Goal: Task Accomplishment & Management: Complete application form

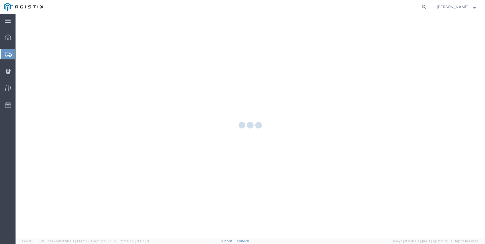
click at [259, 121] on div at bounding box center [250, 126] width 469 height 225
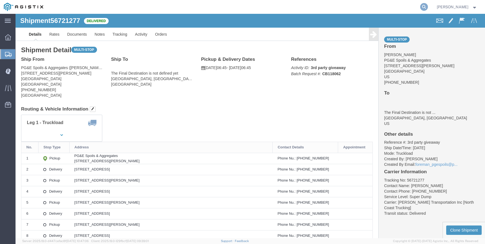
click at [428, 7] on icon at bounding box center [424, 7] width 8 height 8
click at [328, 9] on input "search" at bounding box center [335, 6] width 168 height 13
type input "56553195"
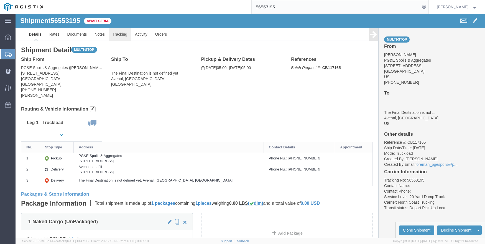
click link "Tracking"
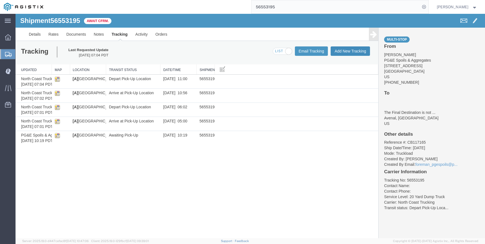
click at [344, 50] on button "Add New Tracking" at bounding box center [349, 51] width 39 height 9
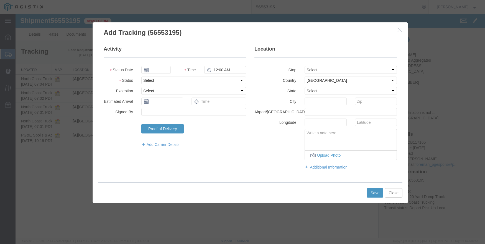
type input "09/18/2025"
type input "11:00 AM"
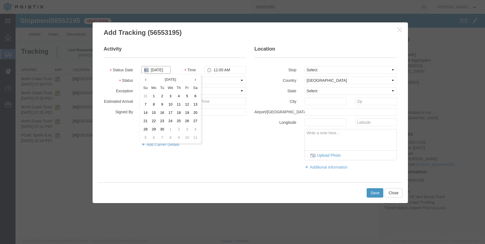
click at [157, 71] on input "09/18/2025" at bounding box center [155, 70] width 29 height 8
click at [144, 78] on th at bounding box center [145, 80] width 8 height 8
click at [180, 123] on td "21" at bounding box center [180, 121] width 8 height 8
type input "08/21/2025"
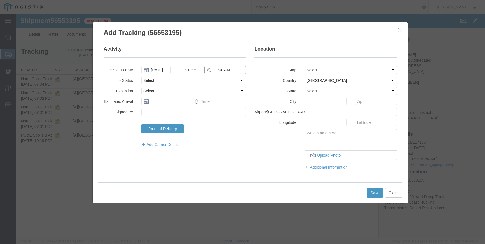
click at [226, 68] on input "11:00 AM" at bounding box center [225, 70] width 42 height 8
type input "7:52 AM"
select select "ARVDLVLOC"
click at [313, 69] on select "Select From: 2401 Coffee Rd, Bakersfield, CA, 93308, US Stop 2: 201 Hydril Rd, …" at bounding box center [350, 70] width 92 height 8
select select "{"pickupDeliveryInfoId": "122396349","pickupOrDelivery": "D","stopNum": "2","lo…"
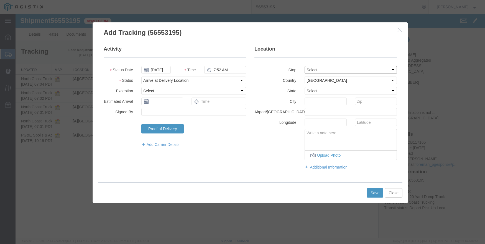
click at [304, 66] on select "Select From: 2401 Coffee Rd, Bakersfield, CA, 93308, US Stop 2: 201 Hydril Rd, …" at bounding box center [350, 70] width 92 height 8
select select "CA"
type input "Avenal"
click at [373, 194] on button "Save" at bounding box center [374, 193] width 17 height 9
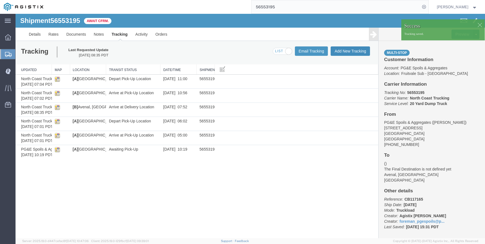
click at [344, 49] on button "Add New Tracking" at bounding box center [349, 51] width 39 height 9
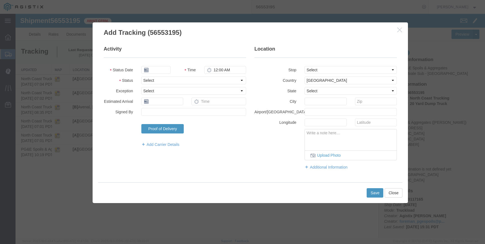
type input "09/18/2025"
type input "11:00 AM"
click at [153, 72] on input "09/18/2025" at bounding box center [155, 70] width 29 height 8
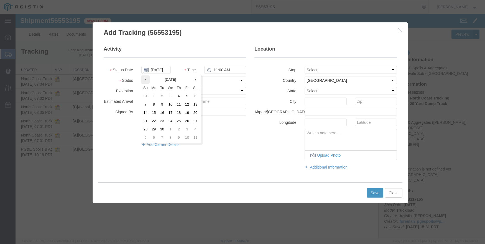
click at [144, 81] on th at bounding box center [145, 80] width 8 height 8
click at [181, 119] on td "21" at bounding box center [180, 121] width 8 height 8
type input "08/21/2025"
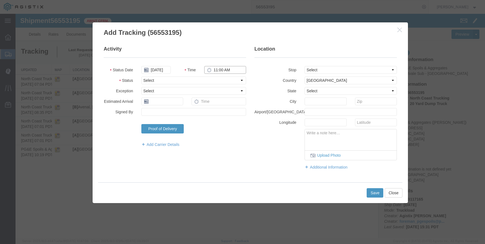
click at [219, 68] on input "11:00 AM" at bounding box center [225, 70] width 42 height 8
type input "8:19 AM"
select select "DPTDLVLOC"
click at [328, 67] on select "Select From: 2401 Coffee Rd, Bakersfield, CA, 93308, US Stop 2: 201 Hydril Rd, …" at bounding box center [350, 70] width 92 height 8
select select "{"pickupDeliveryInfoId": "122396349","pickupOrDelivery": "D","stopNum": "2","lo…"
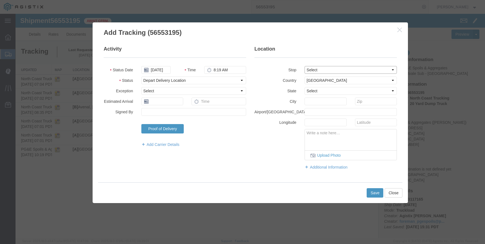
click at [304, 66] on select "Select From: 2401 Coffee Rd, Bakersfield, CA, 93308, US Stop 2: 201 Hydril Rd, …" at bounding box center [350, 70] width 92 height 8
select select "CA"
type input "Avenal"
click at [372, 191] on button "Save" at bounding box center [374, 193] width 17 height 9
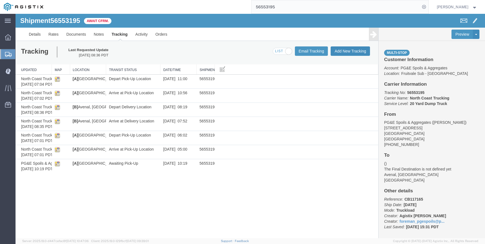
click at [344, 53] on button "Add New Tracking" at bounding box center [349, 51] width 39 height 9
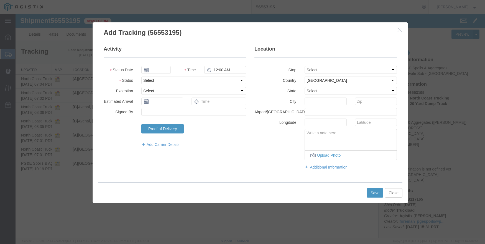
type input "09/18/2025"
type input "11:00 AM"
click at [154, 68] on input "09/18/2025" at bounding box center [155, 70] width 29 height 8
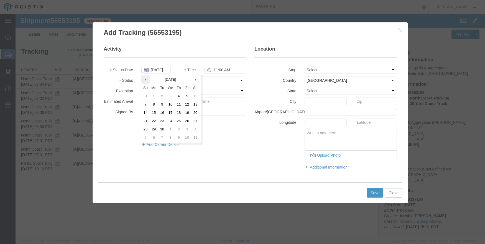
click at [142, 79] on th at bounding box center [145, 80] width 8 height 8
click at [180, 122] on td "21" at bounding box center [180, 121] width 8 height 8
type input "08/21/2025"
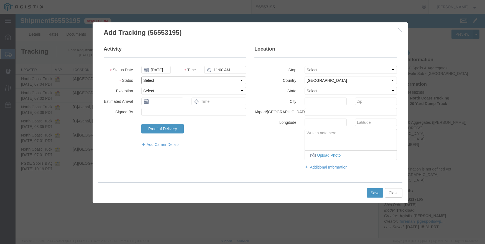
click at [166, 78] on select "Select Arrival Notice Available Arrival Notice Imported Arrive at Delivery Loca…" at bounding box center [193, 81] width 105 height 8
select select "ARVDLVLOC"
click at [141, 77] on select "Select Arrival Notice Available Arrival Notice Imported Arrive at Delivery Loca…" at bounding box center [193, 81] width 105 height 8
click at [365, 69] on select "Select From: 2401 Coffee Rd, Bakersfield, CA, 93308, US Stop 2: 201 Hydril Rd, …" at bounding box center [350, 70] width 92 height 8
select select "{"pickupDeliveryInfoId": "122396349","pickupOrDelivery": "D","stopNum": "2","lo…"
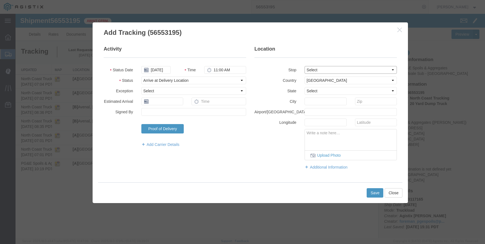
click at [304, 66] on select "Select From: 2401 Coffee Rd, Bakersfield, CA, 93308, US Stop 2: 201 Hydril Rd, …" at bounding box center [350, 70] width 92 height 8
select select "CA"
type input "Avenal"
click at [377, 187] on div "Save Close" at bounding box center [250, 193] width 304 height 21
click at [368, 193] on button "Save" at bounding box center [374, 193] width 17 height 9
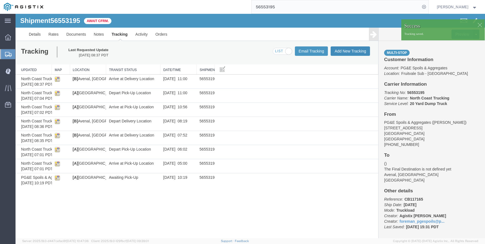
click at [352, 48] on button "Add New Tracking" at bounding box center [349, 51] width 39 height 9
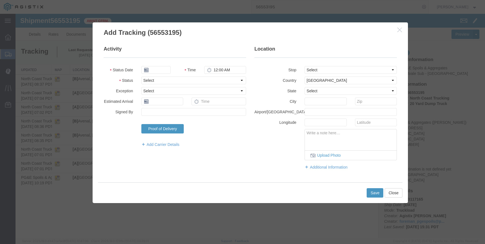
type input "09/18/2025"
type input "11:00 AM"
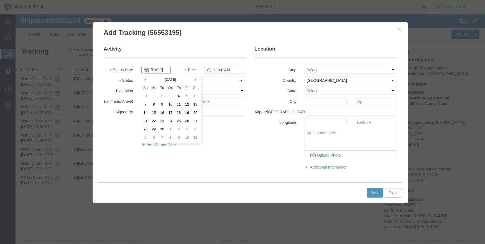
click at [157, 71] on input "09/18/2025" at bounding box center [155, 70] width 29 height 8
click at [147, 78] on th at bounding box center [145, 80] width 8 height 8
click at [179, 120] on td "21" at bounding box center [180, 121] width 8 height 8
type input "08/21/2025"
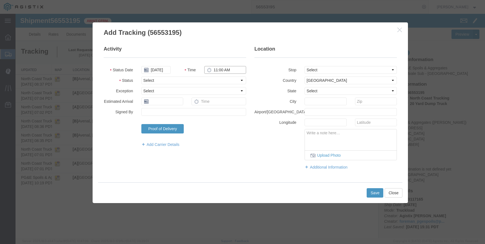
click at [218, 73] on input "11:00 AM" at bounding box center [225, 70] width 42 height 8
type input "2:00 PM"
select select "DPTDLVLOC"
click at [327, 69] on select "Select From: 2401 Coffee Rd, Bakersfield, CA, 93308, US Stop 2: 201 Hydril Rd, …" at bounding box center [350, 70] width 92 height 8
select select "{"pickupDeliveryInfoId": "122396349","pickupOrDelivery": "D","stopNum": "2","lo…"
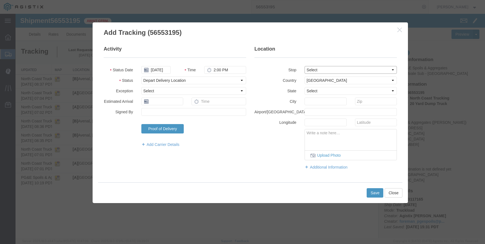
click at [304, 66] on select "Select From: 2401 Coffee Rd, Bakersfield, CA, 93308, US Stop 2: 201 Hydril Rd, …" at bounding box center [350, 70] width 92 height 8
select select "CA"
type input "Avenal"
click at [374, 192] on button "Save" at bounding box center [374, 193] width 17 height 9
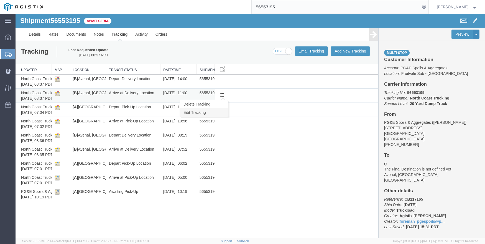
click at [212, 112] on link "Edit Tracking" at bounding box center [204, 113] width 48 height 8
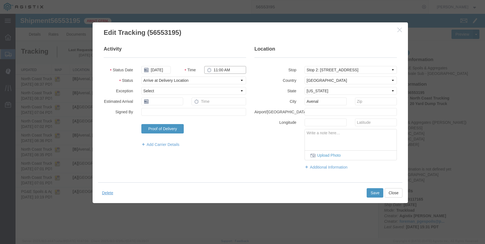
click at [214, 68] on input "11:00 AM" at bounding box center [225, 70] width 42 height 8
type input "12:56 PM"
click at [375, 194] on button "Save" at bounding box center [374, 193] width 17 height 9
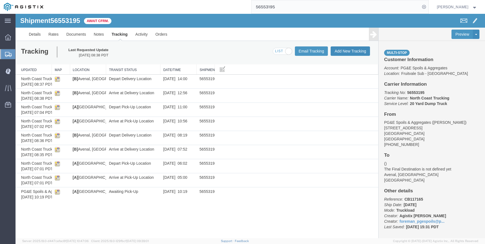
click at [340, 52] on button "Add New Tracking" at bounding box center [349, 51] width 39 height 9
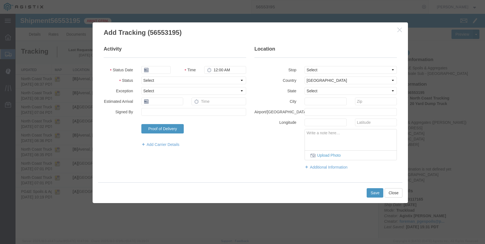
type input "09/18/2025"
type input "11:00 AM"
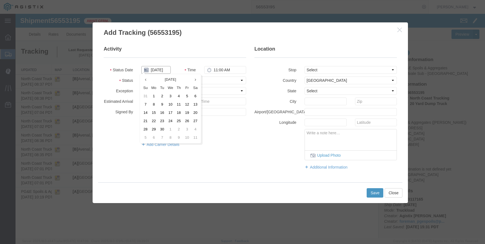
click at [149, 68] on input "09/18/2025" at bounding box center [155, 70] width 29 height 8
click at [145, 80] on icon at bounding box center [145, 80] width 1 height 4
click at [181, 120] on td "21" at bounding box center [180, 121] width 8 height 8
type input "08/21/2025"
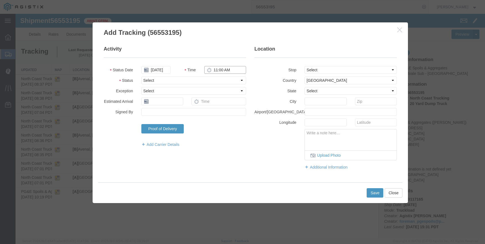
drag, startPoint x: 213, startPoint y: 69, endPoint x: 216, endPoint y: 67, distance: 3.2
click at [216, 67] on input "11:00 AM" at bounding box center [225, 70] width 42 height 8
type input "10:00 AM"
select select "BREAKSTART"
click at [376, 195] on button "Save" at bounding box center [374, 193] width 17 height 9
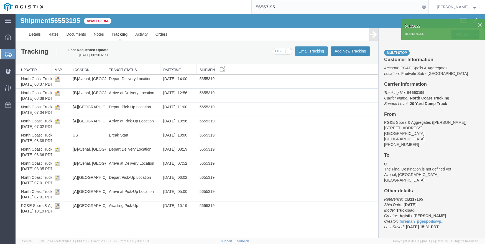
click at [344, 49] on button "Add New Tracking" at bounding box center [349, 51] width 39 height 9
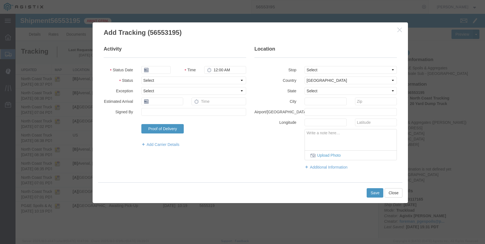
type input "09/18/2025"
type input "11:00 AM"
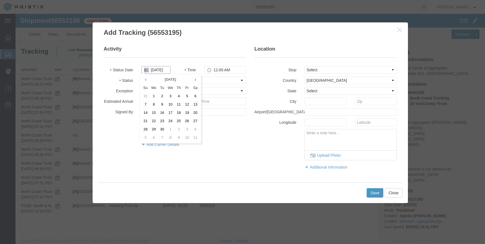
click at [154, 66] on input "09/18/2025" at bounding box center [155, 70] width 29 height 8
click at [147, 78] on th at bounding box center [145, 80] width 8 height 8
click at [181, 120] on td "21" at bounding box center [180, 121] width 8 height 8
type input "08/21/2025"
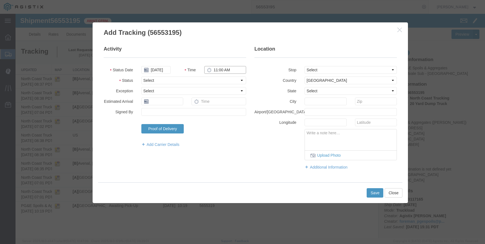
click at [216, 67] on input "11:00 AM" at bounding box center [225, 70] width 42 height 8
type input "10:30 AM"
select select "BREAKSTOP"
click at [377, 195] on button "Save" at bounding box center [374, 193] width 17 height 9
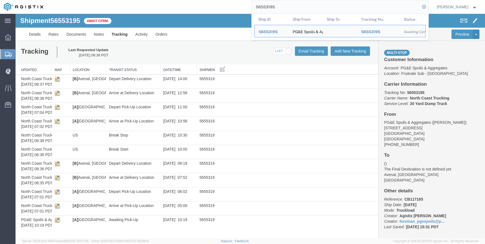
drag, startPoint x: 291, startPoint y: 5, endPoint x: 253, endPoint y: 6, distance: 38.2
click at [253, 6] on div "56553195 Ship ID Ship From Ship To Tracking Nu. Status Ship ID 56553195 Ship Fr…" at bounding box center [237, 7] width 381 height 14
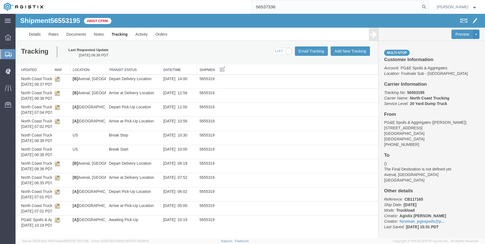
type input "56537336"
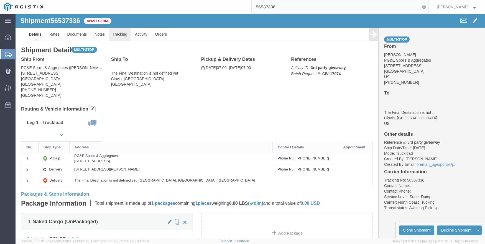
click link "Tracking"
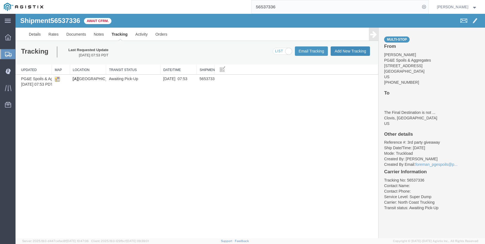
click at [348, 48] on button "Add New Tracking" at bounding box center [349, 51] width 39 height 9
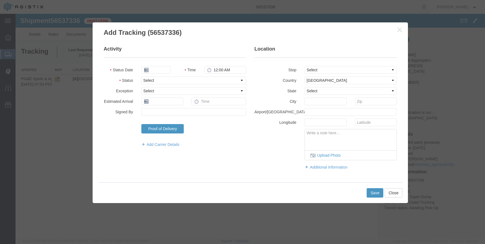
type input "09/18/2025"
type input "11:00 AM"
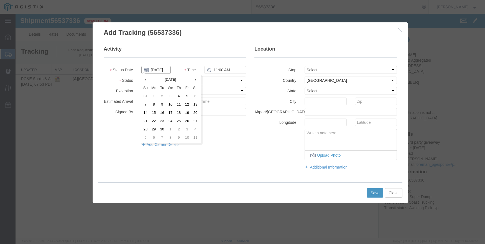
click at [164, 67] on input "09/18/2025" at bounding box center [155, 70] width 29 height 8
click at [147, 81] on th at bounding box center [145, 80] width 8 height 8
click at [181, 120] on td "21" at bounding box center [180, 121] width 8 height 8
type input "08/21/2025"
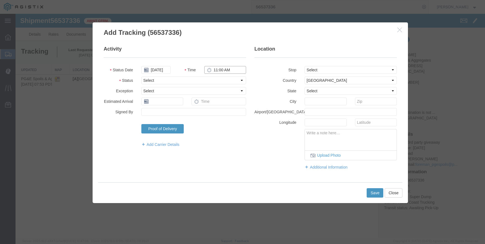
click at [217, 70] on input "11:00 AM" at bounding box center [225, 70] width 42 height 8
type input "7:00 AM"
select select "ARVPULOC"
click at [331, 68] on select "Select From: 308 W Alluvial Ave, Clovis, CA, 93611, US Stop 2: 11368 N. Newmark…" at bounding box center [350, 70] width 92 height 8
select select "{"pickupDeliveryInfoId": "122363939","pickupOrDelivery": "P","stopNum": "1","lo…"
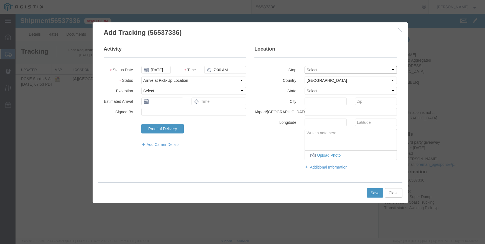
click at [304, 66] on select "Select From: 308 W Alluvial Ave, Clovis, CA, 93611, US Stop 2: 11368 N. Newmark…" at bounding box center [350, 70] width 92 height 8
select select "CA"
type input "Clovis"
click at [372, 196] on button "Save" at bounding box center [374, 193] width 17 height 9
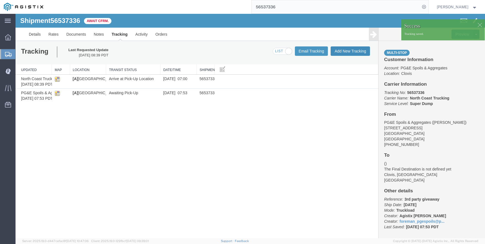
click at [361, 52] on button "Add New Tracking" at bounding box center [349, 51] width 39 height 9
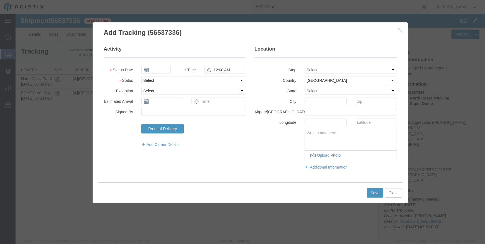
type input "09/18/2025"
type input "11:00 AM"
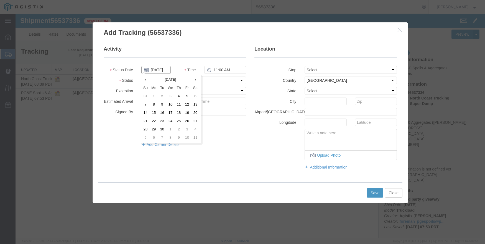
click at [155, 68] on input "09/18/2025" at bounding box center [155, 70] width 29 height 8
click at [147, 80] on th at bounding box center [145, 80] width 8 height 8
click at [181, 120] on td "21" at bounding box center [180, 121] width 8 height 8
type input "08/21/2025"
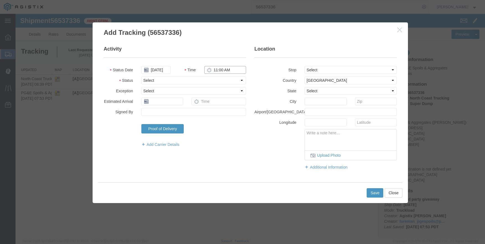
click at [217, 68] on input "11:00 AM" at bounding box center [225, 70] width 42 height 8
type input "9:13 AM"
select select "ARVPULOC"
click at [346, 69] on select "Select From: 308 W Alluvial Ave, Clovis, CA, 93611, US Stop 2: 11368 N. Newmark…" at bounding box center [350, 70] width 92 height 8
select select "{"pickupDeliveryInfoId": "122363939","pickupOrDelivery": "P","stopNum": "1","lo…"
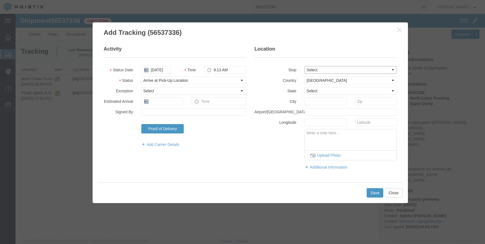
click at [304, 66] on select "Select From: 308 W Alluvial Ave, Clovis, CA, 93611, US Stop 2: 11368 N. Newmark…" at bounding box center [350, 70] width 92 height 8
select select "CA"
type input "Clovis"
click at [372, 193] on button "Save" at bounding box center [374, 193] width 17 height 9
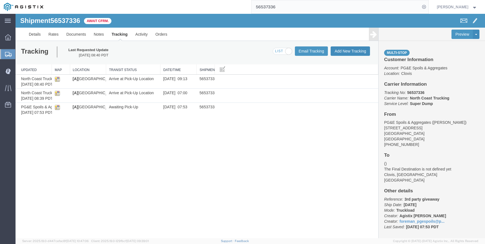
click at [350, 51] on button "Add New Tracking" at bounding box center [349, 51] width 39 height 9
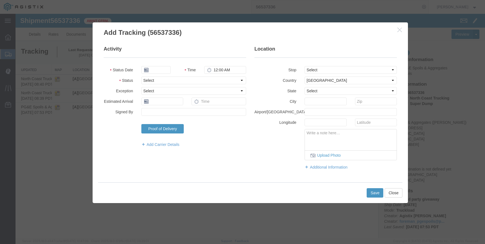
type input "09/18/2025"
type input "11:00 AM"
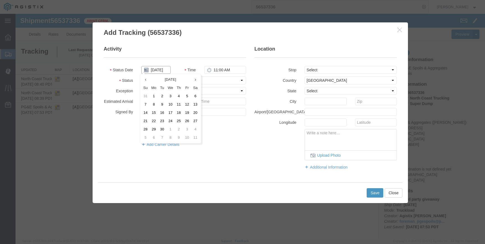
click at [156, 69] on input "09/18/2025" at bounding box center [155, 70] width 29 height 8
click at [147, 81] on th at bounding box center [145, 80] width 8 height 8
click at [177, 120] on td "21" at bounding box center [180, 121] width 8 height 8
type input "08/21/2025"
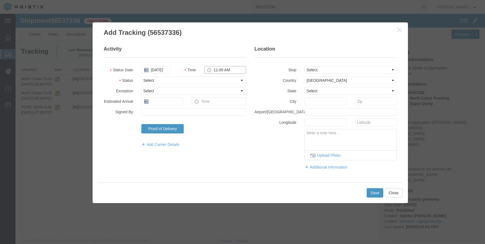
click at [217, 71] on input "11:00 AM" at bounding box center [225, 70] width 42 height 8
type input "10:24 AM"
select select "ARVPULOC"
click at [336, 67] on select "Select From: 308 W Alluvial Ave, Clovis, CA, 93611, US Stop 2: 11368 N. Newmark…" at bounding box center [350, 70] width 92 height 8
select select "{"pickupDeliveryInfoId": "122363939","pickupOrDelivery": "P","stopNum": "1","lo…"
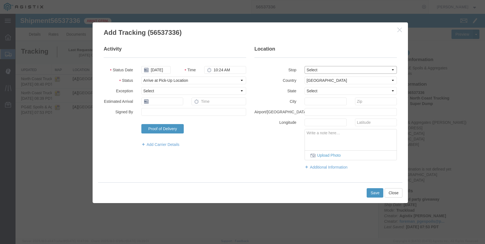
click at [304, 66] on select "Select From: 308 W Alluvial Ave, Clovis, CA, 93611, US Stop 2: 11368 N. Newmark…" at bounding box center [350, 70] width 92 height 8
select select "CA"
type input "Clovis"
click at [372, 193] on button "Save" at bounding box center [374, 193] width 17 height 9
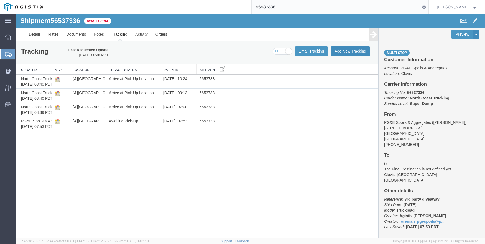
click at [354, 48] on button "Add New Tracking" at bounding box center [349, 51] width 39 height 9
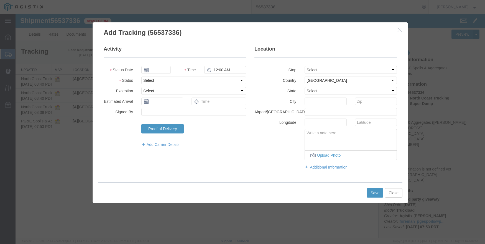
type input "09/18/2025"
type input "11:00 AM"
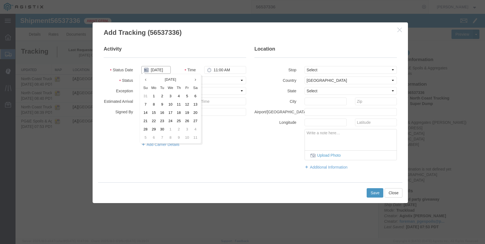
click at [155, 70] on input "09/18/2025" at bounding box center [155, 70] width 29 height 8
click at [145, 77] on th at bounding box center [145, 80] width 8 height 8
click at [182, 117] on td "21" at bounding box center [180, 121] width 8 height 8
type input "08/21/2025"
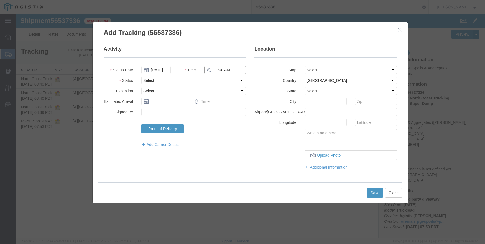
click at [217, 70] on input "11:00 AM" at bounding box center [225, 70] width 42 height 8
type input "11:26 AM"
select select "ARVPULOC"
click at [329, 70] on select "Select From: 308 W Alluvial Ave, Clovis, CA, 93611, US Stop 2: 11368 N. Newmark…" at bounding box center [350, 70] width 92 height 8
select select "{"pickupDeliveryInfoId": "122363939","pickupOrDelivery": "P","stopNum": "1","lo…"
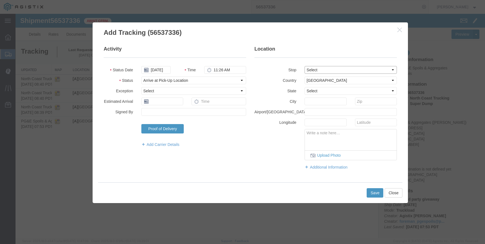
click at [304, 66] on select "Select From: 308 W Alluvial Ave, Clovis, CA, 93611, US Stop 2: 11368 N. Newmark…" at bounding box center [350, 70] width 92 height 8
select select "CA"
type input "Clovis"
click at [375, 191] on button "Save" at bounding box center [374, 193] width 17 height 9
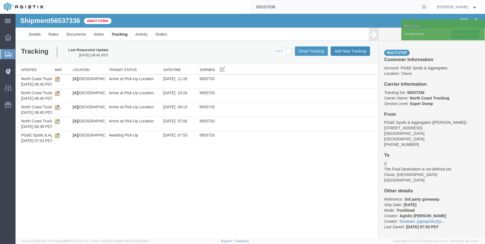
click at [352, 50] on button "Add New Tracking" at bounding box center [349, 51] width 39 height 9
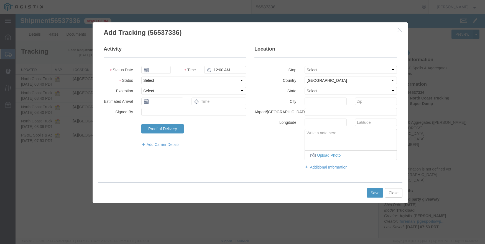
type input "09/18/2025"
type input "11:00 AM"
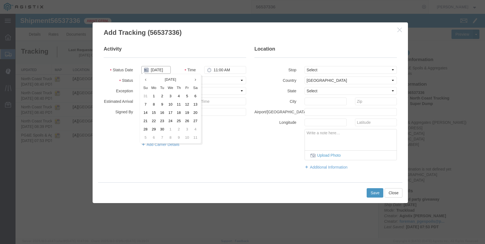
click at [159, 69] on input "09/18/2025" at bounding box center [155, 70] width 29 height 8
click at [147, 78] on th at bounding box center [145, 80] width 8 height 8
click at [180, 120] on td "21" at bounding box center [180, 121] width 8 height 8
type input "08/21/2025"
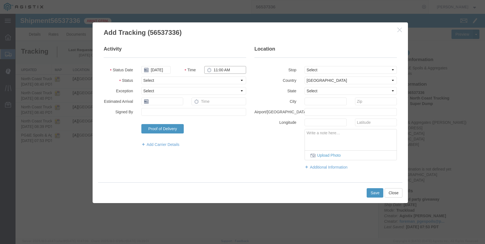
click at [222, 72] on input "11:00 AM" at bounding box center [225, 70] width 42 height 8
type input "12:30 PM"
select select "ARVPULOC"
click at [334, 67] on select "Select From: 308 W Alluvial Ave, Clovis, CA, 93611, US Stop 2: 11368 N. Newmark…" at bounding box center [350, 70] width 92 height 8
select select "{"pickupDeliveryInfoId": "122363939","pickupOrDelivery": "P","stopNum": "1","lo…"
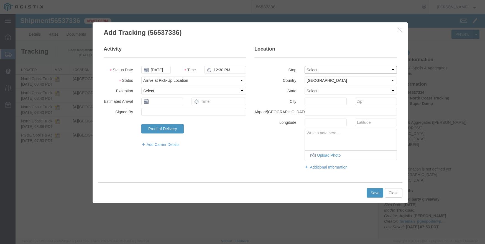
click at [304, 66] on select "Select From: 308 W Alluvial Ave, Clovis, CA, 93611, US Stop 2: 11368 N. Newmark…" at bounding box center [350, 70] width 92 height 8
select select "CA"
type input "Clovis"
click at [372, 194] on button "Save" at bounding box center [374, 193] width 17 height 9
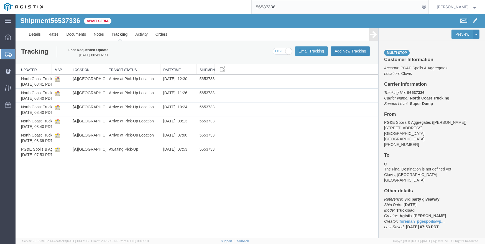
click at [346, 52] on button "Add New Tracking" at bounding box center [349, 51] width 39 height 9
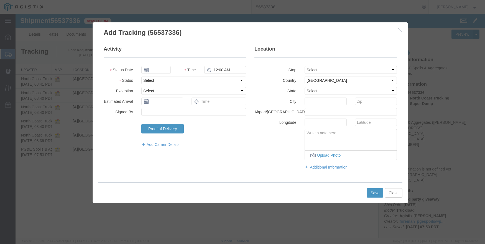
type input "09/18/2025"
type input "11:00 AM"
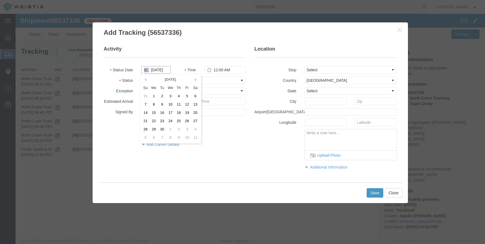
click at [155, 71] on input "09/18/2025" at bounding box center [155, 70] width 29 height 8
click at [144, 77] on th at bounding box center [145, 80] width 8 height 8
click at [183, 121] on td "21" at bounding box center [180, 121] width 8 height 8
type input "08/21/2025"
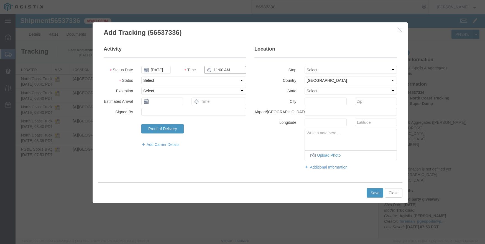
click at [215, 70] on input "11:00 AM" at bounding box center [225, 70] width 42 height 8
type input "2:00 PM"
select select "ACCIDENT"
click at [242, 91] on select "Select Accident Airline - Delayed Airline - Exception Appointment Scheduled Att…" at bounding box center [193, 91] width 105 height 8
select select
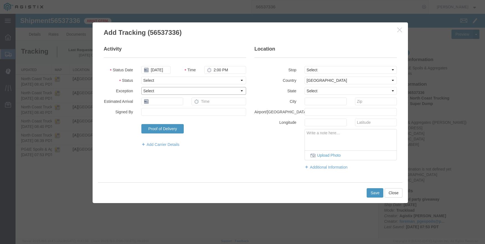
click at [141, 87] on select "Select Accident Airline - Delayed Airline - Exception Appointment Scheduled Att…" at bounding box center [193, 91] width 105 height 8
click at [171, 77] on select "Select Arrival Notice Available Arrival Notice Imported Arrive at Delivery Loca…" at bounding box center [193, 81] width 105 height 8
select select "ARVPULOC"
click at [141, 77] on select "Select Arrival Notice Available Arrival Notice Imported Arrive at Delivery Loca…" at bounding box center [193, 81] width 105 height 8
click at [342, 69] on select "Select From: 308 W Alluvial Ave, Clovis, CA, 93611, US Stop 2: 11368 N. Newmark…" at bounding box center [350, 70] width 92 height 8
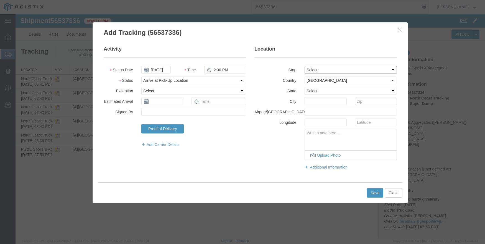
select select "{"pickupDeliveryInfoId": "122363939","pickupOrDelivery": "P","stopNum": "1","lo…"
click at [304, 66] on select "Select From: 308 W Alluvial Ave, Clovis, CA, 93611, US Stop 2: 11368 N. Newmark…" at bounding box center [350, 70] width 92 height 8
select select "CA"
type input "Clovis"
click at [373, 192] on button "Save" at bounding box center [374, 193] width 17 height 9
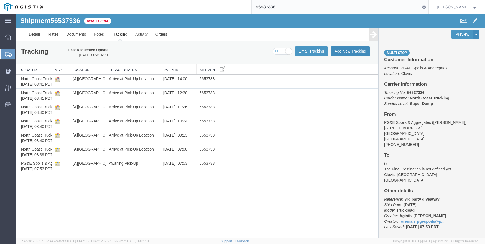
click at [347, 47] on button "Add New Tracking" at bounding box center [349, 51] width 39 height 9
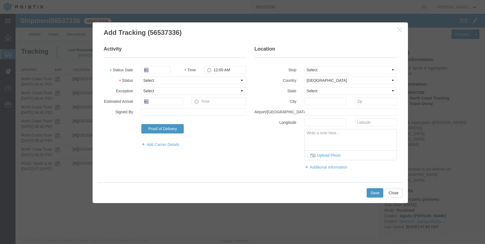
type input "09/18/2025"
type input "11:00 AM"
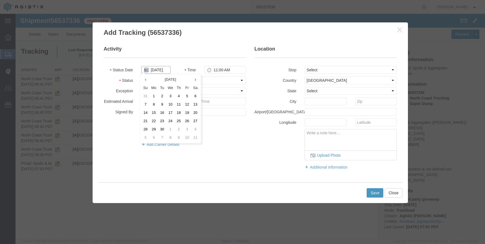
drag, startPoint x: 163, startPoint y: 67, endPoint x: 151, endPoint y: 66, distance: 12.2
click at [163, 67] on input "09/18/2025" at bounding box center [155, 70] width 29 height 8
click at [144, 80] on th at bounding box center [145, 80] width 8 height 8
click at [181, 119] on td "21" at bounding box center [180, 121] width 8 height 8
type input "08/21/2025"
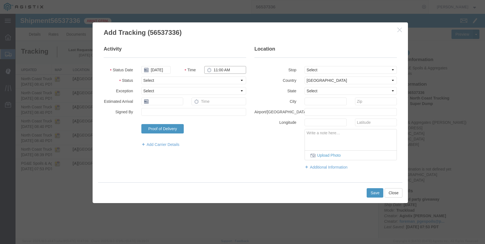
click at [215, 70] on input "11:00 AM" at bounding box center [225, 70] width 42 height 8
type input "3:02 PM"
select select "ARVPULOC"
click at [341, 70] on select "Select From: 308 W Alluvial Ave, Clovis, CA, 93611, US Stop 2: 11368 N. Newmark…" at bounding box center [350, 70] width 92 height 8
select select "{"pickupDeliveryInfoId": "122363939","pickupOrDelivery": "P","stopNum": "1","lo…"
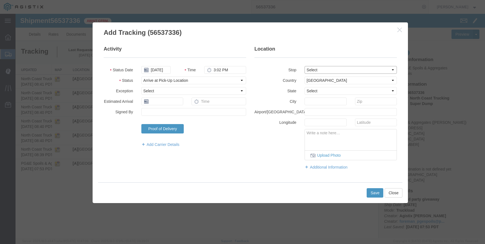
click at [304, 66] on select "Select From: 308 W Alluvial Ave, Clovis, CA, 93611, US Stop 2: 11368 N. Newmark…" at bounding box center [350, 70] width 92 height 8
select select "CA"
type input "Clovis"
click at [370, 192] on button "Save" at bounding box center [374, 193] width 17 height 9
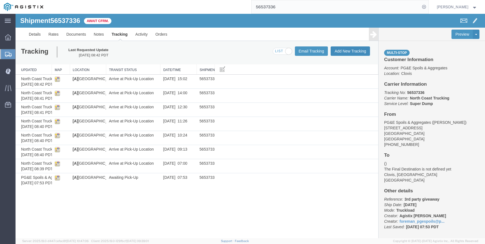
click at [344, 47] on button "Add New Tracking" at bounding box center [349, 51] width 39 height 9
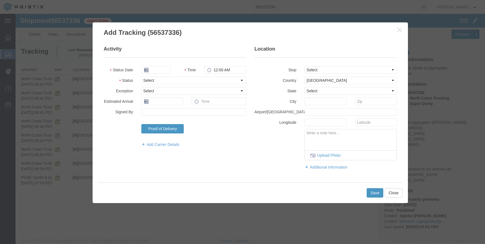
type input "09/18/2025"
type input "11:00 AM"
click at [159, 68] on input "09/18/2025" at bounding box center [155, 70] width 29 height 8
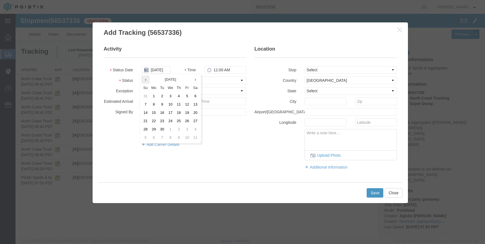
click at [147, 81] on th at bounding box center [145, 80] width 8 height 8
drag, startPoint x: 180, startPoint y: 122, endPoint x: 200, endPoint y: 104, distance: 26.9
click at [179, 122] on td "21" at bounding box center [180, 121] width 8 height 8
type input "08/21/2025"
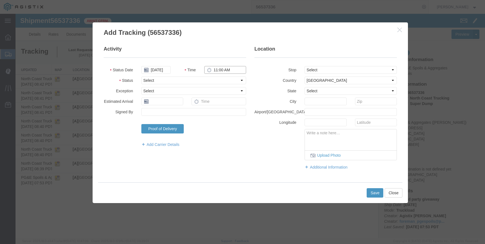
click at [216, 68] on input "11:00 AM" at bounding box center [225, 70] width 42 height 8
type input "3:57 PM"
select select "ARVPULOC"
click at [325, 69] on select "Select From: 308 W Alluvial Ave, Clovis, CA, 93611, US Stop 2: 11368 N. Newmark…" at bounding box center [350, 70] width 92 height 8
select select "{"pickupDeliveryInfoId": "122363939","pickupOrDelivery": "P","stopNum": "1","lo…"
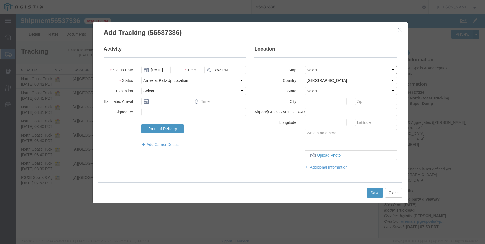
click at [304, 66] on select "Select From: 308 W Alluvial Ave, Clovis, CA, 93611, US Stop 2: 11368 N. Newmark…" at bounding box center [350, 70] width 92 height 8
select select "CA"
type input "Clovis"
click at [375, 194] on button "Save" at bounding box center [374, 193] width 17 height 9
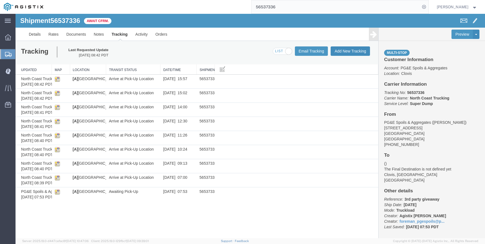
click at [343, 49] on button "Add New Tracking" at bounding box center [349, 51] width 39 height 9
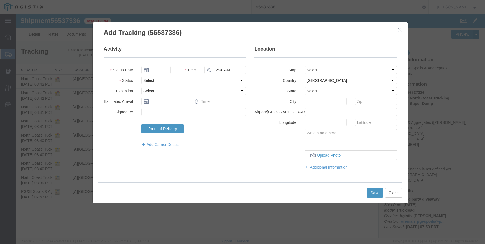
type input "09/18/2025"
type input "11:00 AM"
click at [164, 68] on input "09/18/2025" at bounding box center [155, 70] width 29 height 8
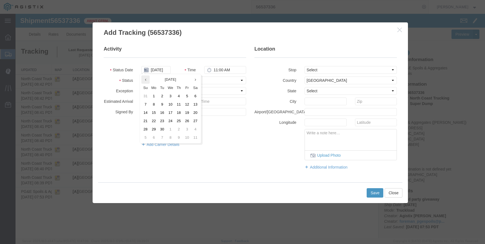
click at [143, 80] on th at bounding box center [145, 80] width 8 height 8
click at [182, 120] on td "21" at bounding box center [180, 121] width 8 height 8
type input "08/21/2025"
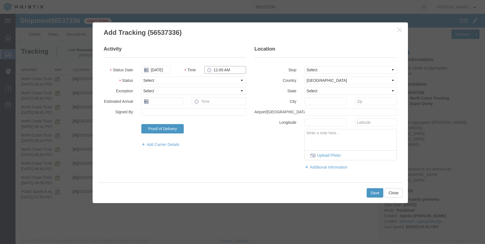
click at [217, 71] on input "11:00 AM" at bounding box center [225, 70] width 42 height 8
type input "7:20 AM"
select select "DPTPULOC"
click at [323, 71] on select "Select From: 308 W Alluvial Ave, Clovis, CA, 93611, US Stop 2: 11368 N. Newmark…" at bounding box center [350, 70] width 92 height 8
select select "{"pickupDeliveryInfoId": "122363939","pickupOrDelivery": "P","stopNum": "1","lo…"
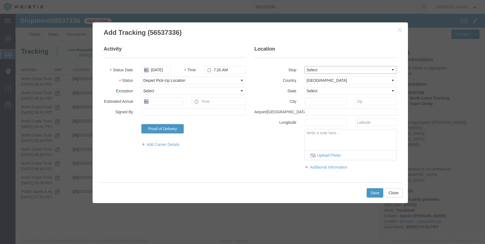
click at [304, 66] on select "Select From: 308 W Alluvial Ave, Clovis, CA, 93611, US Stop 2: 11368 N. Newmark…" at bounding box center [350, 70] width 92 height 8
select select "CA"
type input "Clovis"
click at [375, 191] on button "Save" at bounding box center [374, 193] width 17 height 9
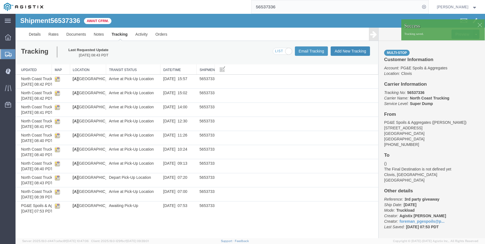
click at [349, 49] on button "Add New Tracking" at bounding box center [349, 51] width 39 height 9
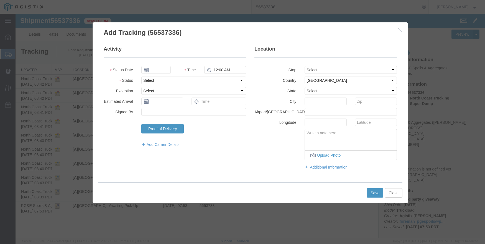
type input "09/18/2025"
type input "11:00 AM"
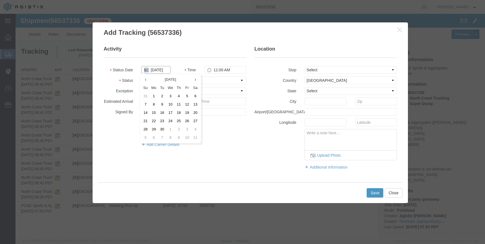
click at [161, 73] on input "09/18/2025" at bounding box center [155, 70] width 29 height 8
click at [146, 76] on th at bounding box center [145, 80] width 8 height 8
click at [184, 119] on td "21" at bounding box center [180, 121] width 8 height 8
type input "08/21/2025"
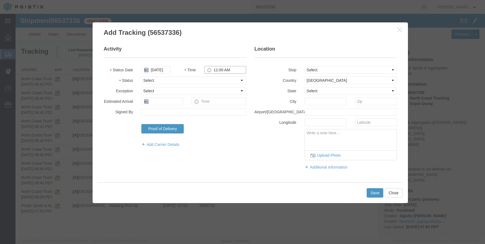
click at [220, 72] on input "11:00 AM" at bounding box center [225, 70] width 42 height 8
type input "9:18 AM"
select select "DPTPULOC"
click at [326, 73] on select "Select From: 308 W Alluvial Ave, Clovis, CA, 93611, US Stop 2: 11368 N. Newmark…" at bounding box center [350, 70] width 92 height 8
select select "{"pickupDeliveryInfoId": "122363939","pickupOrDelivery": "P","stopNum": "1","lo…"
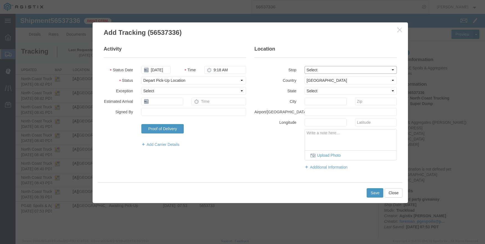
click at [304, 66] on select "Select From: 308 W Alluvial Ave, Clovis, CA, 93611, US Stop 2: 11368 N. Newmark…" at bounding box center [350, 70] width 92 height 8
select select "CA"
type input "Clovis"
drag, startPoint x: 375, startPoint y: 194, endPoint x: 377, endPoint y: 185, distance: 9.1
click at [377, 189] on button "Save" at bounding box center [374, 193] width 17 height 9
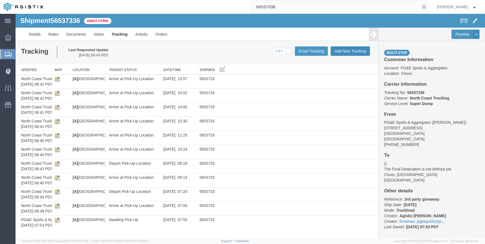
click at [346, 50] on button "Add New Tracking" at bounding box center [349, 51] width 39 height 9
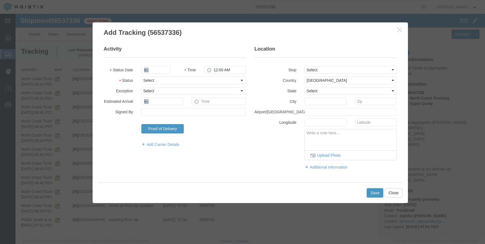
type input "09/18/2025"
type input "11:00 AM"
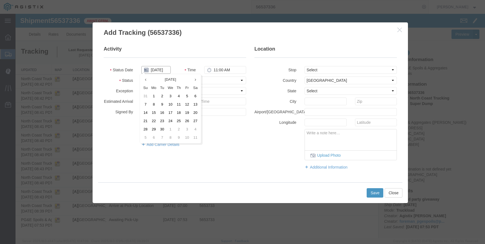
click at [163, 72] on input "09/18/2025" at bounding box center [155, 70] width 29 height 8
click at [145, 80] on icon at bounding box center [145, 80] width 1 height 4
click at [181, 119] on td "21" at bounding box center [180, 121] width 8 height 8
type input "08/21/2025"
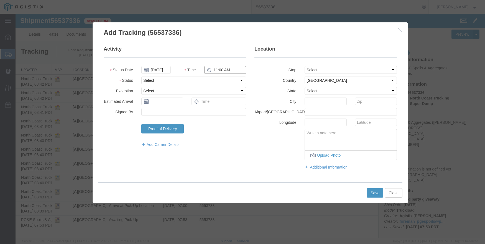
click at [215, 69] on input "11:00 AM" at bounding box center [225, 70] width 42 height 8
type input "10:32 AM"
select select "DPTPULOC"
click at [320, 69] on select "Select From: 308 W Alluvial Ave, Clovis, CA, 93611, US Stop 2: 11368 N. Newmark…" at bounding box center [350, 70] width 92 height 8
select select "{"pickupDeliveryInfoId": "122363939","pickupOrDelivery": "P","stopNum": "1","lo…"
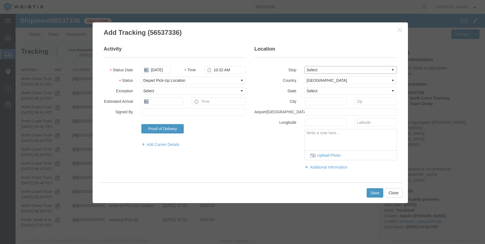
click at [304, 66] on select "Select From: 308 W Alluvial Ave, Clovis, CA, 93611, US Stop 2: 11368 N. Newmark…" at bounding box center [350, 70] width 92 height 8
select select "CA"
type input "Clovis"
click at [377, 194] on button "Save" at bounding box center [374, 193] width 17 height 9
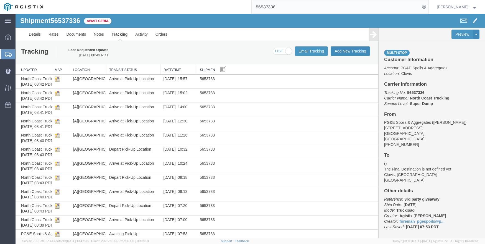
click at [336, 47] on button "Add New Tracking" at bounding box center [349, 51] width 39 height 9
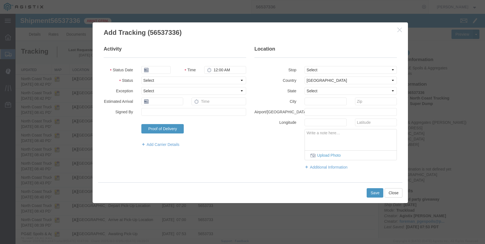
type input "09/18/2025"
type input "11:00 AM"
click at [158, 66] on fieldset "Activity Status Date 09/18/2025 Time 11:00 AM Status Select Arrival Notice Avai…" at bounding box center [175, 99] width 142 height 107
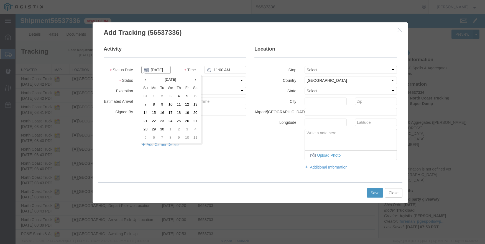
click at [153, 67] on input "09/18/2025" at bounding box center [155, 70] width 29 height 8
click at [145, 79] on icon at bounding box center [145, 80] width 1 height 4
click at [179, 120] on td "21" at bounding box center [178, 121] width 8 height 8
type input "08/21/2025"
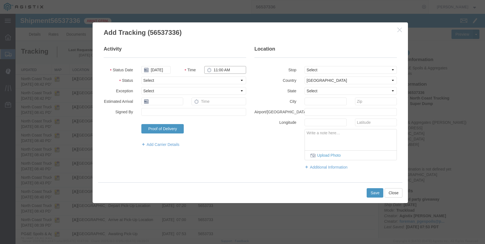
click at [219, 69] on input "11:00 AM" at bounding box center [225, 70] width 42 height 8
type input "1:00 PM"
select select "DPTPULOC"
click at [313, 71] on select "Select From: 308 W Alluvial Ave, Clovis, CA, 93611, US Stop 2: 11368 N. Newmark…" at bounding box center [350, 70] width 92 height 8
select select "{"pickupDeliveryInfoId": "122363939","pickupOrDelivery": "P","stopNum": "1","lo…"
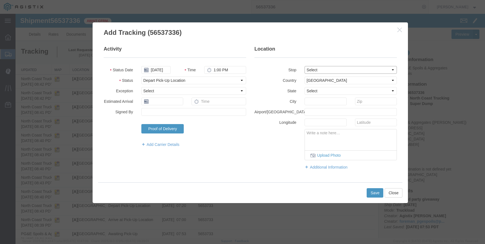
click at [304, 66] on select "Select From: 308 W Alluvial Ave, Clovis, CA, 93611, US Stop 2: 11368 N. Newmark…" at bounding box center [350, 70] width 92 height 8
select select "CA"
type input "Clovis"
click at [372, 195] on button "Save" at bounding box center [374, 193] width 17 height 9
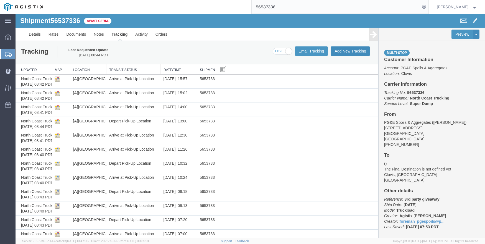
click at [336, 51] on button "Add New Tracking" at bounding box center [349, 51] width 39 height 9
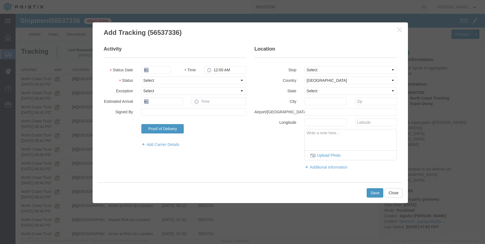
type input "09/18/2025"
type input "11:00 AM"
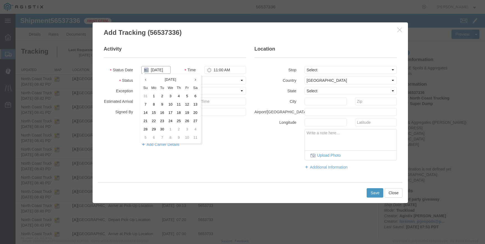
click at [148, 71] on input "09/18/2025" at bounding box center [155, 70] width 29 height 8
click at [147, 79] on th at bounding box center [145, 80] width 8 height 8
click at [178, 119] on td "21" at bounding box center [178, 121] width 8 height 8
type input "08/21/2025"
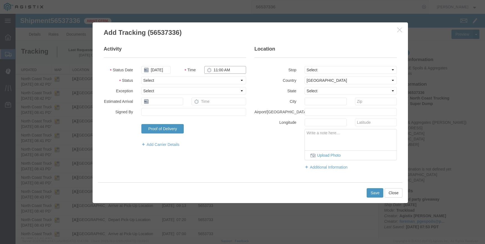
click at [217, 68] on input "11:00 AM" at bounding box center [225, 70] width 42 height 8
type input "2:06 PM"
select select "DPTPULOC"
click at [318, 71] on select "Select From: 308 W Alluvial Ave, Clovis, CA, 93611, US Stop 2: 11368 N. Newmark…" at bounding box center [350, 70] width 92 height 8
select select "{"pickupDeliveryInfoId": "122363939","pickupOrDelivery": "P","stopNum": "1","lo…"
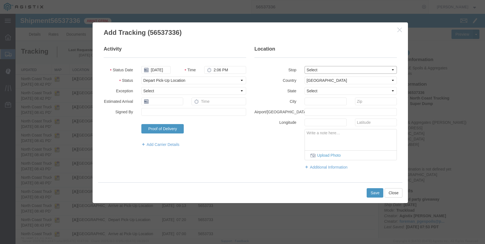
click at [304, 66] on select "Select From: 308 W Alluvial Ave, Clovis, CA, 93611, US Stop 2: 11368 N. Newmark…" at bounding box center [350, 70] width 92 height 8
select select "CA"
type input "Clovis"
click at [369, 192] on button "Save" at bounding box center [374, 193] width 17 height 9
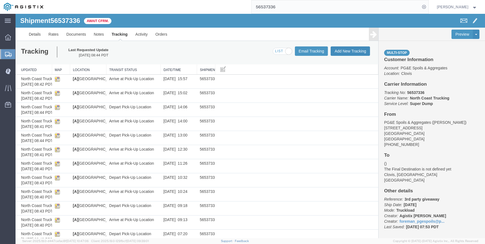
click at [343, 50] on button "Add New Tracking" at bounding box center [349, 51] width 39 height 9
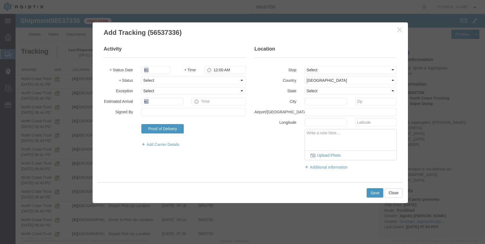
type input "09/18/2025"
type input "11:00 AM"
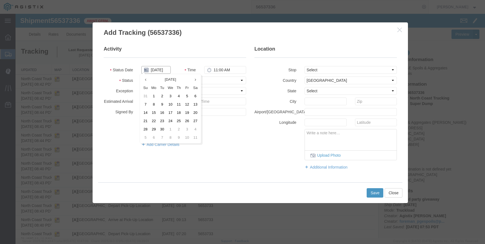
click at [161, 70] on input "09/18/2025" at bounding box center [155, 70] width 29 height 8
click at [143, 78] on th at bounding box center [145, 80] width 8 height 8
click at [177, 121] on td "21" at bounding box center [178, 121] width 8 height 8
type input "08/21/2025"
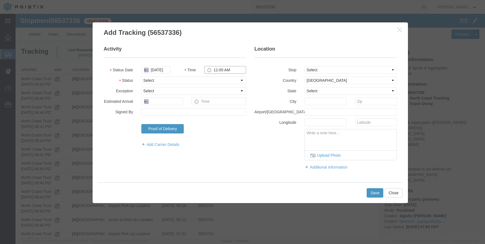
click at [213, 69] on input "11:00 AM" at bounding box center [225, 70] width 42 height 8
type input "3:06 PM"
select select "DPTPULOC"
click at [352, 70] on select "Select From: 308 W Alluvial Ave, Clovis, CA, 93611, US Stop 2: 11368 N. Newmark…" at bounding box center [350, 70] width 92 height 8
select select "{"pickupDeliveryInfoId": "122363939","pickupOrDelivery": "P","stopNum": "1","lo…"
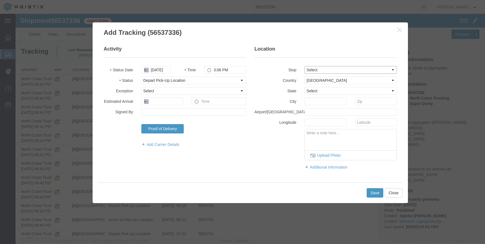
click at [304, 66] on select "Select From: 308 W Alluvial Ave, Clovis, CA, 93611, US Stop 2: 11368 N. Newmark…" at bounding box center [350, 70] width 92 height 8
select select "CA"
type input "Clovis"
click at [369, 191] on button "Save" at bounding box center [374, 193] width 17 height 9
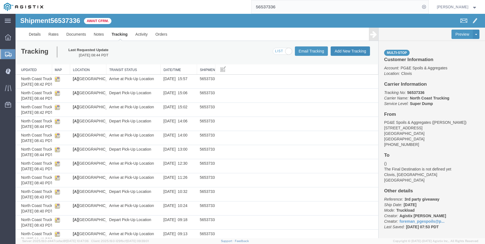
click at [337, 50] on button "Add New Tracking" at bounding box center [349, 51] width 39 height 9
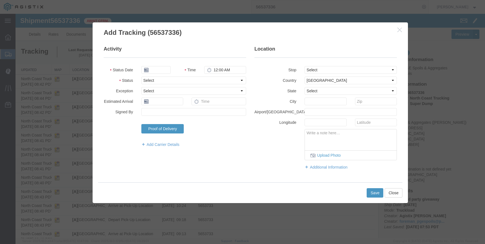
type input "09/18/2025"
type input "11:00 AM"
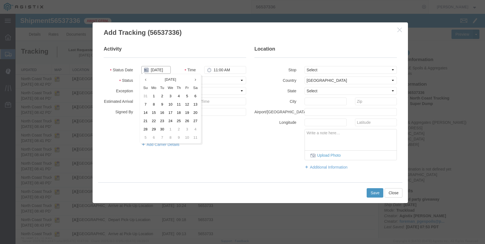
click at [153, 68] on input "09/18/2025" at bounding box center [155, 70] width 29 height 8
click at [145, 78] on icon at bounding box center [145, 80] width 1 height 4
click at [179, 120] on td "21" at bounding box center [178, 121] width 8 height 8
type input "08/21/2025"
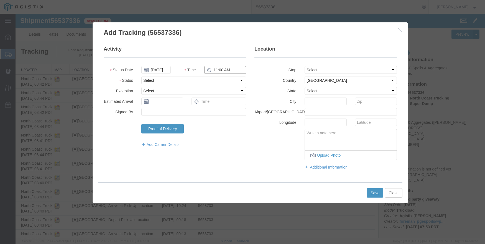
click at [215, 71] on input "11:00 AM" at bounding box center [225, 70] width 42 height 8
type input "4:05 PM"
select select "DPTPULOC"
click at [320, 68] on select "Select From: 308 W Alluvial Ave, Clovis, CA, 93611, US Stop 2: 11368 N. Newmark…" at bounding box center [350, 70] width 92 height 8
select select "{"pickupDeliveryInfoId": "122363939","pickupOrDelivery": "P","stopNum": "1","lo…"
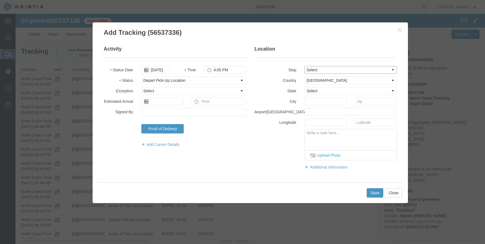
click at [304, 66] on select "Select From: 308 W Alluvial Ave, Clovis, CA, 93611, US Stop 2: 11368 N. Newmark…" at bounding box center [350, 70] width 92 height 8
select select "CA"
type input "Clovis"
click at [370, 193] on button "Save" at bounding box center [374, 193] width 17 height 9
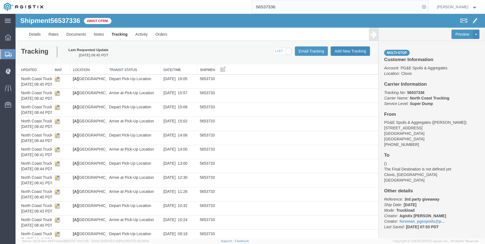
click at [343, 52] on button "Add New Tracking" at bounding box center [349, 51] width 39 height 9
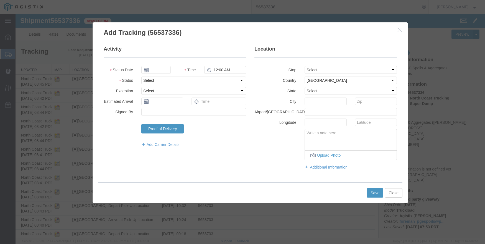
type input "09/18/2025"
type input "11:00 AM"
click at [151, 68] on input "09/18/2025" at bounding box center [155, 70] width 29 height 8
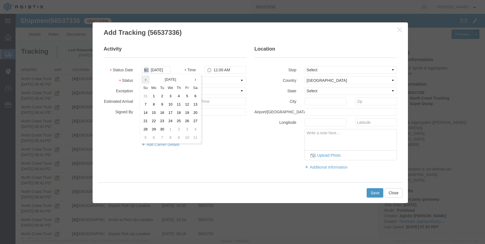
click at [146, 78] on icon at bounding box center [145, 80] width 1 height 4
click at [181, 120] on td "21" at bounding box center [178, 121] width 8 height 8
type input "08/21/2025"
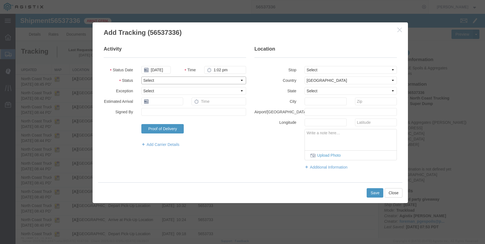
type input "1:02 PM"
select select "BREAKSTART"
click at [375, 189] on button "Save" at bounding box center [374, 193] width 17 height 9
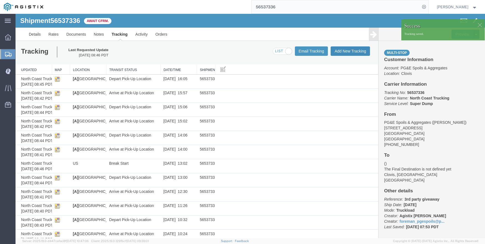
click at [351, 52] on button "Add New Tracking" at bounding box center [349, 51] width 39 height 9
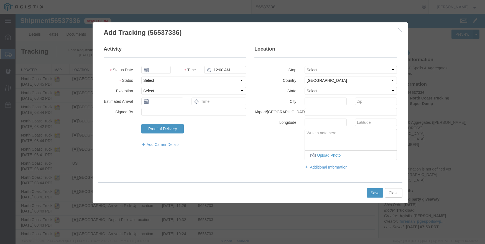
type input "09/18/2025"
type input "11:00 AM"
click at [159, 71] on input "09/18/2025" at bounding box center [155, 70] width 29 height 8
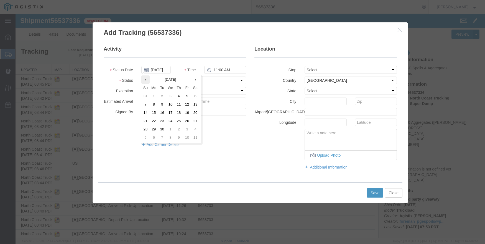
click at [146, 78] on icon at bounding box center [145, 80] width 1 height 4
click at [179, 121] on td "21" at bounding box center [178, 121] width 8 height 8
type input "08/21/2025"
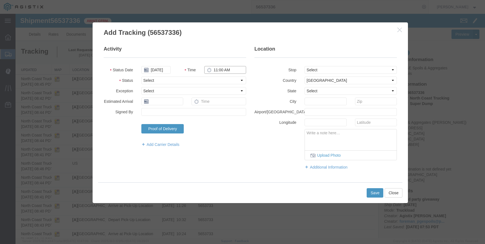
click at [213, 72] on input "11:00 AM" at bounding box center [225, 70] width 42 height 8
type input "1:32 PM"
select select "BREAKSTOP"
click at [377, 191] on button "Save" at bounding box center [374, 193] width 17 height 9
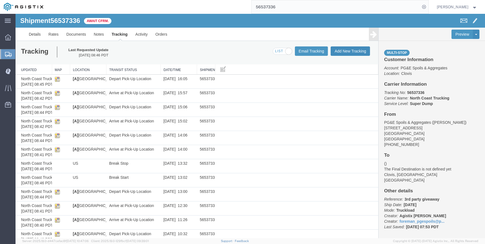
click at [344, 47] on button "Add New Tracking" at bounding box center [349, 51] width 39 height 9
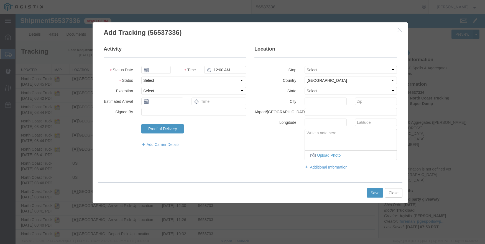
type input "09/18/2025"
type input "11:00 AM"
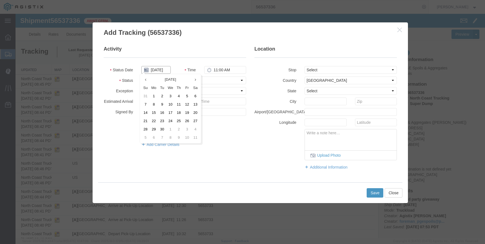
click at [154, 72] on input "09/18/2025" at bounding box center [155, 70] width 29 height 8
click at [149, 79] on th at bounding box center [145, 80] width 8 height 8
click at [177, 120] on td "21" at bounding box center [178, 121] width 8 height 8
type input "08/21/2025"
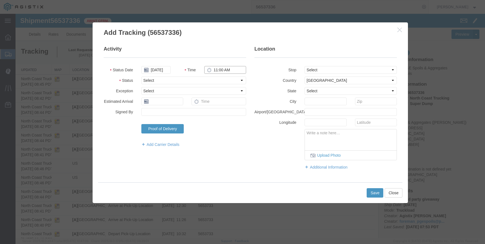
click at [212, 73] on input "11:00 AM" at bounding box center [225, 70] width 42 height 8
type input "8:26 AM"
select select "ARVDLVLOC"
click at [333, 68] on select "Select From: 308 W Alluvial Ave, Clovis, CA, 93611, US Stop 2: 11368 N. Newmark…" at bounding box center [350, 70] width 92 height 8
select select "{"pickupDeliveryInfoId": "122363940","pickupOrDelivery": "D","stopNum": "2","lo…"
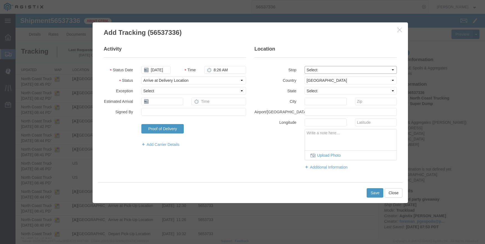
click at [304, 66] on select "Select From: 308 W Alluvial Ave, Clovis, CA, 93611, US Stop 2: 11368 N. Newmark…" at bounding box center [350, 70] width 92 height 8
select select "CA"
type input "Clovis"
click at [370, 192] on button "Save" at bounding box center [374, 193] width 17 height 9
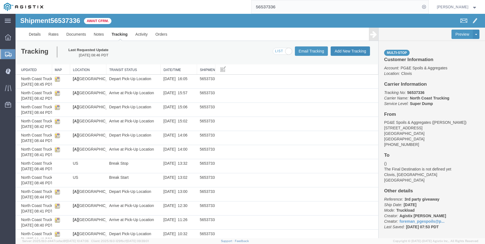
click at [351, 50] on button "Add New Tracking" at bounding box center [349, 51] width 39 height 9
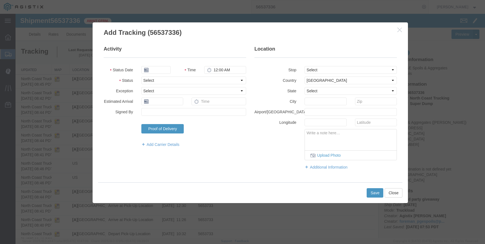
type input "09/18/2025"
type input "11:00 AM"
click at [158, 68] on input "09/18/2025" at bounding box center [155, 70] width 29 height 8
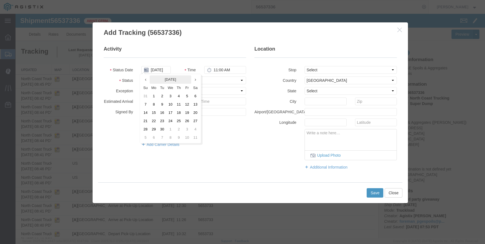
drag, startPoint x: 143, startPoint y: 85, endPoint x: 151, endPoint y: 78, distance: 11.2
click at [151, 78] on thead "September 2025 Su Mo Tu We Th Fr Sa" at bounding box center [170, 84] width 58 height 17
click at [149, 81] on th at bounding box center [145, 80] width 8 height 8
click at [177, 119] on td "21" at bounding box center [178, 121] width 8 height 8
type input "08/21/2025"
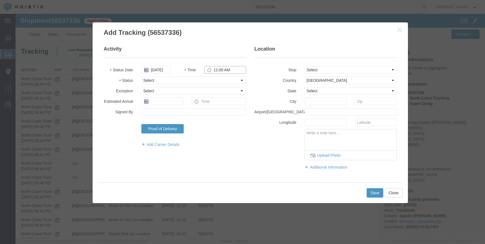
click at [218, 69] on input "11:00 AM" at bounding box center [225, 70] width 42 height 8
type input "10:00 AM"
select select "ARVDLVLOC"
click at [326, 70] on select "Select From: 308 W Alluvial Ave, Clovis, CA, 93611, US Stop 2: 11368 N. Newmark…" at bounding box center [350, 70] width 92 height 8
select select "{"pickupDeliveryInfoId": "122363940","pickupOrDelivery": "D","stopNum": "2","lo…"
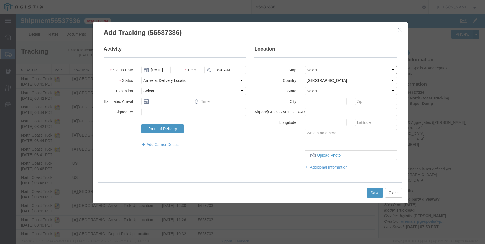
click at [304, 66] on select "Select From: 308 W Alluvial Ave, Clovis, CA, 93611, US Stop 2: 11368 N. Newmark…" at bounding box center [350, 70] width 92 height 8
select select "CA"
type input "Clovis"
click at [370, 192] on button "Save" at bounding box center [374, 193] width 17 height 9
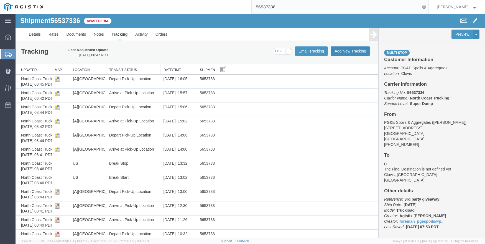
click at [347, 48] on button "Add New Tracking" at bounding box center [349, 51] width 39 height 9
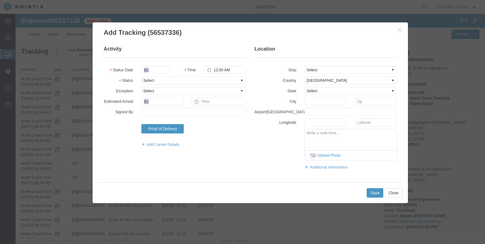
type input "09/18/2025"
type input "11:00 AM"
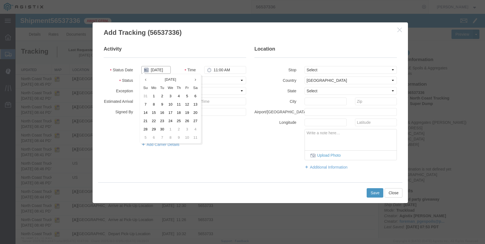
click at [154, 71] on input "09/18/2025" at bounding box center [155, 70] width 29 height 8
click at [146, 81] on icon at bounding box center [145, 80] width 1 height 4
click at [181, 121] on td "21" at bounding box center [178, 121] width 8 height 8
type input "08/21/2025"
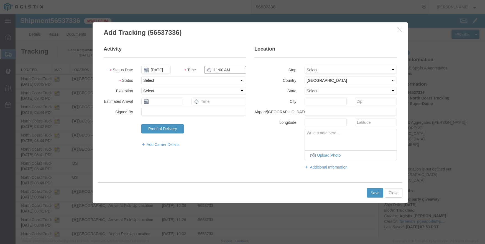
click at [212, 69] on input "11:00 AM" at bounding box center [225, 70] width 42 height 8
select select "ARVDLVLOC"
click at [330, 69] on select "Select From: 308 W Alluvial Ave, Clovis, CA, 93611, US Stop 2: 11368 N. Newmark…" at bounding box center [350, 70] width 92 height 8
select select "{"pickupDeliveryInfoId": "122363940","pickupOrDelivery": "D","stopNum": "2","lo…"
click at [304, 66] on select "Select From: 308 W Alluvial Ave, Clovis, CA, 93611, US Stop 2: 11368 N. Newmark…" at bounding box center [350, 70] width 92 height 8
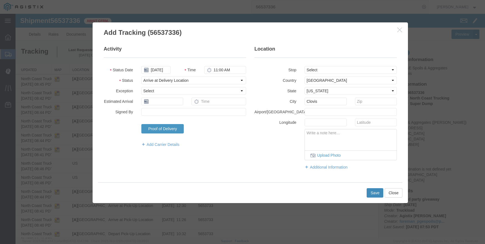
click at [374, 192] on button "Save" at bounding box center [374, 193] width 17 height 9
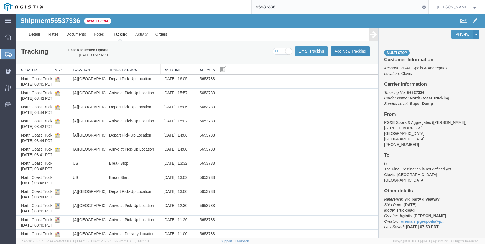
click at [346, 52] on button "Add New Tracking" at bounding box center [349, 51] width 39 height 9
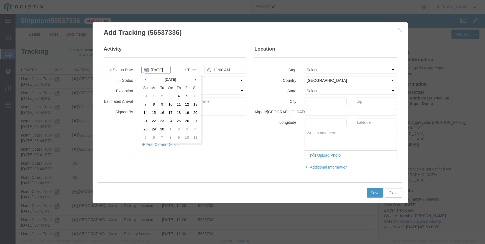
click at [158, 68] on input "09/18/2025" at bounding box center [155, 70] width 29 height 8
click at [146, 78] on th at bounding box center [145, 80] width 8 height 8
click at [178, 119] on td "21" at bounding box center [178, 121] width 8 height 8
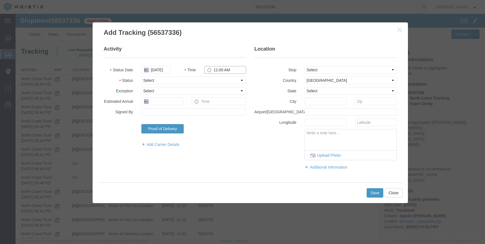
click at [211, 69] on input "11:00 AM" at bounding box center [225, 70] width 42 height 8
click at [338, 70] on select "Select From: 308 W Alluvial Ave, Clovis, CA, 93611, US Stop 2: 11368 N. Newmark…" at bounding box center [350, 70] width 92 height 8
click at [304, 66] on select "Select From: 308 W Alluvial Ave, Clovis, CA, 93611, US Stop 2: 11368 N. Newmark…" at bounding box center [350, 70] width 92 height 8
click at [369, 194] on button "Save" at bounding box center [374, 193] width 17 height 9
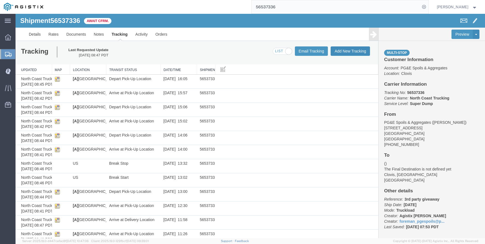
click at [346, 52] on button "Add New Tracking" at bounding box center [349, 51] width 39 height 9
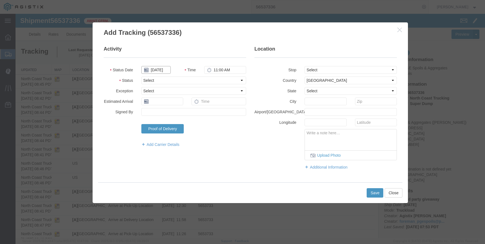
click at [153, 70] on input "09/18/2025" at bounding box center [155, 70] width 29 height 8
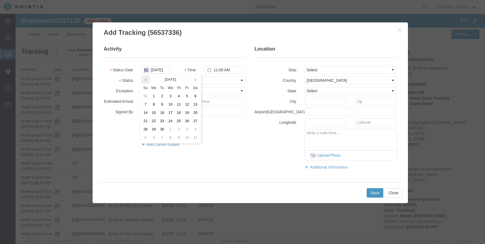
click at [147, 80] on th at bounding box center [145, 80] width 8 height 8
click at [180, 122] on td "21" at bounding box center [178, 121] width 8 height 8
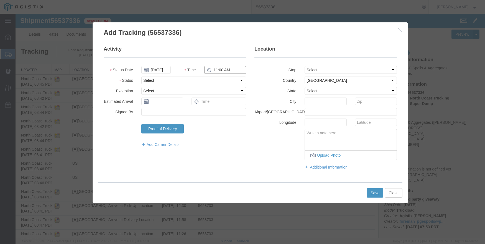
click at [217, 73] on input "11:00 AM" at bounding box center [225, 70] width 42 height 8
click at [334, 72] on select "Select From: 308 W Alluvial Ave, Clovis, CA, 93611, US Stop 2: 11368 N. Newmark…" at bounding box center [350, 70] width 92 height 8
click at [304, 66] on select "Select From: 308 W Alluvial Ave, Clovis, CA, 93611, US Stop 2: 11368 N. Newmark…" at bounding box center [350, 70] width 92 height 8
click at [372, 193] on button "Save" at bounding box center [374, 193] width 17 height 9
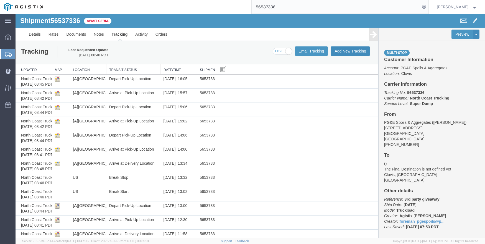
click at [344, 50] on button "Add New Tracking" at bounding box center [349, 51] width 39 height 9
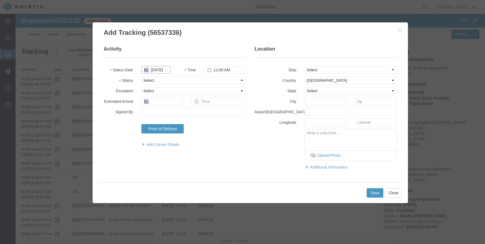
click at [151, 69] on input "09/18/2025" at bounding box center [155, 70] width 29 height 8
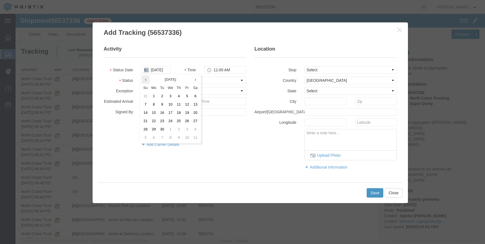
click at [144, 79] on th at bounding box center [145, 80] width 8 height 8
click at [182, 120] on td "21" at bounding box center [178, 121] width 8 height 8
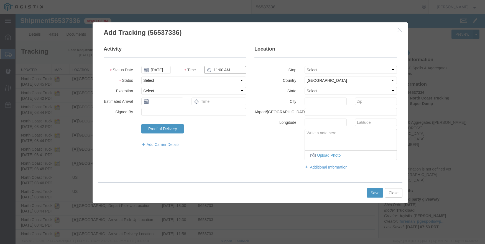
click at [219, 70] on input "11:00 AM" at bounding box center [225, 70] width 42 height 8
click at [331, 71] on select "Select From: 308 W Alluvial Ave, Clovis, CA, 93611, US Stop 2: 11368 N. Newmark…" at bounding box center [350, 70] width 92 height 8
click at [304, 66] on select "Select From: 308 W Alluvial Ave, Clovis, CA, 93611, US Stop 2: 11368 N. Newmark…" at bounding box center [350, 70] width 92 height 8
click at [372, 194] on button "Save" at bounding box center [374, 193] width 17 height 9
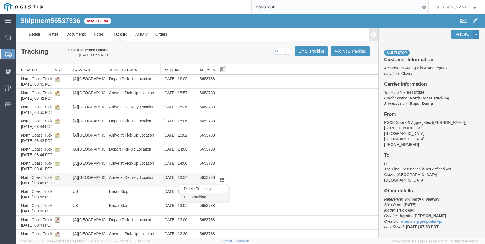
click at [205, 196] on link "Edit Tracking" at bounding box center [204, 197] width 48 height 8
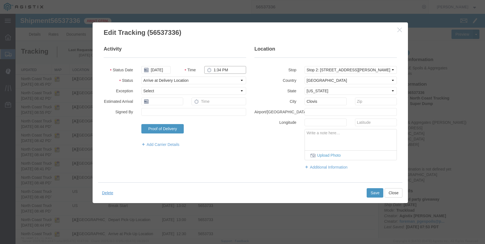
click at [211, 69] on input "1:34 PM" at bounding box center [225, 70] width 42 height 8
click at [378, 192] on button "Save" at bounding box center [374, 193] width 17 height 9
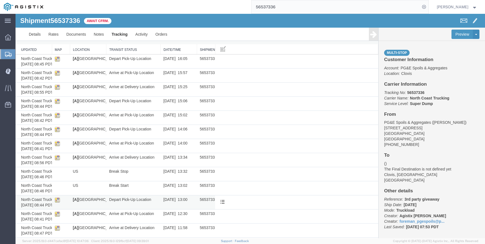
scroll to position [55, 0]
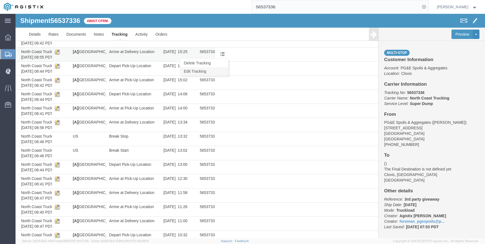
click at [207, 72] on link "Edit Tracking" at bounding box center [204, 71] width 48 height 8
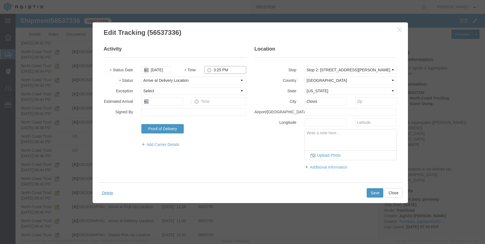
click at [214, 69] on input "3:25 PM" at bounding box center [225, 70] width 42 height 8
click at [372, 190] on button "Save" at bounding box center [374, 193] width 17 height 9
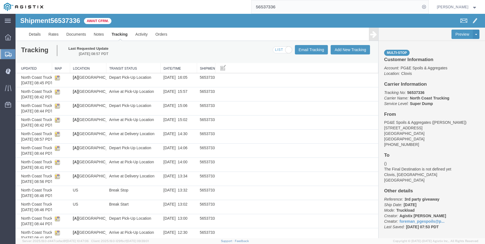
scroll to position [0, 0]
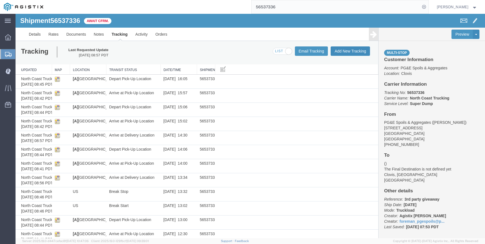
click at [348, 47] on button "Add New Tracking" at bounding box center [349, 51] width 39 height 9
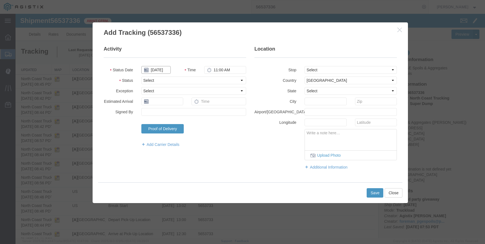
click at [161, 69] on input "09/18/2025" at bounding box center [155, 70] width 29 height 8
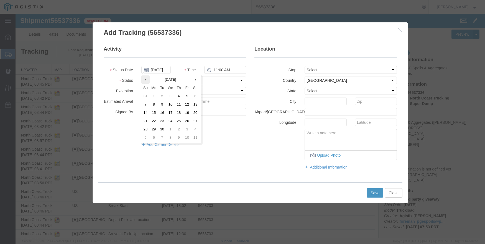
click at [148, 83] on th at bounding box center [145, 80] width 8 height 8
click at [177, 119] on td "21" at bounding box center [178, 121] width 8 height 8
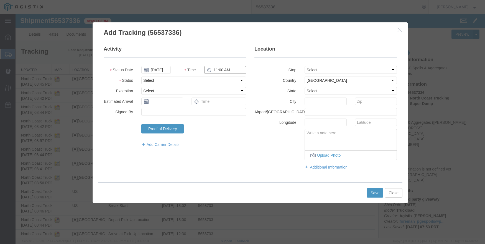
click at [213, 68] on input "11:00 AM" at bounding box center [225, 70] width 42 height 8
click at [341, 68] on fieldset "Location Stop Select From: 308 W Alluvial Ave, Clovis, CA, 93611, US Stop 2: 11…" at bounding box center [325, 111] width 142 height 130
click at [341, 68] on select "Select From: 308 W Alluvial Ave, Clovis, CA, 93611, US Stop 2: 11368 N. Newmark…" at bounding box center [350, 70] width 92 height 8
click at [304, 66] on select "Select From: 308 W Alluvial Ave, Clovis, CA, 93611, US Stop 2: 11368 N. Newmark…" at bounding box center [350, 70] width 92 height 8
click at [373, 193] on button "Save" at bounding box center [374, 193] width 17 height 9
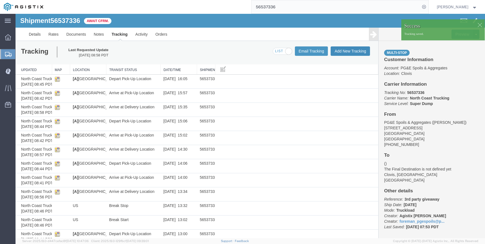
click at [343, 50] on button "Add New Tracking" at bounding box center [349, 51] width 39 height 9
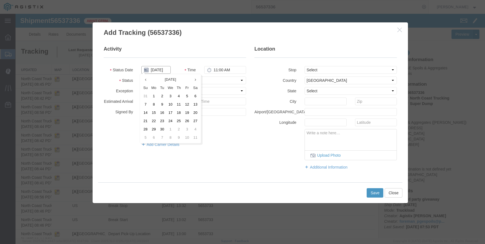
click at [163, 72] on input "09/18/2025" at bounding box center [155, 70] width 29 height 8
click at [148, 81] on th at bounding box center [145, 80] width 8 height 8
click at [181, 122] on td "21" at bounding box center [178, 121] width 8 height 8
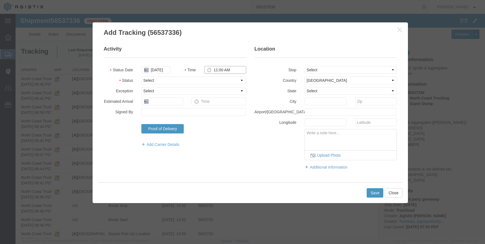
click at [212, 71] on input "11:00 AM" at bounding box center [225, 70] width 42 height 8
click at [311, 68] on select "Select From: 308 W Alluvial Ave, Clovis, CA, 93611, US Stop 2: 11368 N. Newmark…" at bounding box center [350, 70] width 92 height 8
click at [304, 66] on select "Select From: 308 W Alluvial Ave, Clovis, CA, 93611, US Stop 2: 11368 N. Newmark…" at bounding box center [350, 70] width 92 height 8
click at [377, 190] on button "Save" at bounding box center [374, 193] width 17 height 9
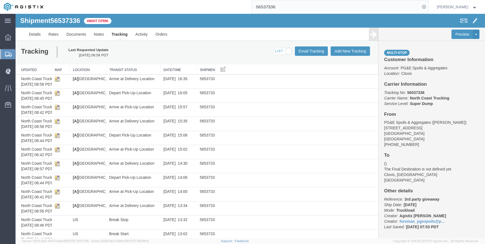
click at [378, 192] on div "Multi-stop Customer Information Account: PG&E Spoils & Aggregates Location: Clo…" at bounding box center [431, 140] width 106 height 198
click at [44, 190] on td "North Coast Trucking/Lorretta Ayala 09/18/2025 08:41 PDT" at bounding box center [34, 195] width 36 height 14
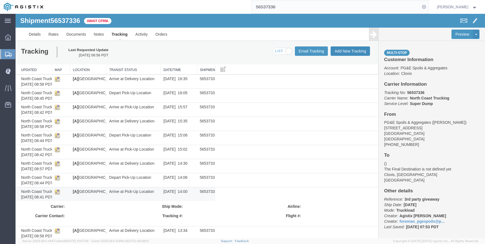
click at [337, 49] on button "Add New Tracking" at bounding box center [349, 51] width 39 height 9
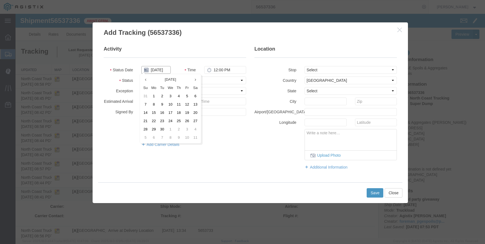
click at [152, 69] on input "09/18/2025" at bounding box center [155, 70] width 29 height 8
click at [148, 81] on th at bounding box center [145, 80] width 8 height 8
click at [178, 120] on td "21" at bounding box center [178, 121] width 8 height 8
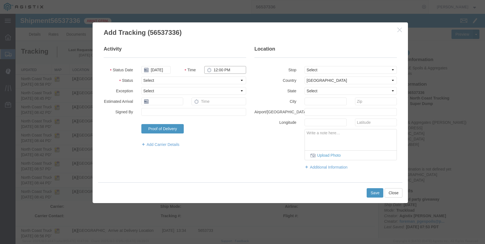
click at [215, 68] on input "12:00 PM" at bounding box center [225, 70] width 42 height 8
click at [311, 68] on select "Select From: 308 W Alluvial Ave, Clovis, CA, 93611, US Stop 2: 11368 N. Newmark…" at bounding box center [350, 70] width 92 height 8
click at [304, 66] on select "Select From: 308 W Alluvial Ave, Clovis, CA, 93611, US Stop 2: 11368 N. Newmark…" at bounding box center [350, 70] width 92 height 8
click at [371, 194] on button "Save" at bounding box center [374, 193] width 17 height 9
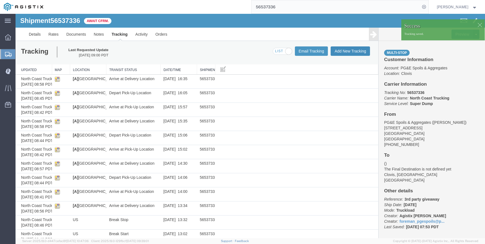
click at [336, 53] on button "Add New Tracking" at bounding box center [349, 51] width 39 height 9
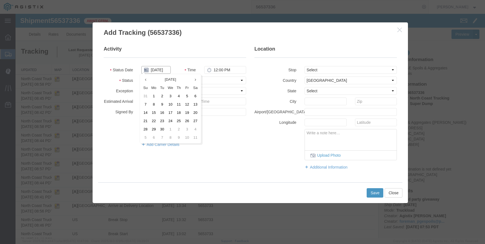
click at [159, 73] on input "09/18/2025" at bounding box center [155, 70] width 29 height 8
click at [147, 79] on th at bounding box center [145, 80] width 8 height 8
click at [177, 120] on td "21" at bounding box center [178, 121] width 8 height 8
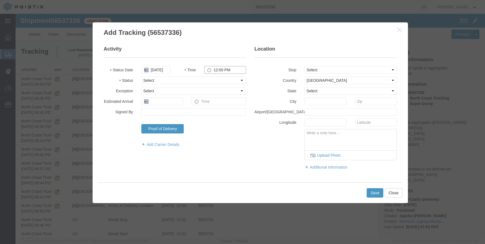
click at [211, 69] on input "12:00 PM" at bounding box center [225, 70] width 42 height 8
click at [331, 70] on select "Select From: 308 W Alluvial Ave, Clovis, CA, 93611, US Stop 2: 11368 N. Newmark…" at bounding box center [350, 70] width 92 height 8
click at [304, 66] on select "Select From: 308 W Alluvial Ave, Clovis, CA, 93611, US Stop 2: 11368 N. Newmark…" at bounding box center [350, 70] width 92 height 8
click at [377, 190] on button "Save" at bounding box center [374, 193] width 17 height 9
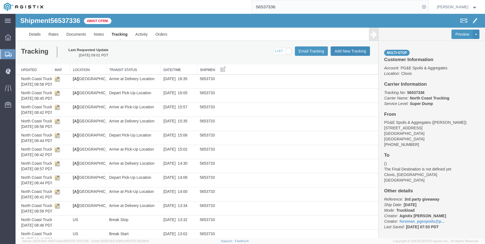
click at [354, 50] on button "Add New Tracking" at bounding box center [349, 51] width 39 height 9
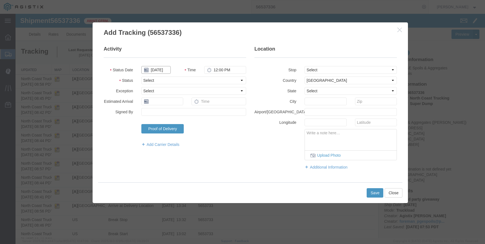
click at [164, 69] on input "09/18/2025" at bounding box center [155, 70] width 29 height 8
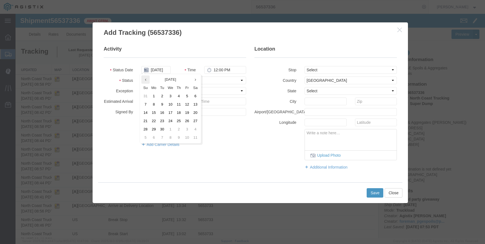
click at [147, 79] on th at bounding box center [145, 80] width 8 height 8
click at [179, 120] on td "21" at bounding box center [178, 121] width 8 height 8
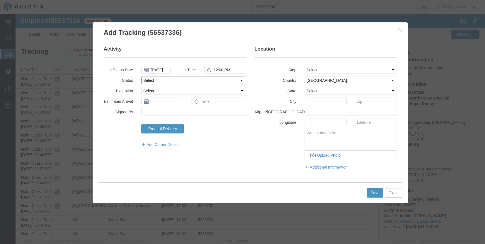
click at [157, 81] on select "Select Arrival Notice Available Arrival Notice Imported Arrive at Delivery Loca…" at bounding box center [193, 81] width 105 height 8
click at [324, 68] on select "Select From: 308 W Alluvial Ave, Clovis, CA, 93611, US Stop 2: 11368 N. Newmark…" at bounding box center [350, 70] width 92 height 8
click at [304, 66] on select "Select From: 308 W Alluvial Ave, Clovis, CA, 93611, US Stop 2: 11368 N. Newmark…" at bounding box center [350, 70] width 92 height 8
click at [371, 192] on button "Save" at bounding box center [374, 193] width 17 height 9
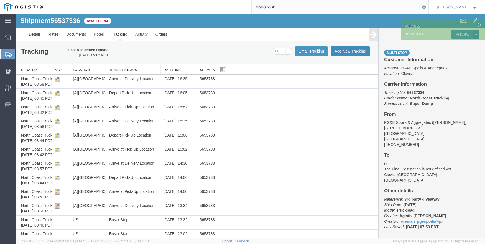
drag, startPoint x: 338, startPoint y: 45, endPoint x: 338, endPoint y: 49, distance: 4.4
click at [338, 49] on div "Tracking Last Requested Update 09/18/2025 09:02 PDT Email Tracking Add New Trac…" at bounding box center [197, 53] width 362 height 24
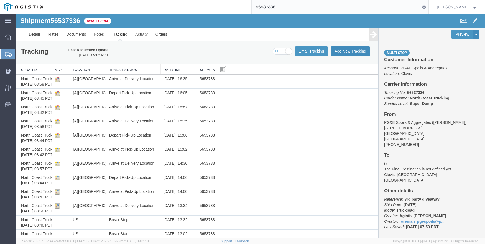
click at [338, 49] on button "Add New Tracking" at bounding box center [349, 51] width 39 height 9
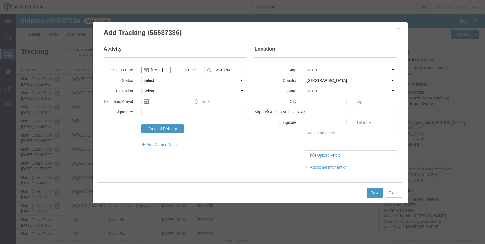
click at [161, 68] on input "09/18/2025" at bounding box center [155, 70] width 29 height 8
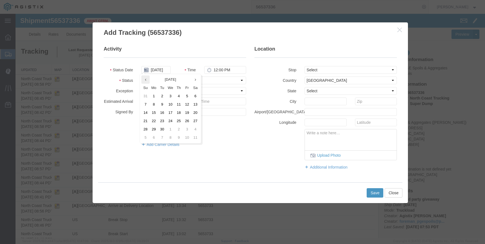
click at [147, 76] on th at bounding box center [145, 80] width 8 height 8
click at [177, 116] on td "14" at bounding box center [178, 113] width 8 height 8
click at [153, 71] on input "08/14/2025" at bounding box center [155, 70] width 29 height 8
click at [181, 121] on td "21" at bounding box center [178, 121] width 8 height 8
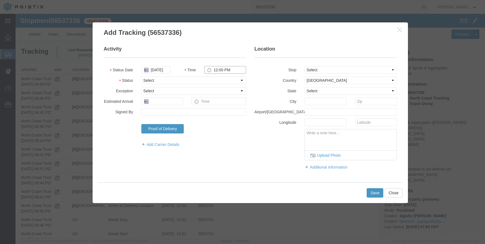
click at [214, 68] on input "12:00 PM" at bounding box center [225, 70] width 42 height 8
click at [326, 70] on select "Select From: 308 W Alluvial Ave, Clovis, CA, 93611, US Stop 2: 11368 N. Newmark…" at bounding box center [350, 70] width 92 height 8
click at [304, 66] on select "Select From: 308 W Alluvial Ave, Clovis, CA, 93611, US Stop 2: 11368 N. Newmark…" at bounding box center [350, 70] width 92 height 8
click at [369, 194] on button "Save" at bounding box center [374, 193] width 17 height 9
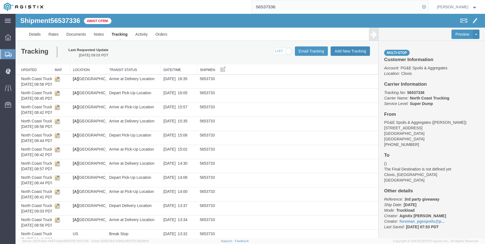
click at [338, 47] on button "Add New Tracking" at bounding box center [349, 51] width 39 height 9
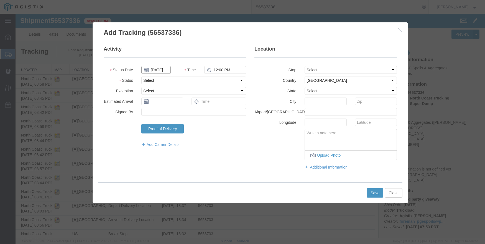
click at [149, 69] on input "09/18/2025" at bounding box center [155, 70] width 29 height 8
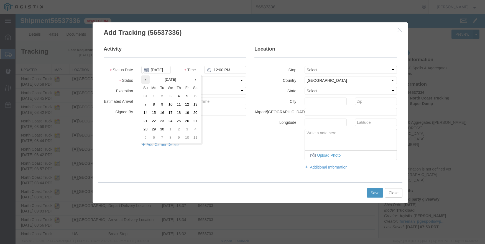
click at [145, 77] on th at bounding box center [145, 80] width 8 height 8
click at [177, 121] on td "21" at bounding box center [178, 121] width 8 height 8
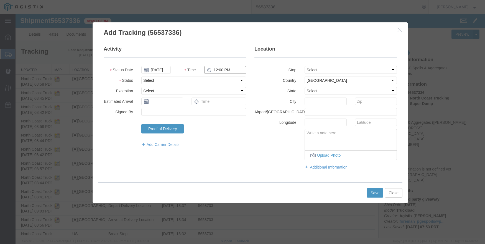
click at [224, 69] on input "12:00 PM" at bounding box center [225, 70] width 42 height 8
click at [329, 69] on select "Select From: 308 W Alluvial Ave, Clovis, CA, 93611, US Stop 2: 11368 N. Newmark…" at bounding box center [350, 70] width 92 height 8
click at [304, 66] on select "Select From: 308 W Alluvial Ave, Clovis, CA, 93611, US Stop 2: 11368 N. Newmark…" at bounding box center [350, 70] width 92 height 8
click at [374, 191] on button "Save" at bounding box center [374, 193] width 17 height 9
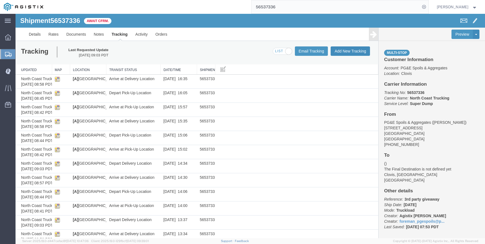
click at [344, 50] on button "Add New Tracking" at bounding box center [349, 51] width 39 height 9
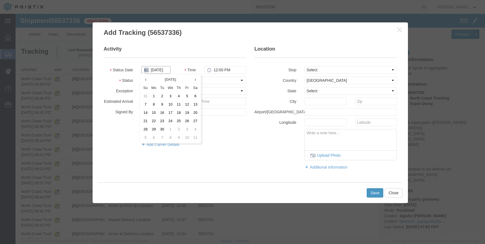
click at [159, 68] on input "09/18/2025" at bounding box center [155, 70] width 29 height 8
click at [144, 81] on th at bounding box center [145, 80] width 8 height 8
click at [176, 119] on td "21" at bounding box center [178, 121] width 8 height 8
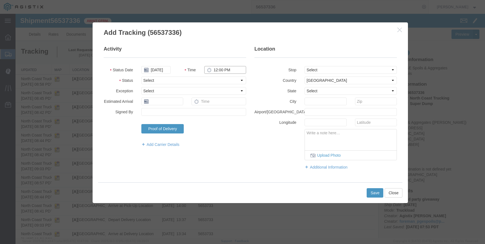
click at [212, 69] on input "12:00 PM" at bounding box center [225, 70] width 42 height 8
click at [311, 68] on select "Select From: 308 W Alluvial Ave, Clovis, CA, 93611, US Stop 2: 11368 N. Newmark…" at bounding box center [350, 70] width 92 height 8
click at [304, 66] on select "Select From: 308 W Alluvial Ave, Clovis, CA, 93611, US Stop 2: 11368 N. Newmark…" at bounding box center [350, 70] width 92 height 8
click at [369, 189] on button "Save" at bounding box center [374, 193] width 17 height 9
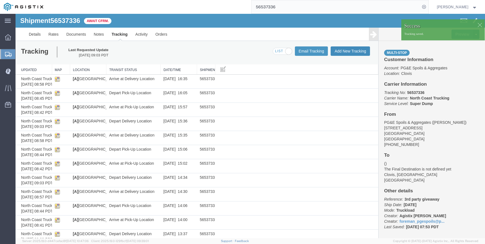
click at [348, 52] on button "Add New Tracking" at bounding box center [349, 51] width 39 height 9
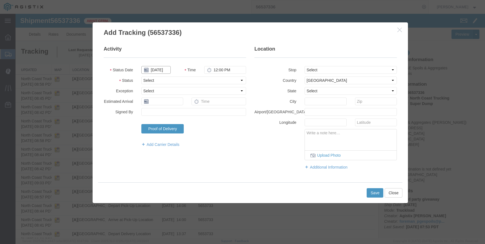
click at [152, 69] on input "09/18/2025" at bounding box center [155, 70] width 29 height 8
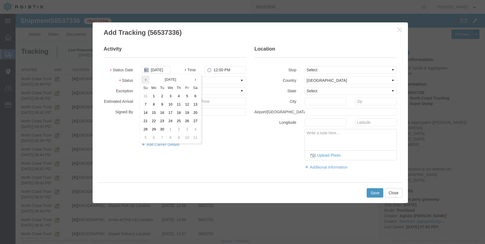
click at [146, 78] on th at bounding box center [145, 80] width 8 height 8
click at [179, 120] on td "21" at bounding box center [178, 121] width 8 height 8
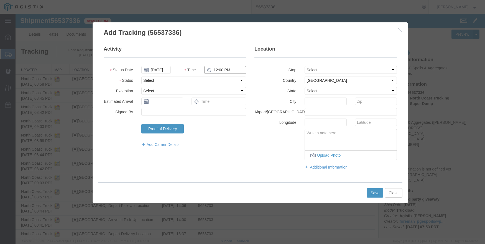
click at [214, 70] on input "12:00 PM" at bounding box center [225, 70] width 42 height 8
click at [356, 70] on select "Select From: 308 W Alluvial Ave, Clovis, CA, 93611, US Stop 2: 11368 N. Newmark…" at bounding box center [350, 70] width 92 height 8
click at [304, 66] on select "Select From: 308 W Alluvial Ave, Clovis, CA, 93611, US Stop 2: 11368 N. Newmark…" at bounding box center [350, 70] width 92 height 8
click at [375, 195] on button "Save" at bounding box center [374, 193] width 17 height 9
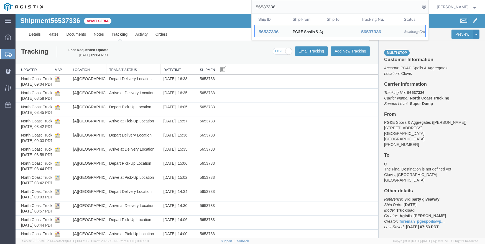
drag, startPoint x: 291, startPoint y: 7, endPoint x: 258, endPoint y: 6, distance: 33.0
click at [258, 6] on input "56537336" at bounding box center [335, 6] width 168 height 13
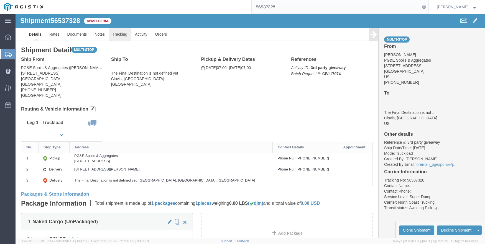
click link "Tracking"
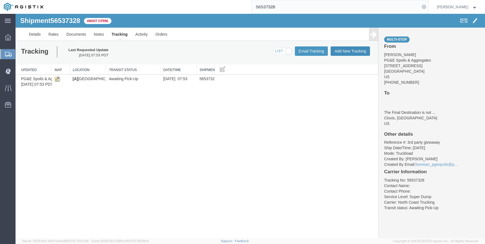
click at [350, 52] on button "Add New Tracking" at bounding box center [349, 51] width 39 height 9
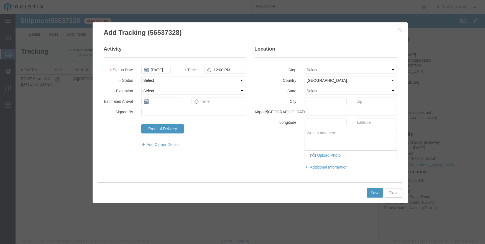
click at [147, 70] on icon at bounding box center [146, 70] width 4 height 4
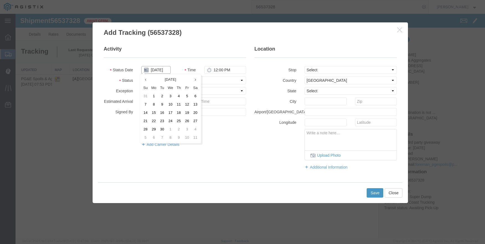
click at [151, 69] on input "09/18/2025" at bounding box center [155, 70] width 29 height 8
click at [143, 77] on th at bounding box center [145, 80] width 8 height 8
click at [181, 119] on td "21" at bounding box center [180, 121] width 8 height 8
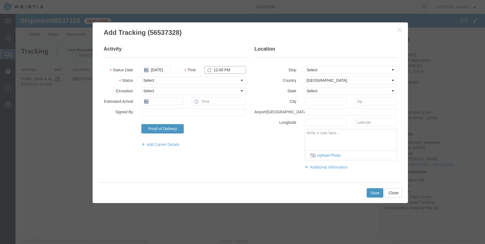
click at [224, 70] on input "12:00 PM" at bounding box center [225, 70] width 42 height 8
click at [374, 192] on button "Save" at bounding box center [374, 193] width 17 height 9
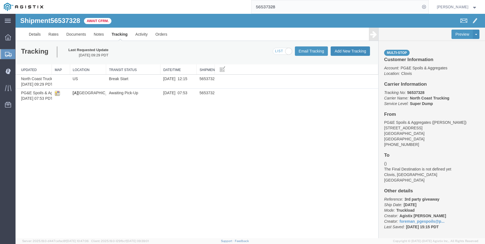
click at [354, 49] on button "Add New Tracking" at bounding box center [349, 51] width 39 height 9
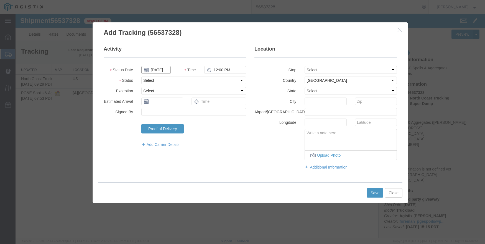
click at [162, 72] on input "09/18/2025" at bounding box center [155, 70] width 29 height 8
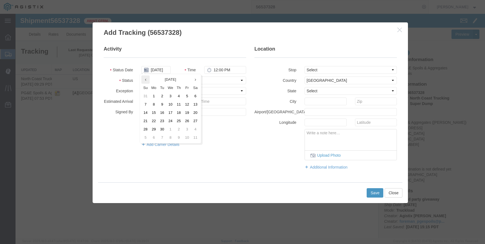
click at [146, 81] on icon at bounding box center [145, 80] width 1 height 4
click at [181, 120] on td "21" at bounding box center [180, 121] width 8 height 8
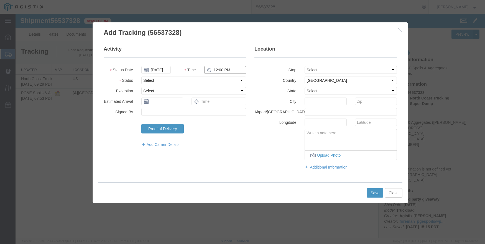
click at [218, 69] on input "12:00 PM" at bounding box center [225, 70] width 42 height 8
click at [373, 192] on button "Save" at bounding box center [374, 193] width 17 height 9
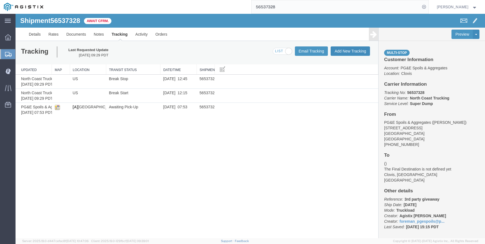
click at [346, 54] on button "Add New Tracking" at bounding box center [349, 51] width 39 height 9
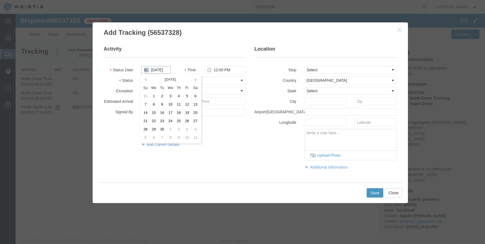
click at [153, 68] on input "09/18/2025" at bounding box center [155, 70] width 29 height 8
click at [144, 77] on th at bounding box center [145, 80] width 8 height 8
click at [180, 118] on td "21" at bounding box center [180, 121] width 8 height 8
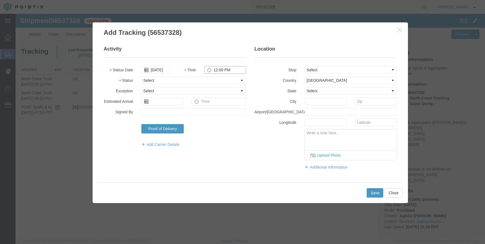
click at [218, 71] on input "12:00 PM" at bounding box center [225, 70] width 42 height 8
click at [326, 71] on select "Select From: 308 W Alluvial Ave, Clovis, CA, 93611, US Stop 2: 11368 N. Newmark…" at bounding box center [350, 70] width 92 height 8
click at [304, 66] on select "Select From: 308 W Alluvial Ave, Clovis, CA, 93611, US Stop 2: 11368 N. Newmark…" at bounding box center [350, 70] width 92 height 8
click at [375, 195] on button "Save" at bounding box center [374, 193] width 17 height 9
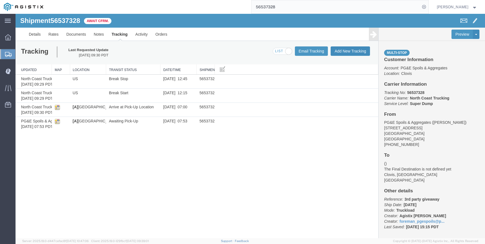
click at [340, 52] on button "Add New Tracking" at bounding box center [349, 51] width 39 height 9
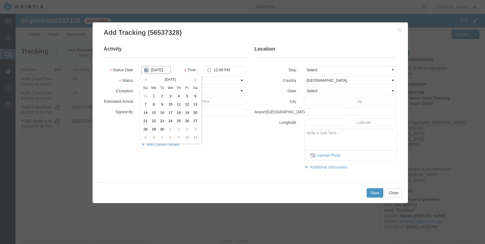
click at [162, 69] on input "09/18/2025" at bounding box center [155, 70] width 29 height 8
click at [147, 82] on th at bounding box center [145, 80] width 8 height 8
click at [183, 118] on td "21" at bounding box center [180, 121] width 8 height 8
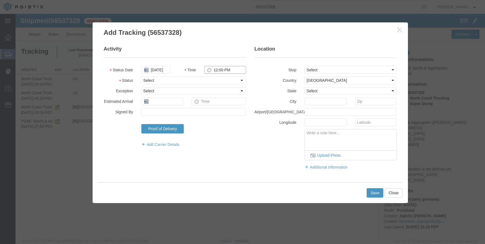
click at [218, 67] on input "12:00 PM" at bounding box center [225, 70] width 42 height 8
click at [345, 68] on select "Select From: 308 W Alluvial Ave, Clovis, CA, 93611, US Stop 2: 11368 N. Newmark…" at bounding box center [350, 70] width 92 height 8
click at [304, 66] on select "Select From: 308 W Alluvial Ave, Clovis, CA, 93611, US Stop 2: 11368 N. Newmark…" at bounding box center [350, 70] width 92 height 8
click at [374, 193] on button "Save" at bounding box center [374, 193] width 17 height 9
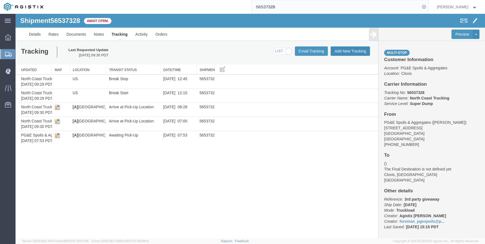
click at [343, 50] on button "Add New Tracking" at bounding box center [349, 51] width 39 height 9
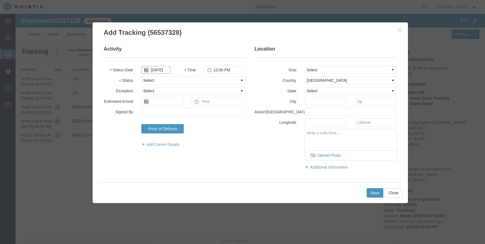
click at [158, 69] on input "09/18/2025" at bounding box center [155, 70] width 29 height 8
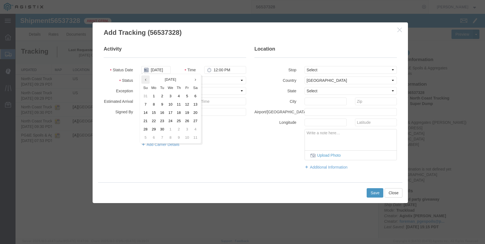
click at [145, 82] on th at bounding box center [145, 80] width 8 height 8
click at [181, 119] on td "21" at bounding box center [180, 121] width 8 height 8
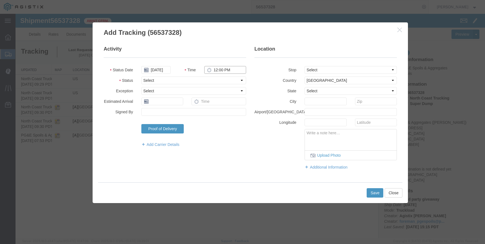
click at [215, 68] on input "12:00 PM" at bounding box center [225, 70] width 42 height 8
click at [311, 69] on select "Select From: 308 W Alluvial Ave, Clovis, CA, 93611, US Stop 2: 11368 N. Newmark…" at bounding box center [350, 70] width 92 height 8
click at [304, 66] on select "Select From: 308 W Alluvial Ave, Clovis, CA, 93611, US Stop 2: 11368 N. Newmark…" at bounding box center [350, 70] width 92 height 8
click at [374, 197] on button "Save" at bounding box center [374, 193] width 17 height 9
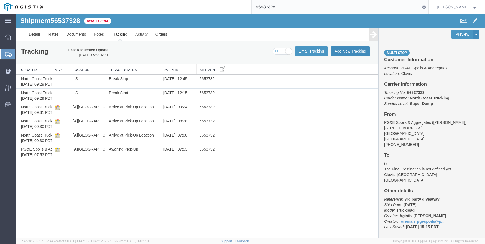
click at [341, 50] on button "Add New Tracking" at bounding box center [349, 51] width 39 height 9
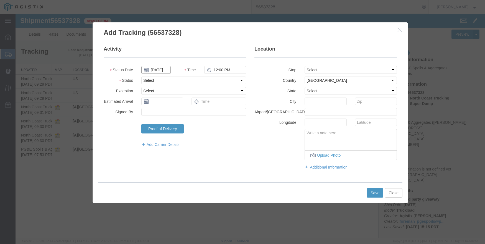
click at [163, 70] on input "09/18/2025" at bounding box center [155, 70] width 29 height 8
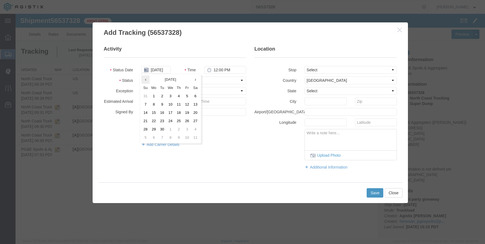
click at [146, 82] on th at bounding box center [145, 80] width 8 height 8
click at [180, 121] on td "21" at bounding box center [180, 121] width 8 height 8
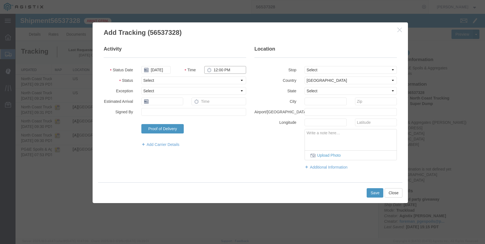
click at [217, 68] on input "12:00 PM" at bounding box center [225, 70] width 42 height 8
click at [314, 69] on select "Select From: 308 W Alluvial Ave, Clovis, CA, 93611, US Stop 2: 11368 N. Newmark…" at bounding box center [350, 70] width 92 height 8
click at [304, 66] on select "Select From: 308 W Alluvial Ave, Clovis, CA, 93611, US Stop 2: 11368 N. Newmark…" at bounding box center [350, 70] width 92 height 8
click at [375, 193] on button "Save" at bounding box center [374, 193] width 17 height 9
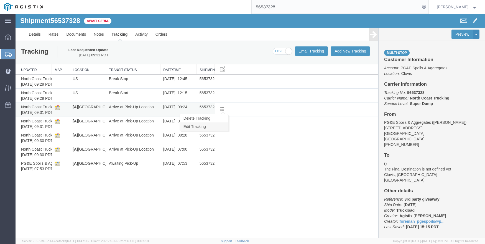
click at [212, 124] on link "Edit Tracking" at bounding box center [204, 127] width 48 height 8
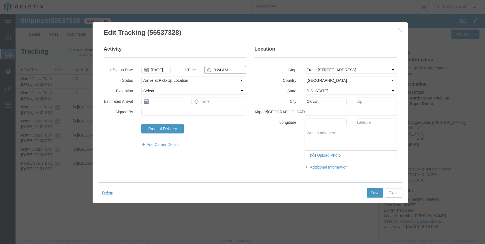
click at [213, 70] on input "9:24 AM" at bounding box center [225, 70] width 42 height 8
click at [369, 190] on button "Save" at bounding box center [374, 193] width 17 height 9
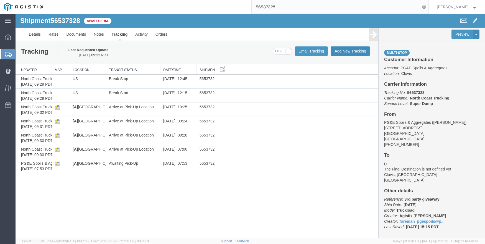
click at [340, 53] on button "Add New Tracking" at bounding box center [349, 51] width 39 height 9
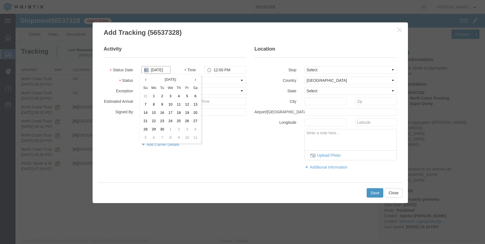
click at [164, 72] on input "09/18/2025" at bounding box center [155, 70] width 29 height 8
click at [141, 76] on div "September 2025 Su Mo Tu We Th Fr Sa 31 1 2 3 4 5 6 7 8 9 10 11 12 13 14 15 16 1…" at bounding box center [170, 109] width 61 height 70
click at [148, 80] on icon at bounding box center [146, 80] width 1 height 4
click at [181, 122] on td "21" at bounding box center [180, 121] width 8 height 8
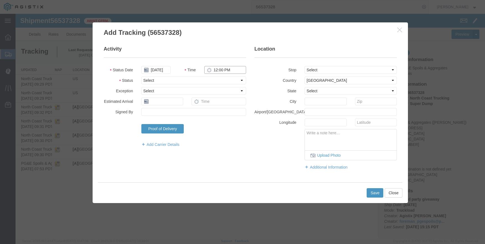
click at [213, 70] on input "12:00 PM" at bounding box center [225, 70] width 42 height 8
click at [310, 67] on select "Select From: 308 W Alluvial Ave, Clovis, CA, 93611, US Stop 2: 11368 N. Newmark…" at bounding box center [350, 70] width 92 height 8
click at [304, 66] on select "Select From: 308 W Alluvial Ave, Clovis, CA, 93611, US Stop 2: 11368 N. Newmark…" at bounding box center [350, 70] width 92 height 8
click at [374, 188] on div "Save Close" at bounding box center [250, 193] width 304 height 21
click at [374, 192] on button "Save" at bounding box center [374, 193] width 17 height 9
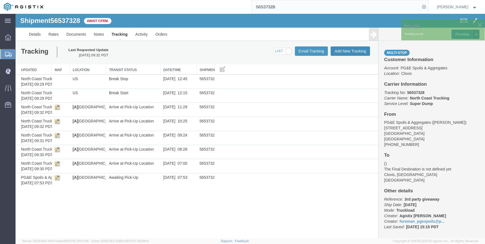
click at [349, 52] on button "Add New Tracking" at bounding box center [349, 51] width 39 height 9
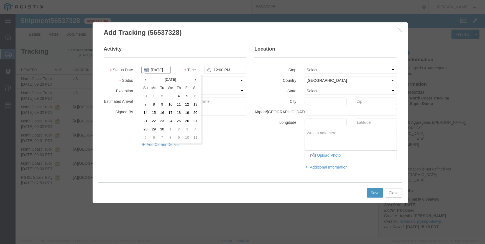
click at [155, 69] on input "09/18/2025" at bounding box center [155, 70] width 29 height 8
click at [148, 83] on th at bounding box center [145, 80] width 8 height 8
click at [180, 121] on td "21" at bounding box center [180, 121] width 8 height 8
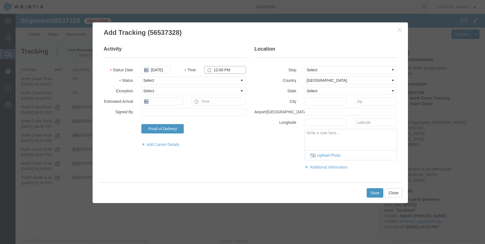
click at [220, 70] on input "12:00 PM" at bounding box center [225, 70] width 42 height 8
click at [338, 68] on select "Select From: 308 W Alluvial Ave, Clovis, CA, 93611, US Stop 2: 11368 N. Newmark…" at bounding box center [350, 70] width 92 height 8
click at [304, 66] on select "Select From: 308 W Alluvial Ave, Clovis, CA, 93611, US Stop 2: 11368 N. Newmark…" at bounding box center [350, 70] width 92 height 8
click at [375, 192] on button "Save" at bounding box center [374, 193] width 17 height 9
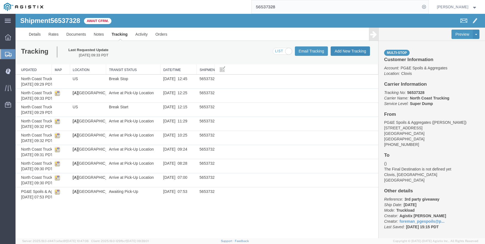
click at [341, 50] on button "Add New Tracking" at bounding box center [349, 51] width 39 height 9
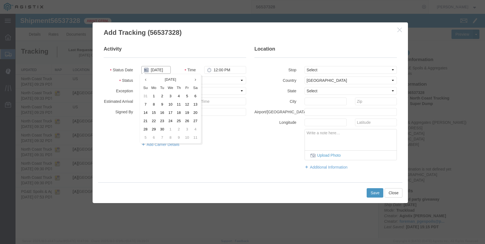
click at [153, 67] on input "09/18/2025" at bounding box center [155, 70] width 29 height 8
click at [143, 80] on th at bounding box center [145, 80] width 8 height 8
click at [181, 120] on td "21" at bounding box center [180, 121] width 8 height 8
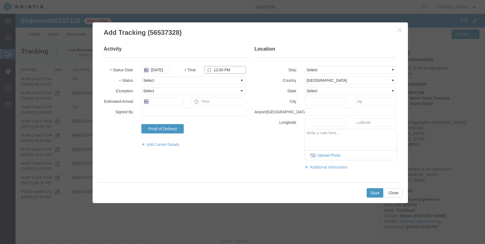
click at [222, 68] on input "12:00 PM" at bounding box center [225, 70] width 42 height 8
click at [327, 69] on select "Select From: 308 W Alluvial Ave, Clovis, CA, 93611, US Stop 2: 11368 N. Newmark…" at bounding box center [350, 70] width 92 height 8
click at [304, 66] on select "Select From: 308 W Alluvial Ave, Clovis, CA, 93611, US Stop 2: 11368 N. Newmark…" at bounding box center [350, 70] width 92 height 8
click at [373, 190] on button "Save" at bounding box center [374, 193] width 17 height 9
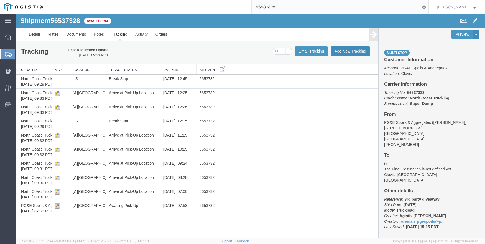
click at [346, 50] on button "Add New Tracking" at bounding box center [349, 51] width 39 height 9
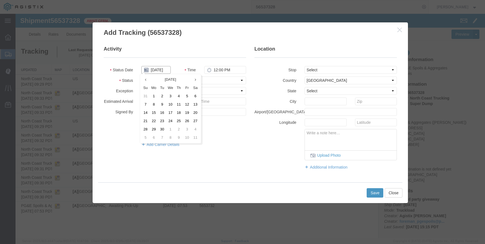
click at [153, 66] on input "09/18/2025" at bounding box center [155, 70] width 29 height 8
click at [147, 83] on th at bounding box center [145, 80] width 8 height 8
click at [181, 119] on td "21" at bounding box center [180, 121] width 8 height 8
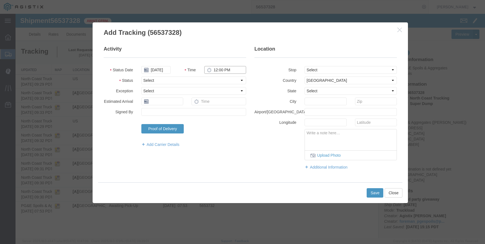
click at [218, 71] on input "12:00 PM" at bounding box center [225, 70] width 42 height 8
click at [314, 71] on select "Select From: 308 W Alluvial Ave, Clovis, CA, 93611, US Stop 2: 11368 N. Newmark…" at bounding box center [350, 70] width 92 height 8
click at [304, 66] on select "Select From: 308 W Alluvial Ave, Clovis, CA, 93611, US Stop 2: 11368 N. Newmark…" at bounding box center [350, 70] width 92 height 8
click at [374, 194] on button "Save" at bounding box center [374, 193] width 17 height 9
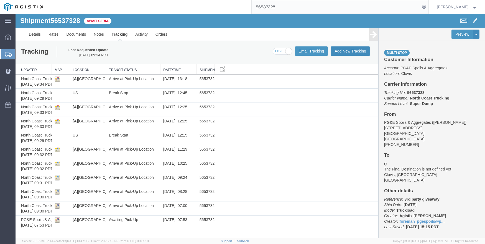
click at [343, 52] on button "Add New Tracking" at bounding box center [349, 51] width 39 height 9
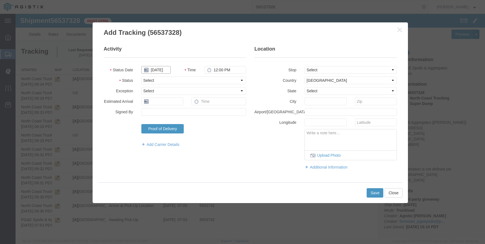
click at [152, 69] on input "09/18/2025" at bounding box center [155, 70] width 29 height 8
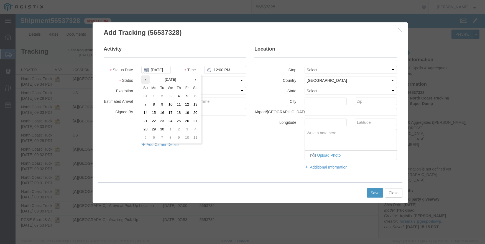
click at [145, 81] on icon at bounding box center [145, 80] width 1 height 4
click at [180, 121] on td "21" at bounding box center [180, 121] width 8 height 8
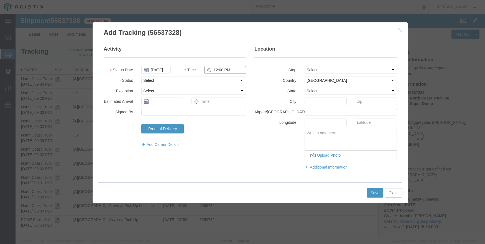
click at [215, 69] on input "12:00 PM" at bounding box center [225, 70] width 42 height 8
click at [334, 71] on select "Select From: 308 W Alluvial Ave, Clovis, CA, 93611, US Stop 2: 11368 N. Newmark…" at bounding box center [350, 70] width 92 height 8
click at [304, 66] on select "Select From: 308 W Alluvial Ave, Clovis, CA, 93611, US Stop 2: 11368 N. Newmark…" at bounding box center [350, 70] width 92 height 8
click at [376, 192] on button "Save" at bounding box center [374, 193] width 17 height 9
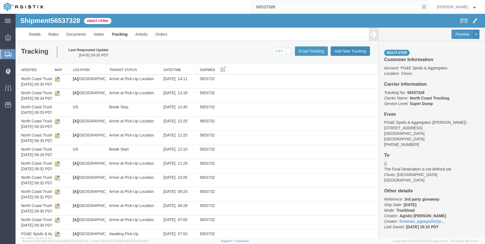
click at [359, 49] on button "Add New Tracking" at bounding box center [349, 51] width 39 height 9
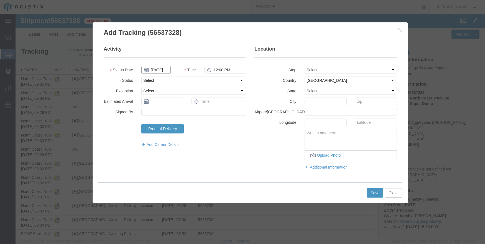
click at [153, 72] on input "09/18/2025" at bounding box center [155, 70] width 29 height 8
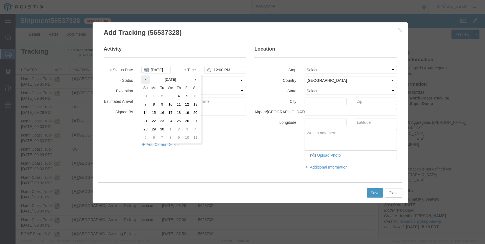
click at [147, 82] on th at bounding box center [145, 80] width 8 height 8
click at [180, 117] on td "14" at bounding box center [178, 113] width 8 height 8
click at [156, 70] on input "08/14/2025" at bounding box center [155, 70] width 29 height 8
click at [177, 121] on td "21" at bounding box center [178, 121] width 8 height 8
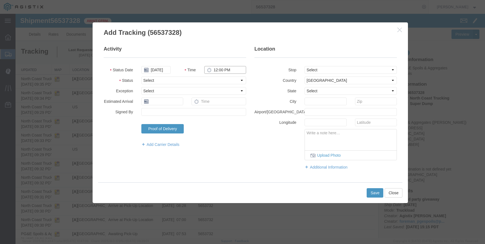
click at [217, 67] on input "12:00 PM" at bounding box center [225, 70] width 42 height 8
click at [311, 68] on select "Select From: 308 W Alluvial Ave, Clovis, CA, 93611, US Stop 2: 11368 N. Newmark…" at bounding box center [350, 70] width 92 height 8
click at [304, 66] on select "Select From: 308 W Alluvial Ave, Clovis, CA, 93611, US Stop 2: 11368 N. Newmark…" at bounding box center [350, 70] width 92 height 8
click at [378, 193] on button "Save" at bounding box center [374, 193] width 17 height 9
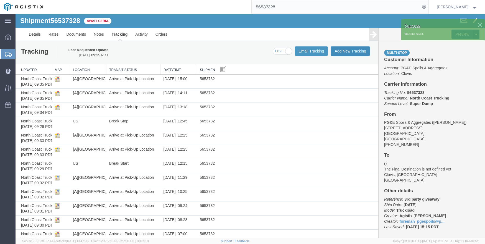
click at [356, 51] on button "Add New Tracking" at bounding box center [349, 51] width 39 height 9
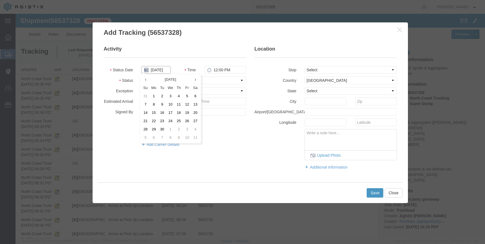
click at [155, 71] on input "09/18/2025" at bounding box center [155, 70] width 29 height 8
click at [146, 82] on th at bounding box center [145, 80] width 8 height 8
click at [177, 120] on td "21" at bounding box center [178, 121] width 8 height 8
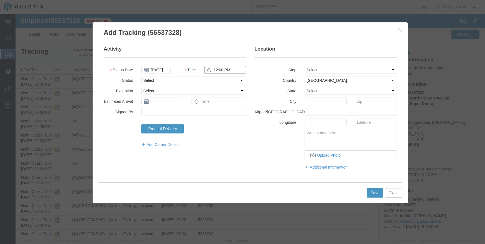
click at [221, 72] on input "12:00 PM" at bounding box center [225, 70] width 42 height 8
click at [316, 71] on select "Select From: 308 W Alluvial Ave, Clovis, CA, 93611, US Stop 2: 11368 N. Newmark…" at bounding box center [350, 70] width 92 height 8
click at [304, 66] on select "Select From: 308 W Alluvial Ave, Clovis, CA, 93611, US Stop 2: 11368 N. Newmark…" at bounding box center [350, 70] width 92 height 8
click at [369, 195] on button "Save" at bounding box center [374, 193] width 17 height 9
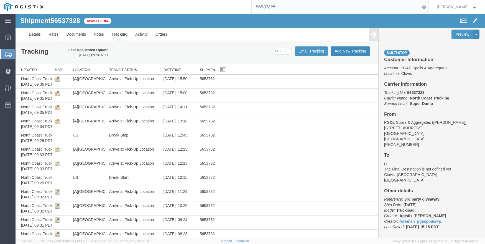
click at [334, 50] on button "Add New Tracking" at bounding box center [349, 51] width 39 height 9
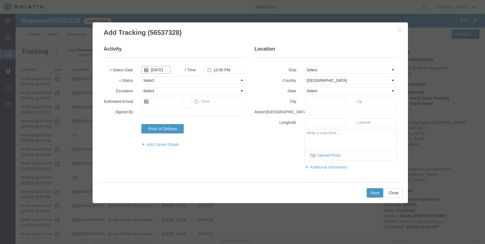
click at [153, 71] on input "09/18/2025" at bounding box center [155, 70] width 29 height 8
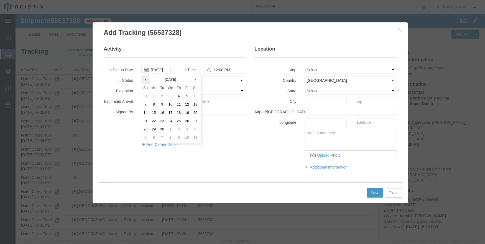
click at [147, 82] on th at bounding box center [145, 80] width 8 height 8
click at [179, 122] on td "21" at bounding box center [178, 121] width 8 height 8
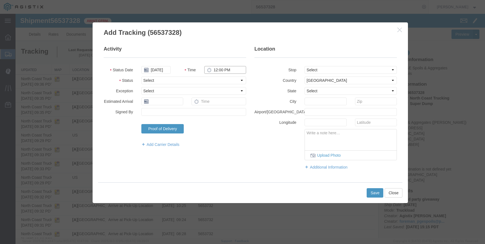
click at [220, 70] on input "12:00 PM" at bounding box center [225, 70] width 42 height 8
click at [331, 72] on select "Select From: 308 W Alluvial Ave, Clovis, CA, 93611, US Stop 2: 11368 N. Newmark…" at bounding box center [350, 70] width 92 height 8
click at [304, 66] on select "Select From: 308 W Alluvial Ave, Clovis, CA, 93611, US Stop 2: 11368 N. Newmark…" at bounding box center [350, 70] width 92 height 8
click at [373, 190] on button "Save" at bounding box center [374, 193] width 17 height 9
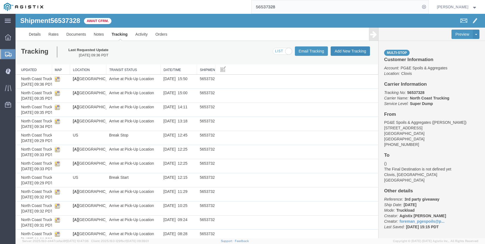
click at [344, 48] on button "Add New Tracking" at bounding box center [349, 51] width 39 height 9
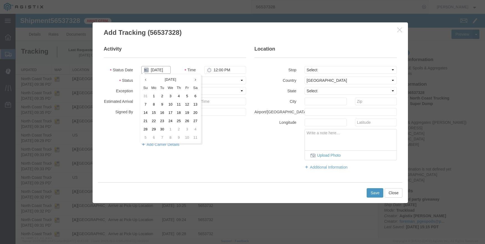
click at [153, 70] on input "09/18/2025" at bounding box center [155, 70] width 29 height 8
click at [146, 81] on icon at bounding box center [145, 80] width 1 height 4
click at [177, 120] on td "21" at bounding box center [178, 121] width 8 height 8
click at [214, 68] on input "12:00 PM" at bounding box center [225, 70] width 42 height 8
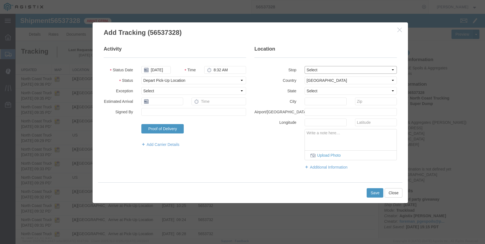
click at [316, 70] on select "Select From: 308 W Alluvial Ave, Clovis, CA, 93611, US Stop 2: 11368 N. Newmark…" at bounding box center [350, 70] width 92 height 8
click at [304, 66] on select "Select From: 308 W Alluvial Ave, Clovis, CA, 93611, US Stop 2: 11368 N. Newmark…" at bounding box center [350, 70] width 92 height 8
click at [375, 192] on button "Save" at bounding box center [374, 193] width 17 height 9
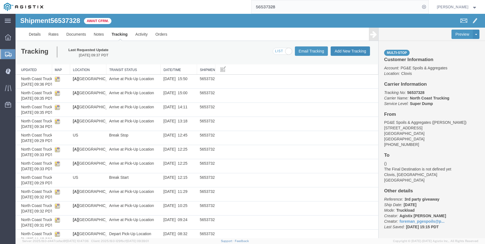
click at [341, 48] on button "Add New Tracking" at bounding box center [349, 51] width 39 height 9
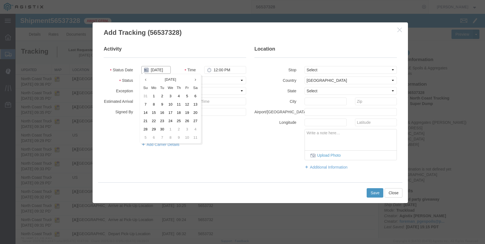
click at [156, 71] on input "09/18/2025" at bounding box center [155, 70] width 29 height 8
click at [146, 81] on icon at bounding box center [145, 80] width 1 height 4
click at [179, 119] on td "21" at bounding box center [178, 121] width 8 height 8
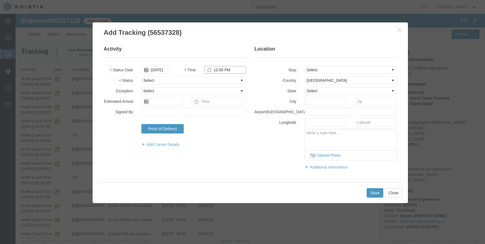
click at [216, 71] on input "12:00 PM" at bounding box center [225, 70] width 42 height 8
click at [342, 67] on select "Select From: 308 W Alluvial Ave, Clovis, CA, 93611, US Stop 2: 11368 N. Newmark…" at bounding box center [350, 70] width 92 height 8
click at [304, 66] on select "Select From: 308 W Alluvial Ave, Clovis, CA, 93611, US Stop 2: 11368 N. Newmark…" at bounding box center [350, 70] width 92 height 8
click at [380, 191] on button "Save" at bounding box center [374, 193] width 17 height 9
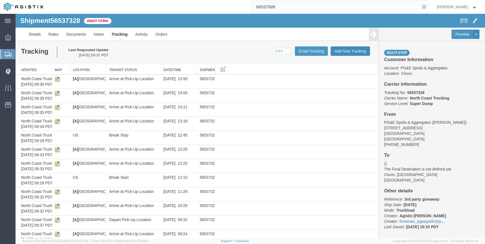
click at [338, 51] on button "Add New Tracking" at bounding box center [349, 51] width 39 height 9
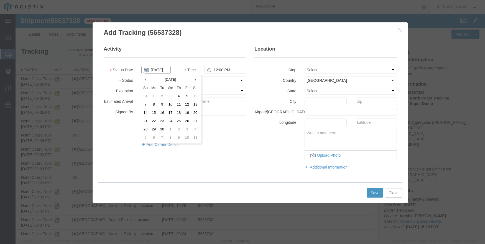
click at [156, 68] on input "09/18/2025" at bounding box center [155, 70] width 29 height 8
click at [146, 78] on th at bounding box center [145, 80] width 8 height 8
click at [178, 119] on td "21" at bounding box center [178, 121] width 8 height 8
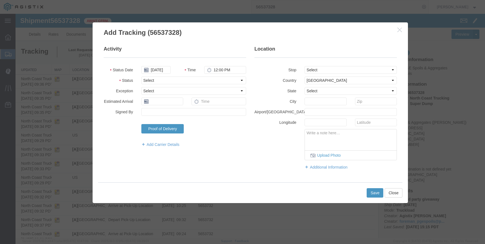
click at [214, 65] on fieldset "Activity Status Date 08/21/2025 Time 12:00 PM Status Select Arrival Notice Avai…" at bounding box center [175, 99] width 142 height 107
click at [213, 69] on input "12:00 PM" at bounding box center [225, 70] width 42 height 8
click at [340, 70] on select "Select From: 308 W Alluvial Ave, Clovis, CA, 93611, US Stop 2: 11368 N. Newmark…" at bounding box center [350, 70] width 92 height 8
click at [304, 66] on select "Select From: 308 W Alluvial Ave, Clovis, CA, 93611, US Stop 2: 11368 N. Newmark…" at bounding box center [350, 70] width 92 height 8
click at [368, 190] on button "Save" at bounding box center [374, 193] width 17 height 9
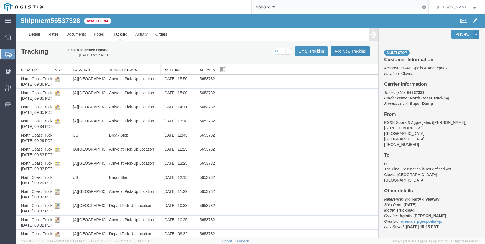
click at [336, 52] on button "Add New Tracking" at bounding box center [349, 51] width 39 height 9
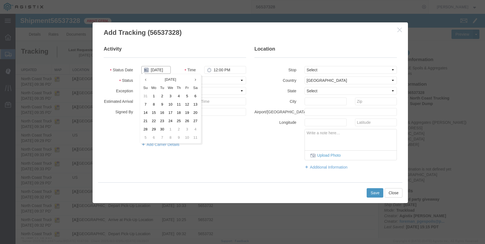
click at [153, 66] on input "09/18/2025" at bounding box center [155, 70] width 29 height 8
click at [143, 81] on th at bounding box center [145, 80] width 8 height 8
click at [180, 120] on td "21" at bounding box center [178, 121] width 8 height 8
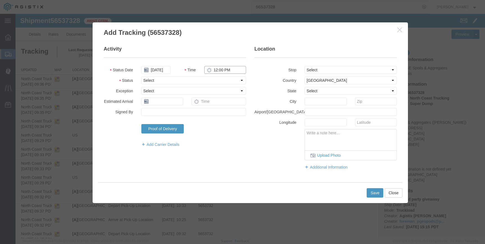
click at [217, 70] on input "12:00 PM" at bounding box center [225, 70] width 42 height 8
click at [322, 67] on select "Select From: 308 W Alluvial Ave, Clovis, CA, 93611, US Stop 2: 11368 N. Newmark…" at bounding box center [350, 70] width 92 height 8
click at [304, 66] on select "Select From: 308 W Alluvial Ave, Clovis, CA, 93611, US Stop 2: 11368 N. Newmark…" at bounding box center [350, 70] width 92 height 8
click at [367, 193] on button "Save" at bounding box center [374, 193] width 17 height 9
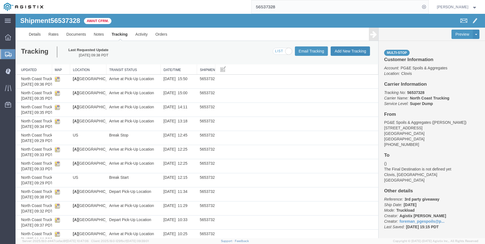
click at [350, 49] on button "Add New Tracking" at bounding box center [349, 51] width 39 height 9
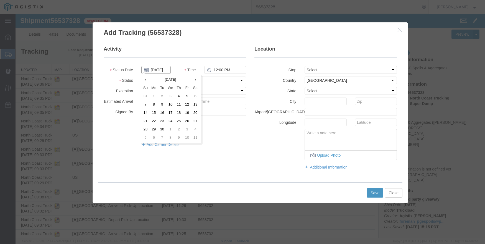
click at [164, 74] on body "Shipment 56537328 19 of 19 Await Cfrm. Details Rates Documents Notes Tracking A…" at bounding box center [250, 117] width 469 height 206
click at [145, 82] on th at bounding box center [145, 80] width 8 height 8
click at [177, 124] on td "21" at bounding box center [178, 121] width 8 height 8
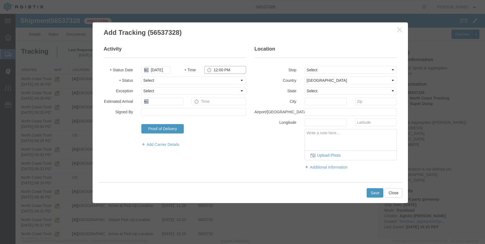
click at [214, 70] on input "12:00 PM" at bounding box center [225, 70] width 42 height 8
click at [334, 71] on select "Select From: 308 W Alluvial Ave, Clovis, CA, 93611, US Stop 2: 11368 N. Newmark…" at bounding box center [350, 70] width 92 height 8
click at [304, 66] on select "Select From: 308 W Alluvial Ave, Clovis, CA, 93611, US Stop 2: 11368 N. Newmark…" at bounding box center [350, 70] width 92 height 8
click at [373, 189] on button "Save" at bounding box center [374, 193] width 17 height 9
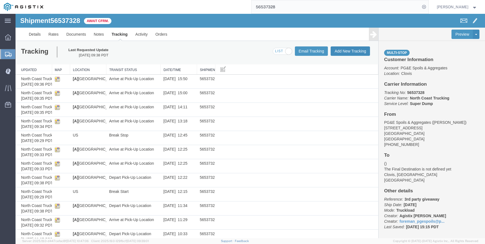
click at [338, 50] on button "Add New Tracking" at bounding box center [349, 51] width 39 height 9
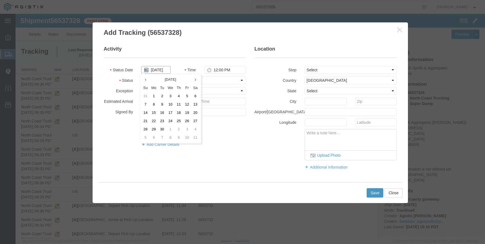
click at [150, 71] on input "09/18/2025" at bounding box center [155, 70] width 29 height 8
click at [148, 77] on th at bounding box center [145, 80] width 8 height 8
click at [177, 122] on td "21" at bounding box center [178, 121] width 8 height 8
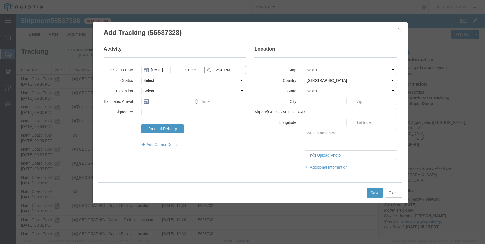
click at [212, 69] on input "12:00 PM" at bounding box center [225, 70] width 42 height 8
click at [315, 70] on select "Select From: 308 W Alluvial Ave, Clovis, CA, 93611, US Stop 2: 11368 N. Newmark…" at bounding box center [350, 70] width 92 height 8
click at [304, 66] on select "Select From: 308 W Alluvial Ave, Clovis, CA, 93611, US Stop 2: 11368 N. Newmark…" at bounding box center [350, 70] width 92 height 8
click at [372, 191] on button "Save" at bounding box center [374, 193] width 17 height 9
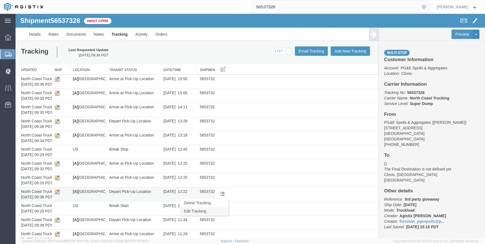
click at [213, 209] on link "Edit Tracking" at bounding box center [204, 211] width 48 height 8
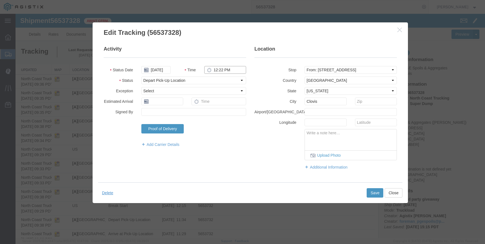
click at [221, 69] on input "12:22 PM" at bounding box center [225, 70] width 42 height 8
click at [374, 188] on div "Delete Save Close" at bounding box center [250, 193] width 304 height 21
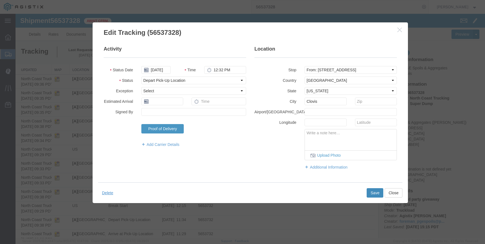
click at [373, 194] on button "Save" at bounding box center [374, 193] width 17 height 9
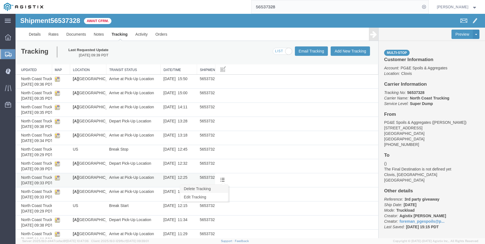
click at [217, 188] on link "Delete Tracking" at bounding box center [204, 189] width 48 height 8
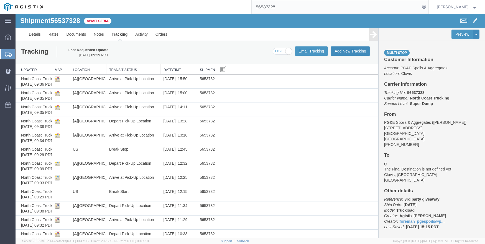
click at [348, 50] on button "Add New Tracking" at bounding box center [349, 51] width 39 height 9
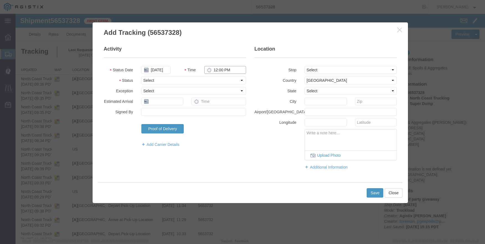
click at [213, 67] on input "12:00 PM" at bounding box center [225, 70] width 42 height 8
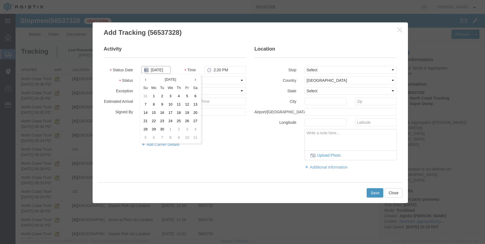
click at [161, 71] on input "09/18/2025" at bounding box center [155, 70] width 29 height 8
click at [147, 77] on th at bounding box center [145, 80] width 8 height 8
click at [179, 119] on td "21" at bounding box center [178, 121] width 8 height 8
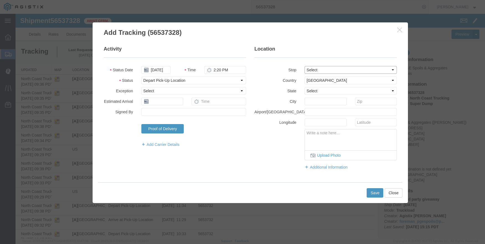
click at [362, 72] on select "Select From: 308 W Alluvial Ave, Clovis, CA, 93611, US Stop 2: 11368 N. Newmark…" at bounding box center [350, 70] width 92 height 8
click at [304, 66] on select "Select From: 308 W Alluvial Ave, Clovis, CA, 93611, US Stop 2: 11368 N. Newmark…" at bounding box center [350, 70] width 92 height 8
click at [370, 192] on button "Save" at bounding box center [374, 193] width 17 height 9
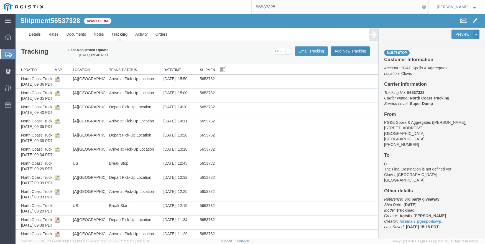
click at [341, 51] on button "Add New Tracking" at bounding box center [349, 51] width 39 height 9
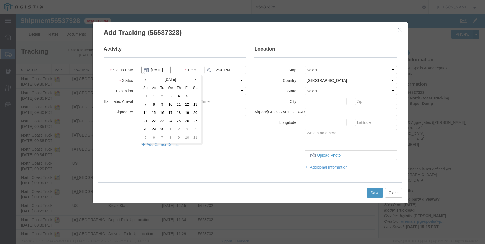
click at [164, 68] on input "09/18/2025" at bounding box center [155, 70] width 29 height 8
click at [147, 80] on th at bounding box center [145, 80] width 8 height 8
click at [179, 121] on td "21" at bounding box center [178, 121] width 8 height 8
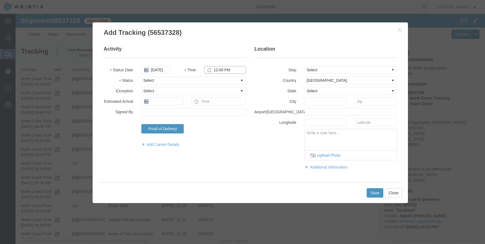
click at [216, 69] on input "12:00 PM" at bounding box center [225, 70] width 42 height 8
click at [312, 69] on select "Select From: 308 W Alluvial Ave, Clovis, CA, 93611, US Stop 2: 11368 N. Newmark…" at bounding box center [350, 70] width 92 height 8
click at [304, 66] on select "Select From: 308 W Alluvial Ave, Clovis, CA, 93611, US Stop 2: 11368 N. Newmark…" at bounding box center [350, 70] width 92 height 8
click at [369, 193] on button "Save" at bounding box center [374, 193] width 17 height 9
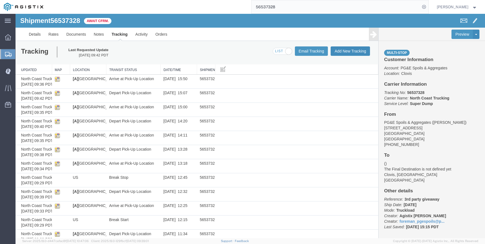
click at [343, 51] on button "Add New Tracking" at bounding box center [349, 51] width 39 height 9
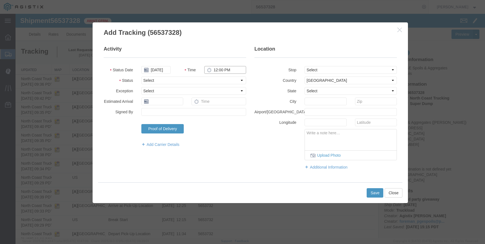
click at [219, 69] on input "12:00 PM" at bounding box center [225, 70] width 42 height 8
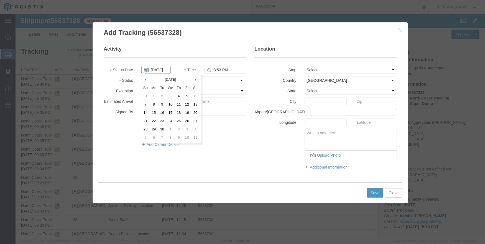
click at [156, 71] on input "09/18/2025" at bounding box center [155, 70] width 29 height 8
click at [146, 80] on icon at bounding box center [145, 80] width 1 height 4
click at [180, 123] on td "21" at bounding box center [178, 121] width 8 height 8
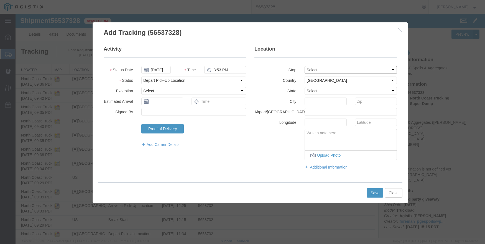
click at [311, 69] on select "Select From: 308 W Alluvial Ave, Clovis, CA, 93611, US Stop 2: 11368 N. Newmark…" at bounding box center [350, 70] width 92 height 8
click at [304, 66] on select "Select From: 308 W Alluvial Ave, Clovis, CA, 93611, US Stop 2: 11368 N. Newmark…" at bounding box center [350, 70] width 92 height 8
drag, startPoint x: 371, startPoint y: 191, endPoint x: 376, endPoint y: 196, distance: 6.9
click at [376, 196] on button "Save" at bounding box center [374, 193] width 17 height 9
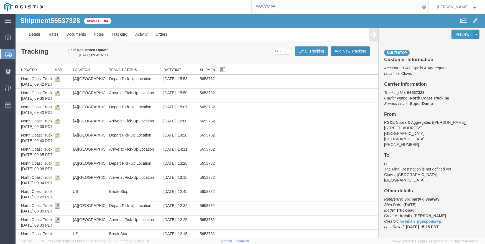
click at [352, 50] on button "Add New Tracking" at bounding box center [349, 51] width 39 height 9
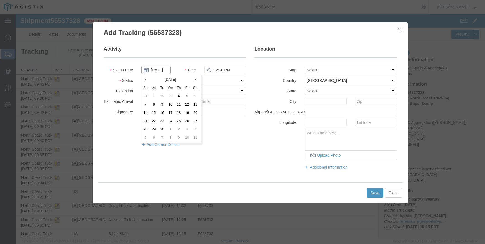
click at [156, 72] on input "09/18/2025" at bounding box center [155, 70] width 29 height 8
click at [147, 82] on th at bounding box center [145, 80] width 8 height 8
click at [177, 120] on td "21" at bounding box center [178, 121] width 8 height 8
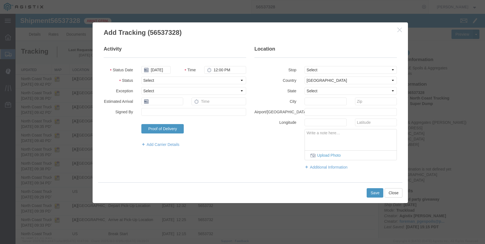
click at [215, 65] on fieldset "Activity Status Date 08/21/2025 Time 12:00 PM Status Select Arrival Notice Avai…" at bounding box center [175, 99] width 142 height 107
click at [214, 69] on input "12:00 PM" at bounding box center [225, 70] width 42 height 8
click at [310, 68] on select "Select From: 308 W Alluvial Ave, Clovis, CA, 93611, US Stop 2: 11368 N. Newmark…" at bounding box center [350, 70] width 92 height 8
click at [304, 66] on select "Select From: 308 W Alluvial Ave, Clovis, CA, 93611, US Stop 2: 11368 N. Newmark…" at bounding box center [350, 70] width 92 height 8
click at [375, 192] on button "Save" at bounding box center [374, 193] width 17 height 9
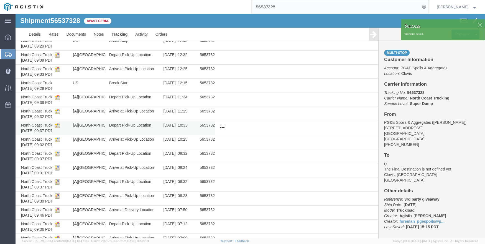
scroll to position [181, 0]
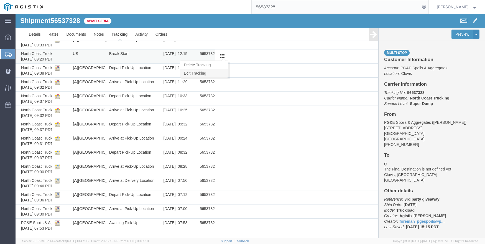
click at [213, 71] on link "Edit Tracking" at bounding box center [204, 73] width 48 height 8
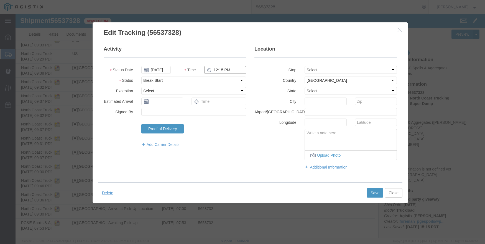
click at [213, 72] on input "12:15 PM" at bounding box center [225, 70] width 42 height 8
click at [374, 192] on button "Save" at bounding box center [374, 193] width 17 height 9
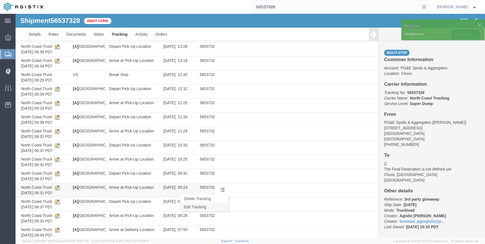
scroll to position [97, 0]
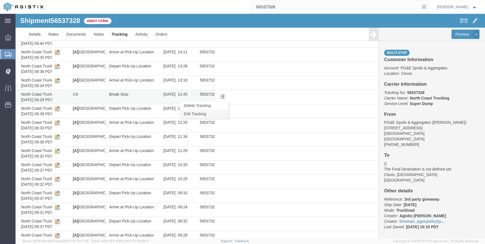
click at [193, 113] on link "Edit Tracking" at bounding box center [204, 114] width 48 height 8
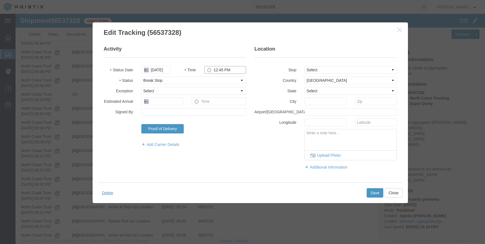
click at [212, 66] on input "12:45 PM" at bounding box center [225, 70] width 42 height 8
click at [373, 194] on button "Save" at bounding box center [374, 193] width 17 height 9
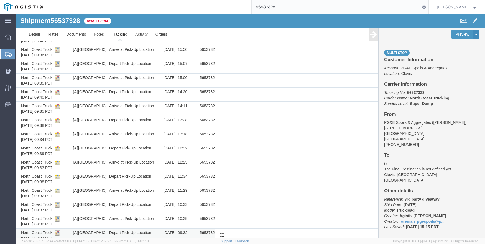
scroll to position [0, 0]
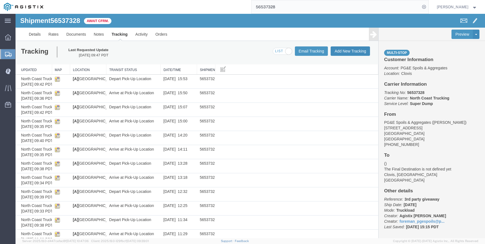
click at [348, 48] on button "Add New Tracking" at bounding box center [349, 51] width 39 height 9
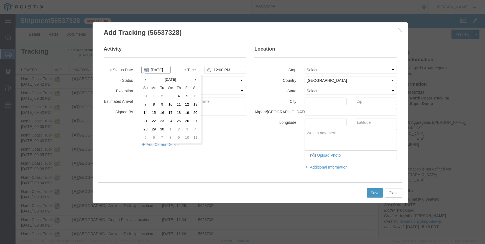
click at [158, 71] on input "09/18/2025" at bounding box center [155, 70] width 29 height 8
click at [146, 80] on th at bounding box center [145, 80] width 8 height 8
click at [179, 119] on td "21" at bounding box center [178, 121] width 8 height 8
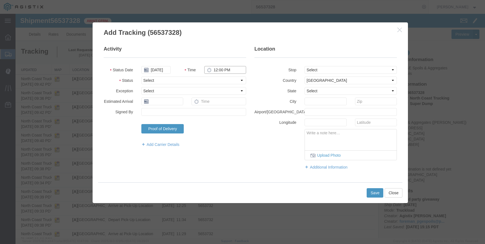
click at [215, 70] on input "12:00 PM" at bounding box center [225, 70] width 42 height 8
click at [319, 71] on select "Select From: 308 W Alluvial Ave, Clovis, CA, 93611, US Stop 2: 11368 N. Newmark…" at bounding box center [350, 70] width 92 height 8
click at [304, 66] on select "Select From: 308 W Alluvial Ave, Clovis, CA, 93611, US Stop 2: 11368 N. Newmark…" at bounding box center [350, 70] width 92 height 8
click at [374, 194] on button "Save" at bounding box center [374, 193] width 17 height 9
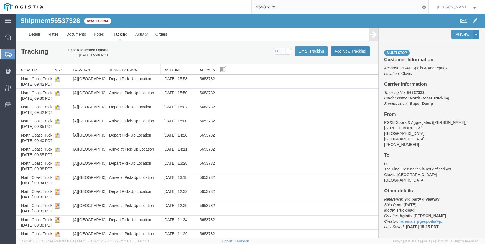
click at [338, 51] on button "Add New Tracking" at bounding box center [349, 51] width 39 height 9
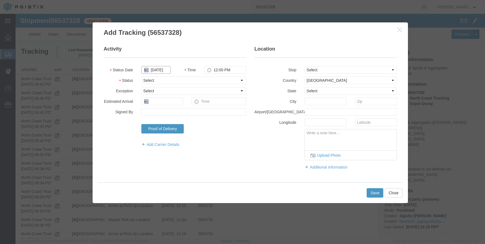
click at [151, 72] on input "09/18/2025" at bounding box center [155, 70] width 29 height 8
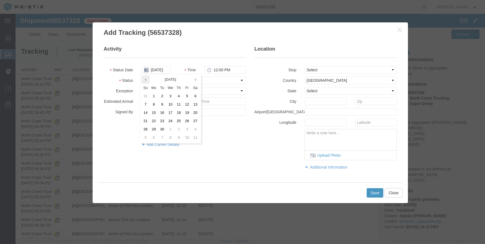
click at [147, 82] on th at bounding box center [145, 80] width 8 height 8
click at [179, 119] on td "21" at bounding box center [178, 121] width 8 height 8
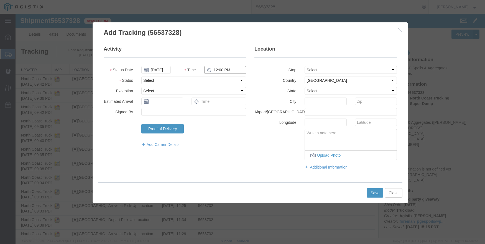
click at [216, 69] on input "12:00 PM" at bounding box center [225, 70] width 42 height 8
drag, startPoint x: 337, startPoint y: 66, endPoint x: 339, endPoint y: 70, distance: 3.8
click at [337, 66] on select "Select From: 308 W Alluvial Ave, Clovis, CA, 93611, US Stop 2: 11368 N. Newmark…" at bounding box center [350, 70] width 92 height 8
click at [304, 66] on select "Select From: 308 W Alluvial Ave, Clovis, CA, 93611, US Stop 2: 11368 N. Newmark…" at bounding box center [350, 70] width 92 height 8
click at [372, 189] on button "Save" at bounding box center [374, 193] width 17 height 9
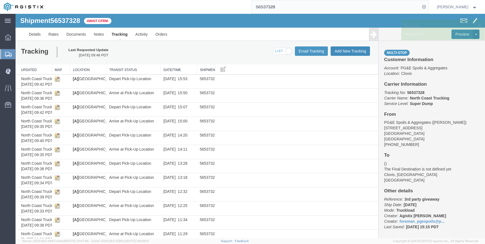
click at [343, 50] on button "Add New Tracking" at bounding box center [349, 51] width 39 height 9
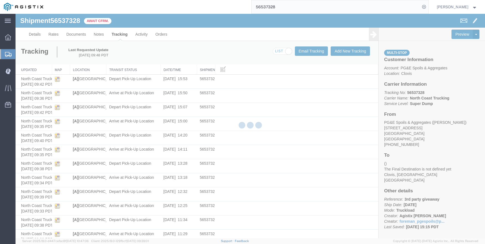
click at [121, 69] on div at bounding box center [250, 126] width 469 height 225
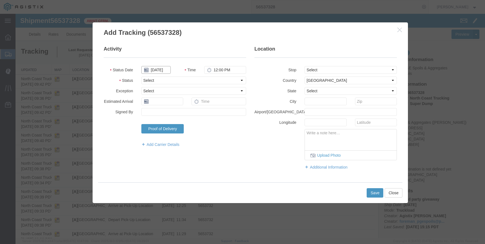
click at [151, 69] on input "09/18/2025" at bounding box center [155, 70] width 29 height 8
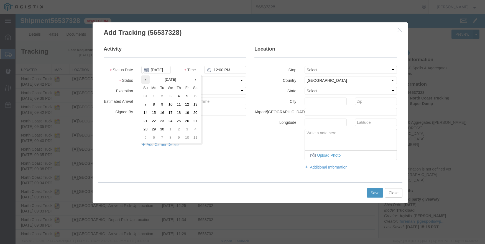
click at [147, 83] on th at bounding box center [145, 80] width 8 height 8
click at [178, 120] on td "21" at bounding box center [178, 121] width 8 height 8
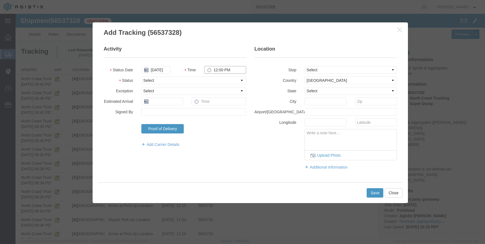
click at [212, 69] on input "12:00 PM" at bounding box center [225, 70] width 42 height 8
click at [317, 69] on select "Select From: 308 W Alluvial Ave, Clovis, CA, 93611, US Stop 2: 11368 N. Newmark…" at bounding box center [350, 70] width 92 height 8
click at [304, 66] on select "Select From: 308 W Alluvial Ave, Clovis, CA, 93611, US Stop 2: 11368 N. Newmark…" at bounding box center [350, 70] width 92 height 8
click at [373, 196] on button "Save" at bounding box center [374, 193] width 17 height 9
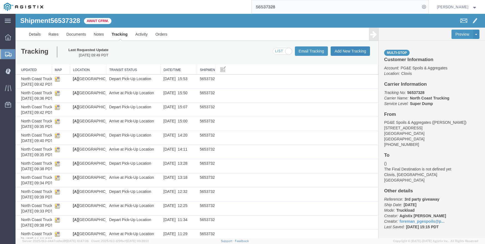
click at [355, 51] on button "Add New Tracking" at bounding box center [349, 51] width 39 height 9
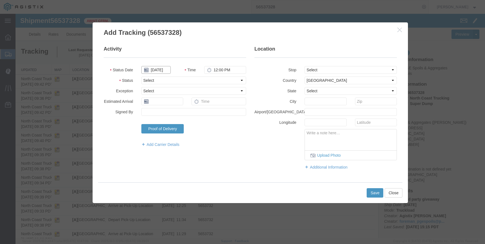
click at [150, 71] on input "09/18/2025" at bounding box center [155, 70] width 29 height 8
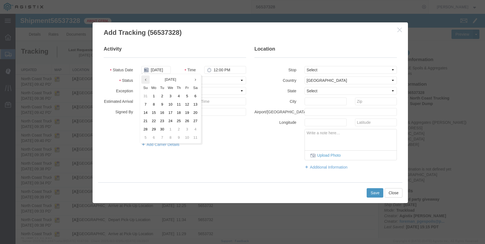
click at [148, 80] on th at bounding box center [145, 80] width 8 height 8
click at [177, 120] on td "21" at bounding box center [178, 121] width 8 height 8
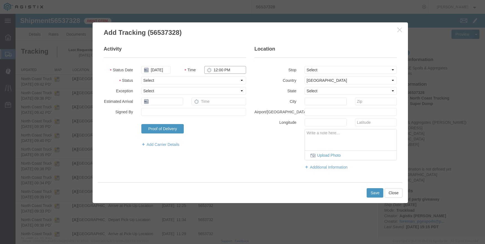
click at [217, 71] on input "12:00 PM" at bounding box center [225, 70] width 42 height 8
type input "11:53 AM"
select select "ARVDLVLOC"
click at [320, 69] on select "Select From: 308 W Alluvial Ave, Clovis, CA, 93611, US Stop 2: 11368 N. Newmark…" at bounding box center [350, 70] width 92 height 8
select select "{"pickupDeliveryInfoId": "122363921","pickupOrDelivery": "D","stopNum": "2","lo…"
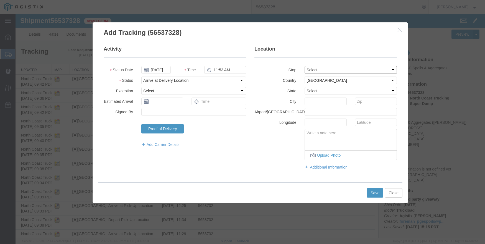
click at [304, 66] on select "Select From: 308 W Alluvial Ave, Clovis, CA, 93611, US Stop 2: 11368 N. Newmark…" at bounding box center [350, 70] width 92 height 8
select select "CA"
type input "Clovis"
click at [375, 190] on button "Save" at bounding box center [374, 193] width 17 height 9
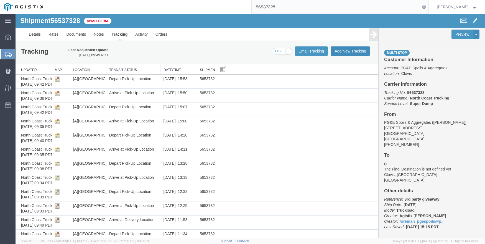
click at [346, 50] on button "Add New Tracking" at bounding box center [349, 51] width 39 height 9
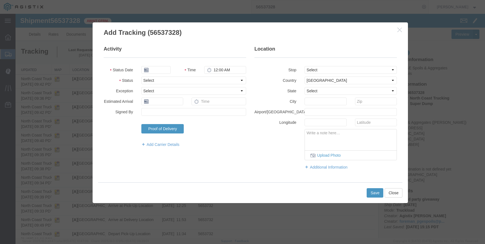
type input "09/18/2025"
type input "12:00 PM"
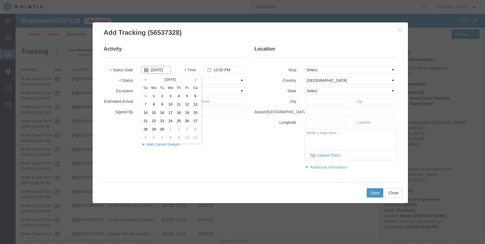
click at [156, 71] on input "09/18/2025" at bounding box center [155, 70] width 29 height 8
click at [148, 81] on th at bounding box center [145, 80] width 8 height 8
click at [180, 120] on td "21" at bounding box center [178, 121] width 8 height 8
type input "08/21/2025"
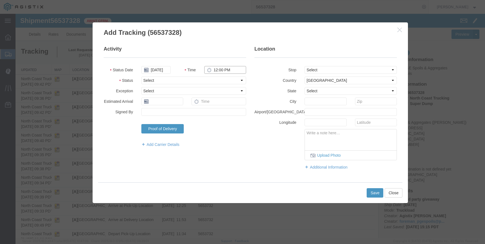
click at [215, 70] on input "12:00 PM" at bounding box center [225, 70] width 42 height 8
type input "12:52 PM"
select select "ARVDLVLOC"
click at [315, 71] on select "Select From: 308 W Alluvial Ave, Clovis, CA, 93611, US Stop 2: 11368 N. Newmark…" at bounding box center [350, 70] width 92 height 8
select select "{"pickupDeliveryInfoId": "122363921","pickupOrDelivery": "D","stopNum": "2","lo…"
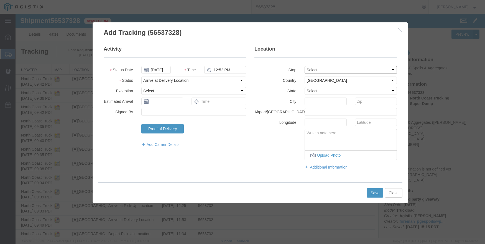
click at [304, 66] on select "Select From: 308 W Alluvial Ave, Clovis, CA, 93611, US Stop 2: 11368 N. Newmark…" at bounding box center [350, 70] width 92 height 8
select select "CA"
type input "Clovis"
click at [370, 190] on button "Save" at bounding box center [374, 193] width 17 height 9
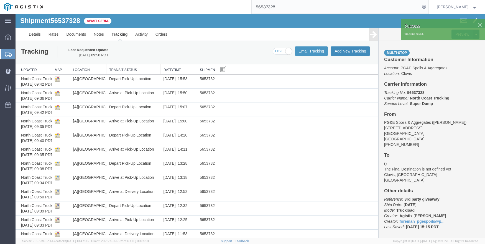
click at [341, 47] on button "Add New Tracking" at bounding box center [349, 51] width 39 height 9
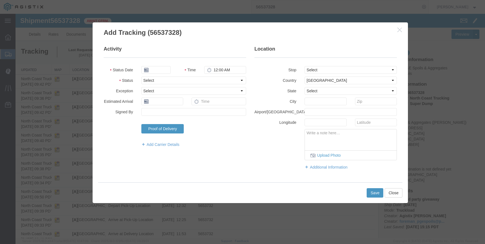
type input "09/18/2025"
type input "12:00 PM"
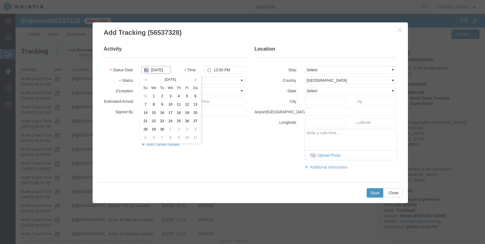
click at [155, 72] on input "09/18/2025" at bounding box center [155, 70] width 29 height 8
click at [148, 81] on th at bounding box center [145, 80] width 8 height 8
click at [178, 122] on td "21" at bounding box center [178, 121] width 8 height 8
type input "08/21/2025"
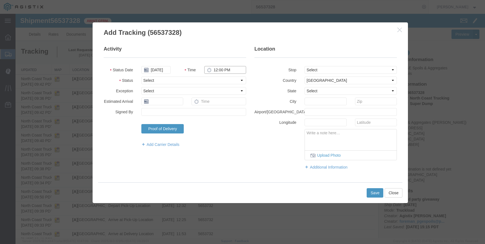
click at [214, 71] on input "12:00 PM" at bounding box center [225, 70] width 42 height 8
type input "1:46 PM"
select select "ARVDLVLOC"
click at [320, 70] on select "Select From: 308 W Alluvial Ave, Clovis, CA, 93611, US Stop 2: 11368 N. Newmark…" at bounding box center [350, 70] width 92 height 8
select select "{"pickupDeliveryInfoId": "122363921","pickupOrDelivery": "D","stopNum": "2","lo…"
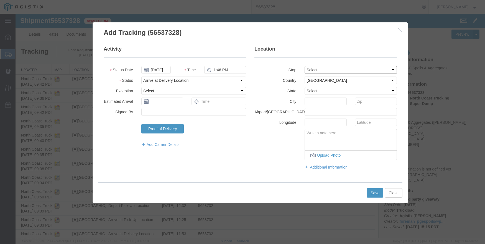
click at [304, 66] on select "Select From: 308 W Alluvial Ave, Clovis, CA, 93611, US Stop 2: 11368 N. Newmark…" at bounding box center [350, 70] width 92 height 8
select select "CA"
type input "Clovis"
click at [376, 194] on button "Save" at bounding box center [374, 193] width 17 height 9
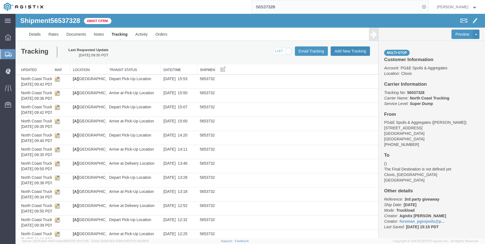
click at [340, 53] on button "Add New Tracking" at bounding box center [349, 51] width 39 height 9
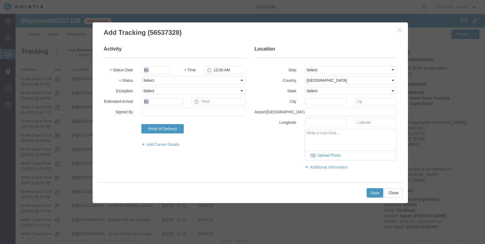
type input "09/18/2025"
type input "12:00 PM"
click at [157, 69] on input "09/18/2025" at bounding box center [155, 70] width 29 height 8
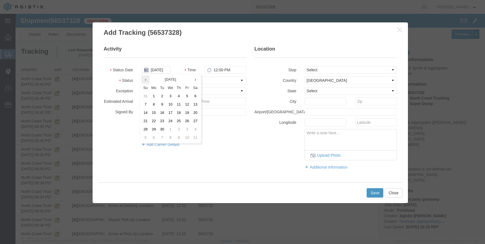
click at [146, 79] on icon at bounding box center [145, 80] width 1 height 4
drag, startPoint x: 177, startPoint y: 121, endPoint x: 186, endPoint y: 108, distance: 15.8
click at [178, 120] on td "21" at bounding box center [178, 121] width 8 height 8
type input "08/21/2025"
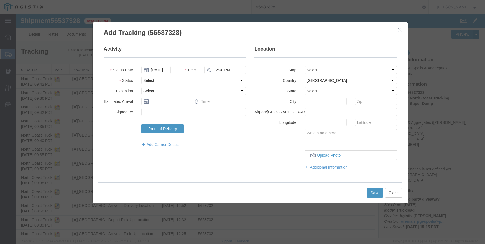
click at [213, 60] on fieldset "Activity Status Date 08/21/2025 Time 12:00 PM Status Select Arrival Notice Avai…" at bounding box center [175, 99] width 142 height 107
click at [212, 68] on input "12:00 PM" at bounding box center [225, 70] width 42 height 8
type input "2:38 PM"
select select "ARVDLVLOC"
click at [315, 70] on select "Select From: 308 W Alluvial Ave, Clovis, CA, 93611, US Stop 2: 11368 N. Newmark…" at bounding box center [350, 70] width 92 height 8
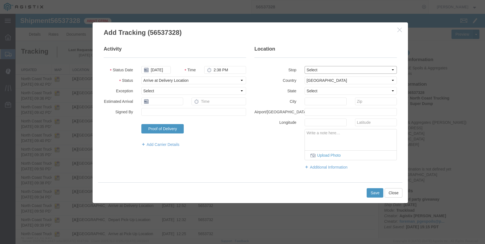
select select "{"pickupDeliveryInfoId": "122363921","pickupOrDelivery": "D","stopNum": "2","lo…"
click at [304, 66] on select "Select From: 308 W Alluvial Ave, Clovis, CA, 93611, US Stop 2: 11368 N. Newmark…" at bounding box center [350, 70] width 92 height 8
select select "CA"
type input "Clovis"
click at [374, 192] on button "Save" at bounding box center [374, 193] width 17 height 9
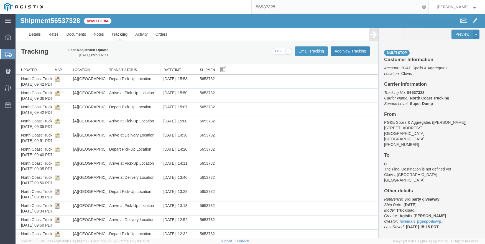
click at [335, 51] on button "Add New Tracking" at bounding box center [349, 51] width 39 height 9
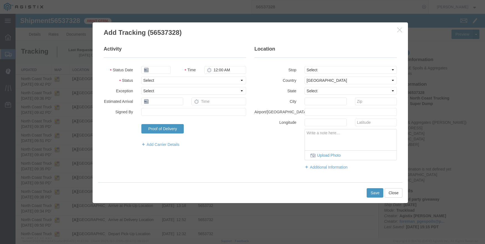
type input "09/18/2025"
type input "12:00 PM"
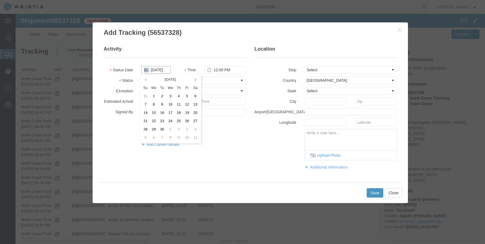
click at [155, 67] on input "09/18/2025" at bounding box center [155, 70] width 29 height 8
click at [147, 77] on th at bounding box center [145, 80] width 8 height 8
click at [177, 120] on td "21" at bounding box center [178, 121] width 8 height 8
type input "08/21/2025"
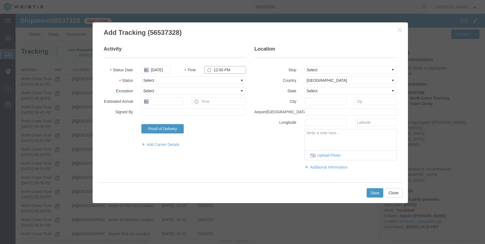
click at [214, 67] on input "12:00 PM" at bounding box center [225, 70] width 42 height 8
type input "3:29 PM"
select select "ARVDLVLOC"
click at [334, 68] on select "Select From: 308 W Alluvial Ave, Clovis, CA, 93611, US Stop 2: 11368 N. Newmark…" at bounding box center [350, 70] width 92 height 8
select select "{"pickupDeliveryInfoId": "122363921","pickupOrDelivery": "D","stopNum": "2","lo…"
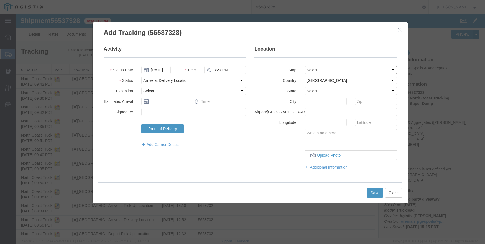
click at [304, 66] on select "Select From: 308 W Alluvial Ave, Clovis, CA, 93611, US Stop 2: 11368 N. Newmark…" at bounding box center [350, 70] width 92 height 8
select select "CA"
type input "Clovis"
drag, startPoint x: 375, startPoint y: 195, endPoint x: 373, endPoint y: 190, distance: 5.7
click at [374, 193] on button "Save" at bounding box center [374, 193] width 17 height 9
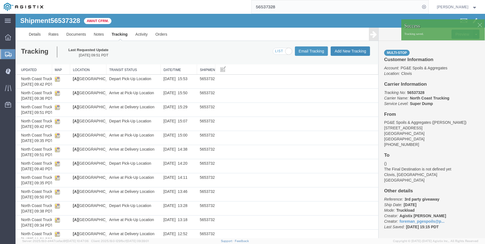
click at [353, 48] on button "Add New Tracking" at bounding box center [349, 51] width 39 height 9
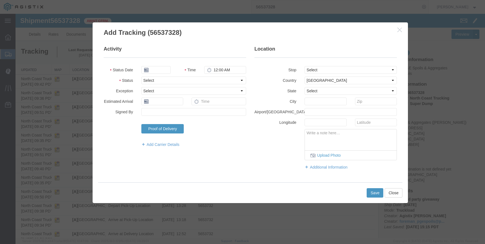
type input "09/18/2025"
type input "12:00 PM"
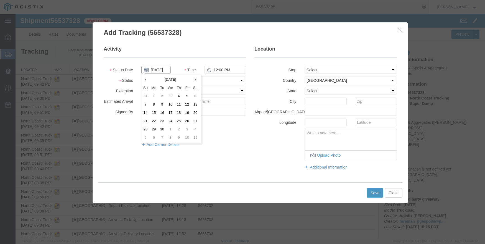
click at [162, 69] on input "09/18/2025" at bounding box center [155, 70] width 29 height 8
click at [146, 78] on th at bounding box center [145, 80] width 8 height 8
click at [177, 119] on td "21" at bounding box center [178, 121] width 8 height 8
type input "08/21/2025"
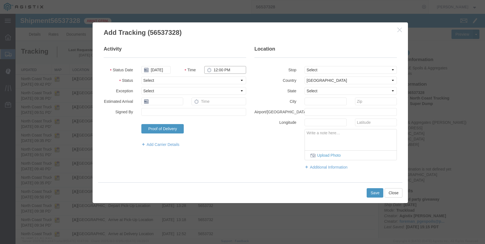
click at [211, 68] on input "12:00 PM" at bounding box center [225, 70] width 42 height 8
type input "4:17 PM"
select select "ARVDLVLOC"
drag, startPoint x: 317, startPoint y: 70, endPoint x: 317, endPoint y: 73, distance: 3.3
click at [317, 70] on select "Select From: 308 W Alluvial Ave, Clovis, CA, 93611, US Stop 2: 11368 N. Newmark…" at bounding box center [350, 70] width 92 height 8
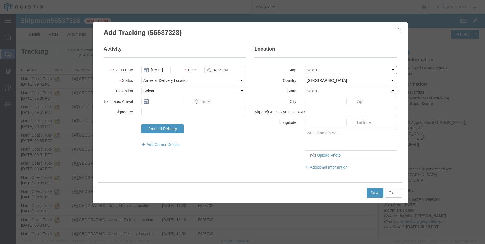
select select "{"pickupDeliveryInfoId": "122363921","pickupOrDelivery": "D","stopNum": "2","lo…"
click at [304, 66] on select "Select From: 308 W Alluvial Ave, Clovis, CA, 93611, US Stop 2: 11368 N. Newmark…" at bounding box center [350, 70] width 92 height 8
select select "CA"
type input "Clovis"
click at [370, 190] on button "Save" at bounding box center [374, 193] width 17 height 9
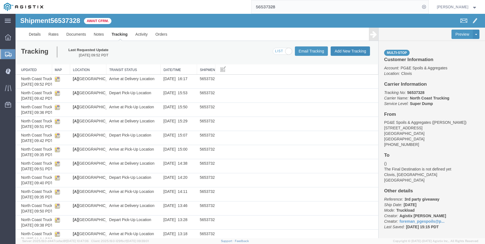
click at [344, 50] on button "Add New Tracking" at bounding box center [349, 51] width 39 height 9
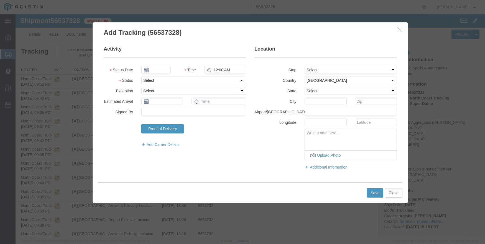
type input "09/18/2025"
type input "12:00 PM"
click at [401, 31] on button "button" at bounding box center [399, 30] width 7 height 7
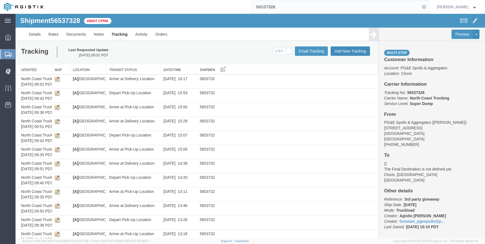
click at [332, 49] on button "Add New Tracking" at bounding box center [349, 51] width 39 height 9
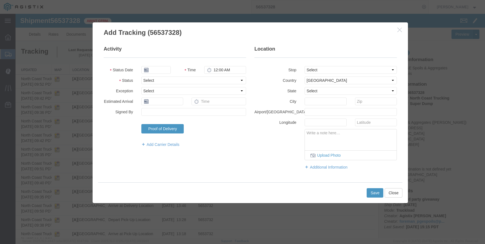
type input "09/18/2025"
type input "12:00 PM"
click at [154, 73] on input "09/18/2025" at bounding box center [155, 70] width 29 height 8
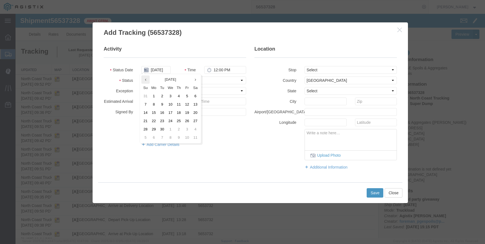
click at [146, 81] on th at bounding box center [145, 80] width 8 height 8
click at [177, 120] on td "21" at bounding box center [178, 121] width 8 height 8
type input "08/21/2025"
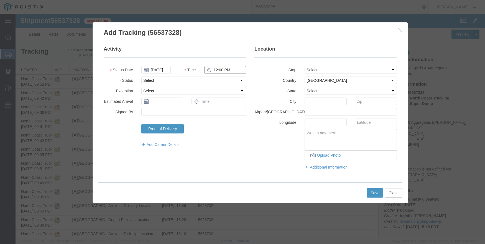
click at [212, 70] on input "12:00 PM" at bounding box center [225, 70] width 42 height 8
type input "7:52 AM"
select select "DPTDLVLOC"
drag, startPoint x: 341, startPoint y: 68, endPoint x: 344, endPoint y: 74, distance: 6.4
click at [341, 68] on select "Select From: 308 W Alluvial Ave, Clovis, CA, 93611, US Stop 2: 11368 N. Newmark…" at bounding box center [350, 70] width 92 height 8
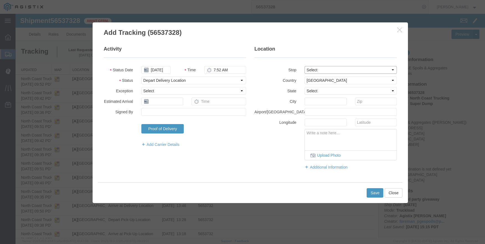
select select "{"pickupDeliveryInfoId": "122363921","pickupOrDelivery": "D","stopNum": "2","lo…"
click at [304, 66] on select "Select From: 308 W Alluvial Ave, Clovis, CA, 93611, US Stop 2: 11368 N. Newmark…" at bounding box center [350, 70] width 92 height 8
select select "CA"
type input "Clovis"
click at [374, 190] on button "Save" at bounding box center [374, 193] width 17 height 9
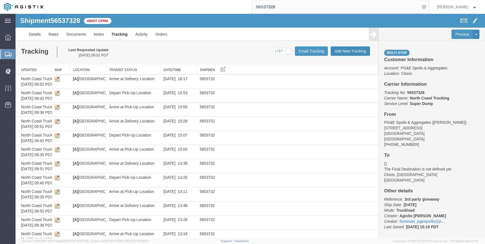
click at [349, 48] on button "Add New Tracking" at bounding box center [349, 51] width 39 height 9
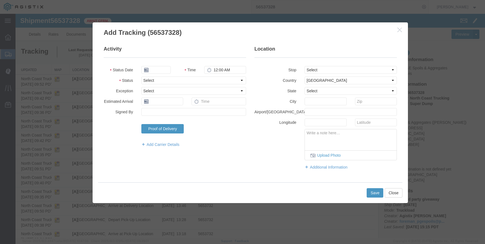
type input "09/18/2025"
type input "12:00 PM"
click at [152, 71] on input "09/18/2025" at bounding box center [155, 70] width 29 height 8
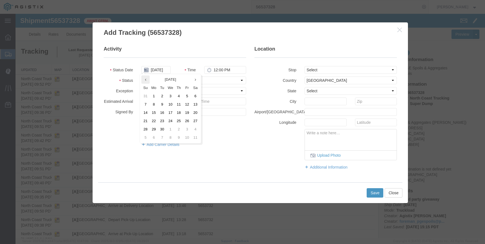
click at [143, 83] on th at bounding box center [145, 80] width 8 height 8
click at [179, 120] on td "21" at bounding box center [178, 121] width 8 height 8
type input "08/21/2025"
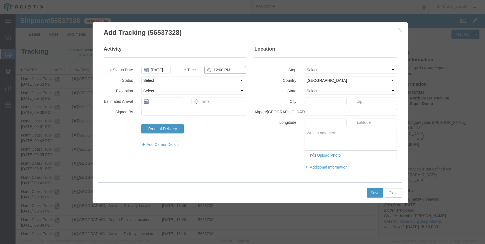
click at [221, 67] on input "12:00 PM" at bounding box center [225, 70] width 42 height 8
type input "9:03 AM"
select select "DPTDLVLOC"
click at [325, 67] on select "Select From: 308 W Alluvial Ave, Clovis, CA, 93611, US Stop 2: 11368 N. Newmark…" at bounding box center [350, 70] width 92 height 8
select select "{"pickupDeliveryInfoId": "122363921","pickupOrDelivery": "D","stopNum": "2","lo…"
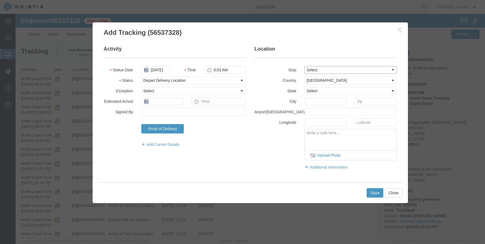
click at [304, 66] on select "Select From: 308 W Alluvial Ave, Clovis, CA, 93611, US Stop 2: 11368 N. Newmark…" at bounding box center [350, 70] width 92 height 8
select select "CA"
type input "Clovis"
click at [369, 194] on button "Save" at bounding box center [374, 193] width 17 height 9
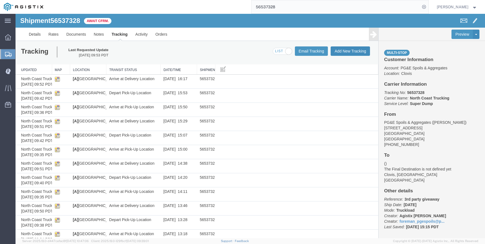
click at [344, 51] on button "Add New Tracking" at bounding box center [349, 51] width 39 height 9
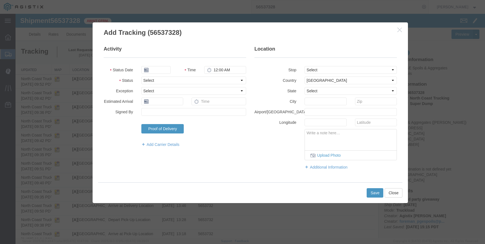
type input "09/18/2025"
type input "12:00 PM"
click at [157, 69] on input "09/18/2025" at bounding box center [155, 70] width 29 height 8
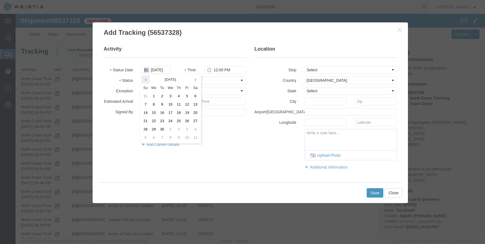
click at [145, 83] on th at bounding box center [145, 80] width 8 height 8
click at [181, 121] on td "21" at bounding box center [178, 121] width 8 height 8
type input "08/21/2025"
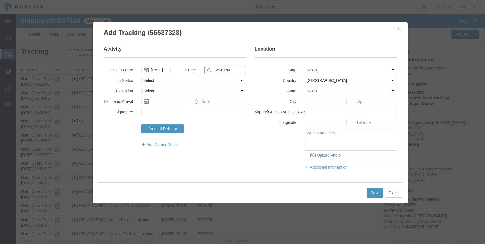
click at [213, 73] on input "12:00 PM" at bounding box center [225, 70] width 42 height 8
type input "1:00 AM"
select select "DPTDLVLOC"
click at [333, 67] on select "Select From: 308 W Alluvial Ave, Clovis, CA, 93611, US Stop 2: 11368 N. Newmark…" at bounding box center [350, 70] width 92 height 8
select select "{"pickupDeliveryInfoId": "122363921","pickupOrDelivery": "D","stopNum": "2","lo…"
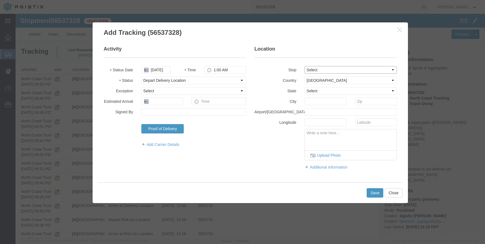
click at [304, 66] on select "Select From: 308 W Alluvial Ave, Clovis, CA, 93611, US Stop 2: 11368 N. Newmark…" at bounding box center [350, 70] width 92 height 8
select select "CA"
type input "Clovis"
click at [373, 189] on button "Save" at bounding box center [374, 193] width 17 height 9
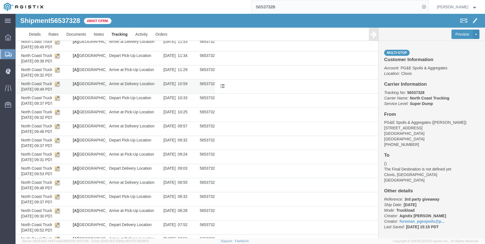
scroll to position [350, 0]
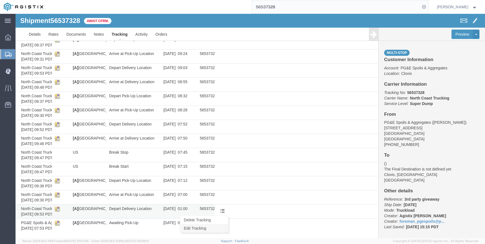
click at [208, 226] on link "Edit Tracking" at bounding box center [204, 229] width 48 height 8
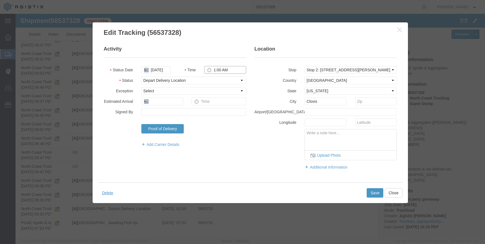
click at [212, 70] on input "1:00 AM" at bounding box center [225, 70] width 42 height 8
type input "11:05 AM"
click at [372, 193] on button "Save" at bounding box center [374, 193] width 17 height 9
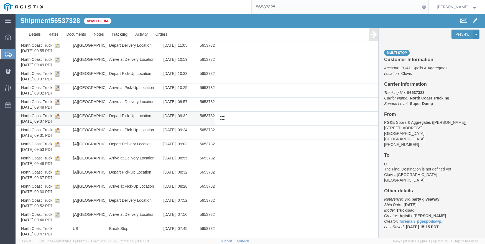
scroll to position [267, 0]
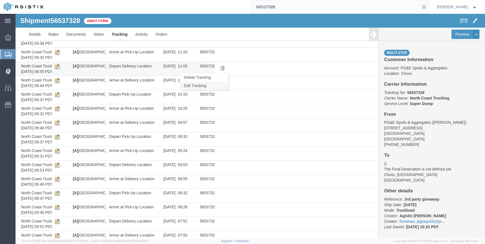
click at [217, 84] on link "Edit Tracking" at bounding box center [204, 86] width 48 height 8
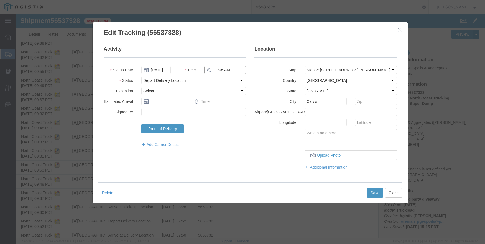
click at [215, 67] on input "11:05 AM" at bounding box center [225, 70] width 42 height 8
type input "10:05 AM"
click at [373, 195] on button "Save" at bounding box center [374, 193] width 17 height 9
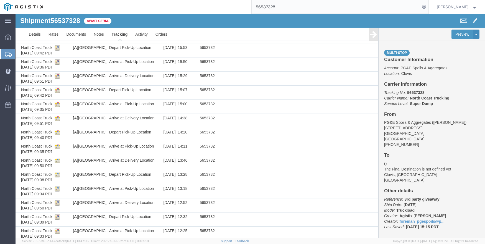
scroll to position [0, 0]
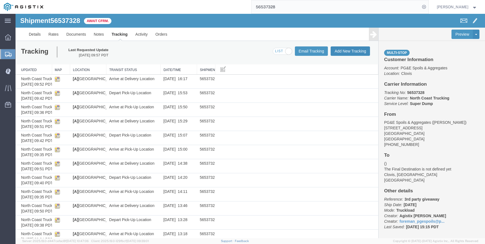
click at [344, 48] on button "Add New Tracking" at bounding box center [349, 51] width 39 height 9
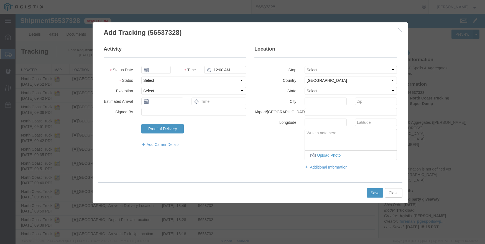
type input "09/18/2025"
click at [215, 70] on input "12:00 PM" at bounding box center [225, 70] width 42 height 8
type input "11:05 AM"
select select "DPTDLVLOC"
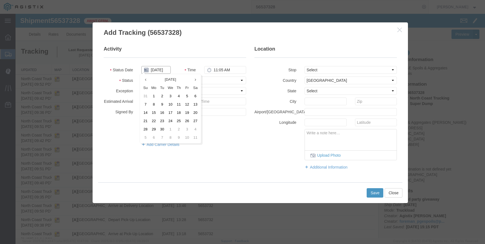
click at [155, 68] on input "09/18/2025" at bounding box center [155, 70] width 29 height 8
click at [149, 80] on th at bounding box center [145, 80] width 8 height 8
click at [179, 121] on td "21" at bounding box center [178, 121] width 8 height 8
type input "08/21/2025"
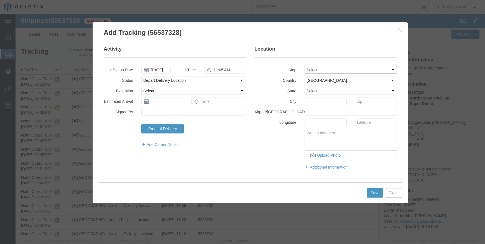
click at [314, 68] on select "Select From: 308 W Alluvial Ave, Clovis, CA, 93611, US Stop 2: 11368 N. Newmark…" at bounding box center [350, 70] width 92 height 8
select select "{"pickupDeliveryInfoId": "122363921","pickupOrDelivery": "D","stopNum": "2","lo…"
click at [304, 66] on select "Select From: 308 W Alluvial Ave, Clovis, CA, 93611, US Stop 2: 11368 N. Newmark…" at bounding box center [350, 70] width 92 height 8
select select "CA"
type input "Clovis"
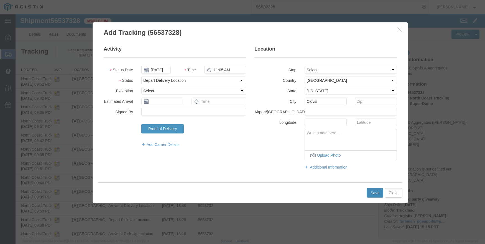
click at [372, 192] on button "Save" at bounding box center [374, 193] width 17 height 9
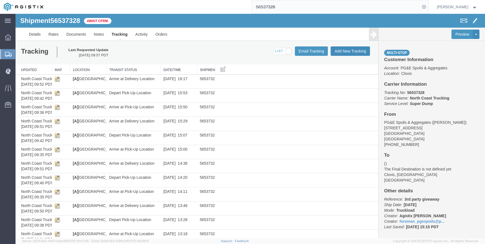
click at [353, 51] on button "Add New Tracking" at bounding box center [349, 51] width 39 height 9
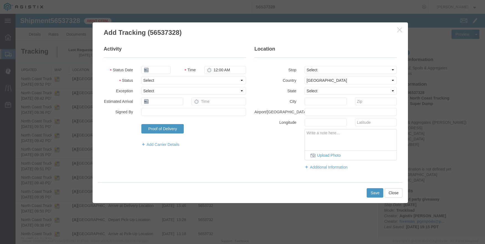
type input "09/18/2025"
type input "12:00 PM"
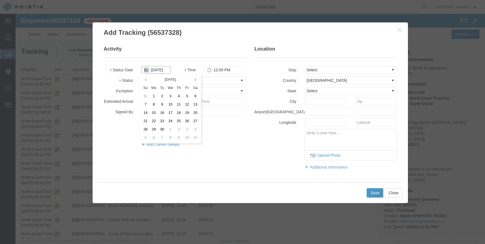
click at [162, 70] on input "09/18/2025" at bounding box center [155, 70] width 29 height 8
click at [143, 76] on th at bounding box center [145, 80] width 8 height 8
click at [178, 122] on td "21" at bounding box center [178, 121] width 8 height 8
type input "08/21/2025"
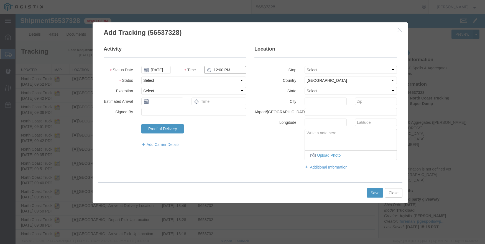
click at [215, 71] on input "12:00 PM" at bounding box center [225, 70] width 42 height 8
type input "11:59 AM"
select select "DPTDLVLOC"
click at [317, 70] on select "Select From: 308 W Alluvial Ave, Clovis, CA, 93611, US Stop 2: 11368 N. Newmark…" at bounding box center [350, 70] width 92 height 8
select select "{"pickupDeliveryInfoId": "122363921","pickupOrDelivery": "D","stopNum": "2","lo…"
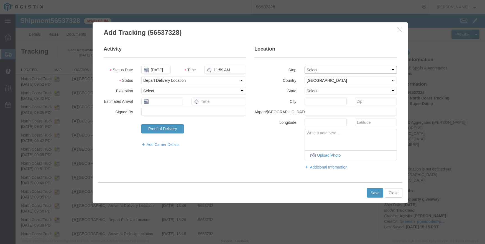
click at [304, 66] on select "Select From: 308 W Alluvial Ave, Clovis, CA, 93611, US Stop 2: 11368 N. Newmark…" at bounding box center [350, 70] width 92 height 8
select select "CA"
type input "Clovis"
drag, startPoint x: 371, startPoint y: 191, endPoint x: 374, endPoint y: 189, distance: 4.3
click at [374, 189] on button "Save" at bounding box center [374, 193] width 17 height 9
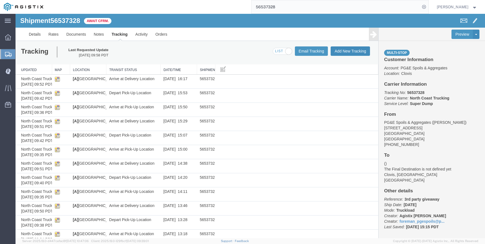
click at [347, 51] on button "Add New Tracking" at bounding box center [349, 51] width 39 height 9
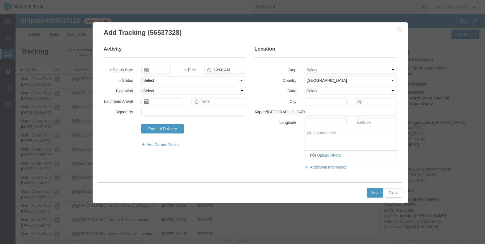
type input "09/18/2025"
type input "12:00 PM"
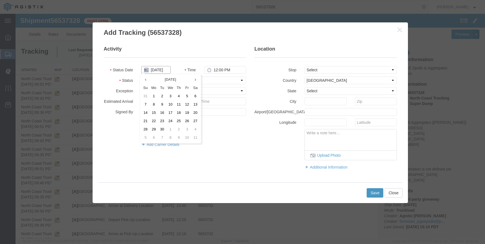
click at [154, 71] on input "09/18/2025" at bounding box center [155, 70] width 29 height 8
click at [145, 76] on th at bounding box center [145, 80] width 8 height 8
click at [180, 119] on td "21" at bounding box center [178, 121] width 8 height 8
type input "08/21/2025"
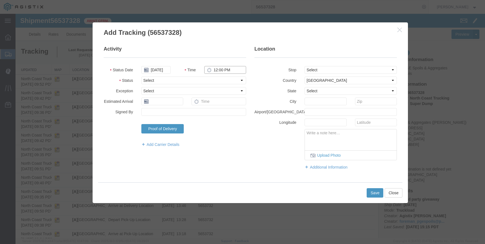
click at [217, 70] on input "12:00 PM" at bounding box center [225, 70] width 42 height 8
type input "12:55 PM"
select select "DPTDLVLOC"
click at [318, 68] on select "Select From: 308 W Alluvial Ave, Clovis, CA, 93611, US Stop 2: 11368 N. Newmark…" at bounding box center [350, 70] width 92 height 8
select select "{"pickupDeliveryInfoId": "122363921","pickupOrDelivery": "D","stopNum": "2","lo…"
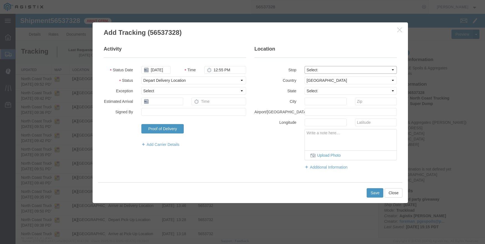
click at [304, 66] on select "Select From: 308 W Alluvial Ave, Clovis, CA, 93611, US Stop 2: 11368 N. Newmark…" at bounding box center [350, 70] width 92 height 8
select select "CA"
type input "Clovis"
click at [371, 196] on button "Save" at bounding box center [374, 193] width 17 height 9
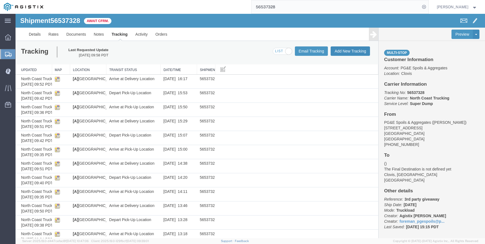
click at [342, 50] on button "Add New Tracking" at bounding box center [349, 51] width 39 height 9
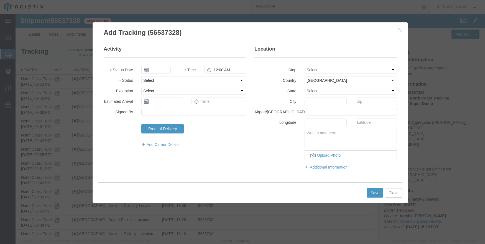
type input "09/18/2025"
type input "12:00 PM"
click at [156, 68] on input "09/18/2025" at bounding box center [155, 70] width 29 height 8
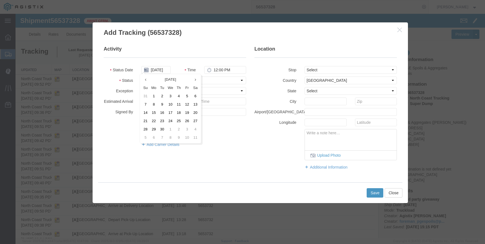
click at [140, 82] on div "September 2025 Su Mo Tu We Th Fr Sa 31 1 2 3 4 5 6 7 8 9 10 11 12 13 14 15 16 1…" at bounding box center [170, 109] width 61 height 70
click at [149, 78] on th at bounding box center [145, 80] width 8 height 8
click at [178, 122] on td "21" at bounding box center [178, 121] width 8 height 8
type input "08/21/2025"
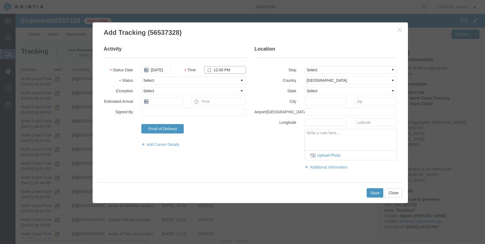
click at [214, 66] on input "12:00 PM" at bounding box center [225, 70] width 42 height 8
type input "1:55 PM"
select select "DPTDLVLOC"
click at [323, 70] on select "Select From: 308 W Alluvial Ave, Clovis, CA, 93611, US Stop 2: 11368 N. Newmark…" at bounding box center [350, 70] width 92 height 8
select select "{"pickupDeliveryInfoId": "122363921","pickupOrDelivery": "D","stopNum": "2","lo…"
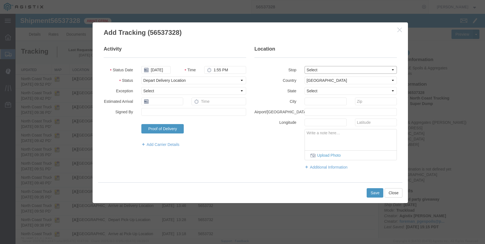
click at [304, 66] on select "Select From: 308 W Alluvial Ave, Clovis, CA, 93611, US Stop 2: 11368 N. Newmark…" at bounding box center [350, 70] width 92 height 8
select select "CA"
type input "Clovis"
click at [375, 190] on button "Save" at bounding box center [374, 193] width 17 height 9
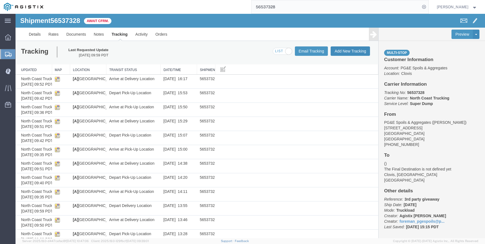
click at [340, 50] on button "Add New Tracking" at bounding box center [349, 51] width 39 height 9
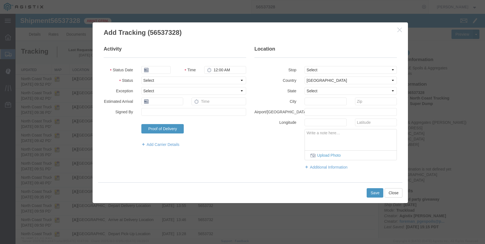
type input "09/18/2025"
type input "12:00 PM"
click at [146, 72] on icon at bounding box center [146, 70] width 4 height 4
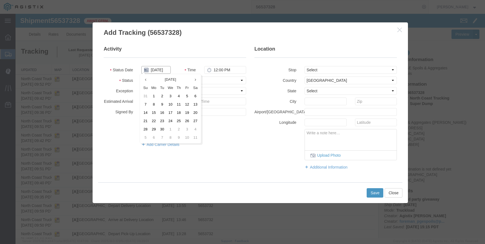
click at [163, 69] on input "09/18/2025" at bounding box center [155, 70] width 29 height 8
click at [145, 81] on icon at bounding box center [145, 80] width 1 height 4
click at [180, 123] on td "21" at bounding box center [178, 121] width 8 height 8
type input "08/21/2025"
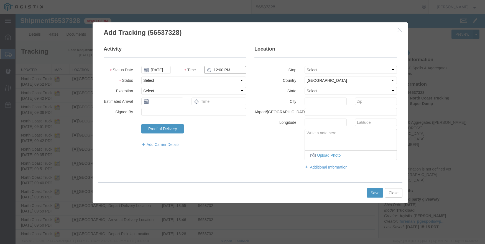
click at [215, 70] on input "12:00 PM" at bounding box center [225, 70] width 42 height 8
type input "2:40 PM"
select select "DPTDLVLOC"
click at [321, 72] on select "Select From: 308 W Alluvial Ave, Clovis, CA, 93611, US Stop 2: 11368 N. Newmark…" at bounding box center [350, 70] width 92 height 8
select select "{"pickupDeliveryInfoId": "122363921","pickupOrDelivery": "D","stopNum": "2","lo…"
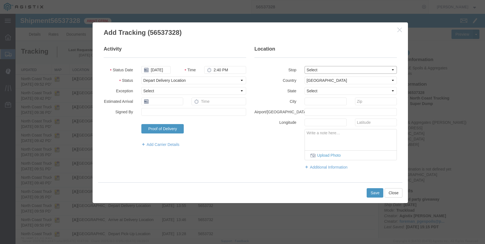
click at [304, 66] on select "Select From: 308 W Alluvial Ave, Clovis, CA, 93611, US Stop 2: 11368 N. Newmark…" at bounding box center [350, 70] width 92 height 8
select select "CA"
type input "Clovis"
click at [370, 190] on button "Save" at bounding box center [374, 193] width 17 height 9
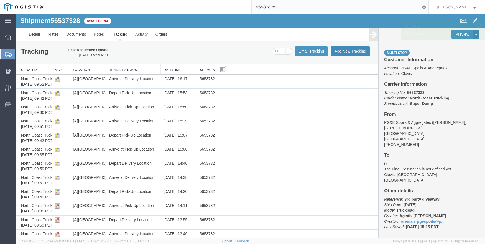
click at [341, 48] on button "Add New Tracking" at bounding box center [349, 51] width 39 height 9
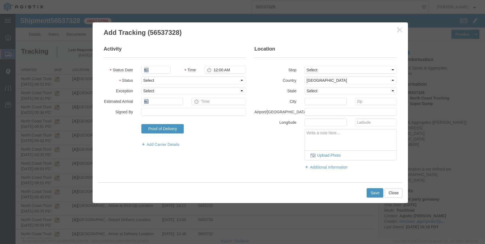
type input "09/18/2025"
type input "12:00 PM"
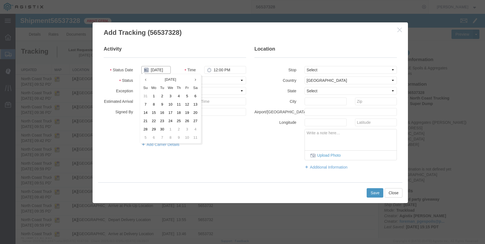
click at [147, 72] on input "09/18/2025" at bounding box center [155, 70] width 29 height 8
click at [148, 80] on th at bounding box center [145, 80] width 8 height 8
click at [178, 121] on td "21" at bounding box center [178, 121] width 8 height 8
type input "08/21/2025"
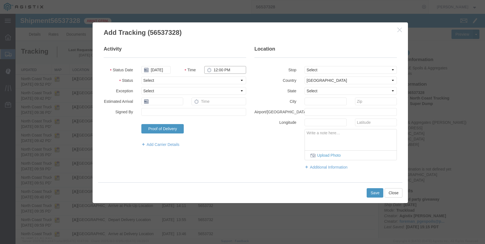
click at [214, 68] on input "12:00 PM" at bounding box center [225, 70] width 42 height 8
type input "3:30 PM"
select select "DPTDLVLOC"
click at [320, 68] on select "Select From: 308 W Alluvial Ave, Clovis, CA, 93611, US Stop 2: 11368 N. Newmark…" at bounding box center [350, 70] width 92 height 8
select select "{"pickupDeliveryInfoId": "122363921","pickupOrDelivery": "D","stopNum": "2","lo…"
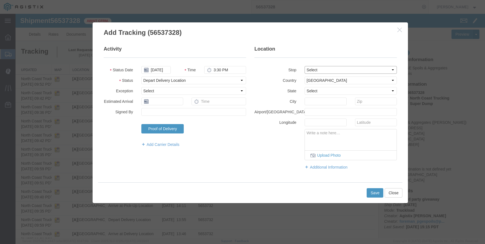
click at [304, 66] on select "Select From: 308 W Alluvial Ave, Clovis, CA, 93611, US Stop 2: 11368 N. Newmark…" at bounding box center [350, 70] width 92 height 8
select select "CA"
type input "Clovis"
click at [370, 194] on button "Save" at bounding box center [374, 193] width 17 height 9
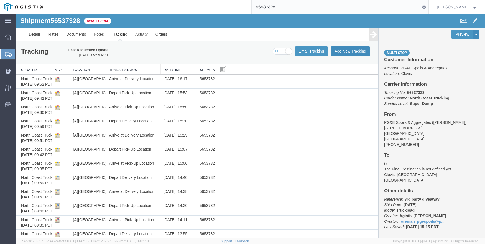
click at [346, 49] on button "Add New Tracking" at bounding box center [349, 51] width 39 height 9
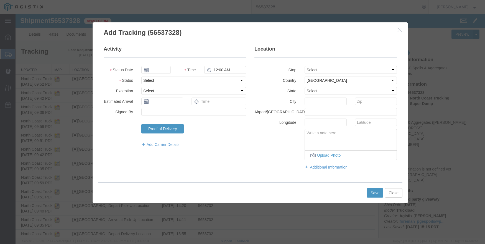
type input "09/18/2025"
type input "1:00 PM"
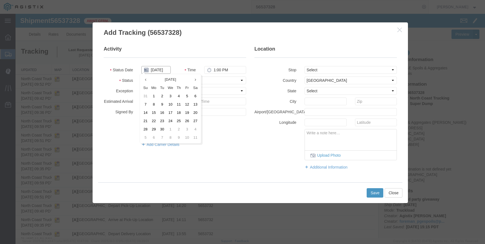
click at [147, 71] on input "09/18/2025" at bounding box center [155, 70] width 29 height 8
click at [148, 82] on th at bounding box center [145, 80] width 8 height 8
click at [177, 118] on td "21" at bounding box center [178, 121] width 8 height 8
type input "08/21/2025"
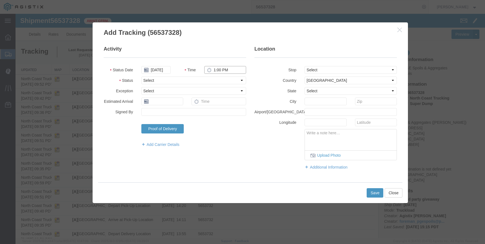
click at [213, 71] on input "1:00 PM" at bounding box center [225, 70] width 42 height 8
type input "4:20 PM"
select select "DPTDLVLOC"
click at [322, 71] on select "Select From: 308 W Alluvial Ave, Clovis, CA, 93611, US Stop 2: 11368 N. Newmark…" at bounding box center [350, 70] width 92 height 8
select select "{"pickupDeliveryInfoId": "122363921","pickupOrDelivery": "D","stopNum": "2","lo…"
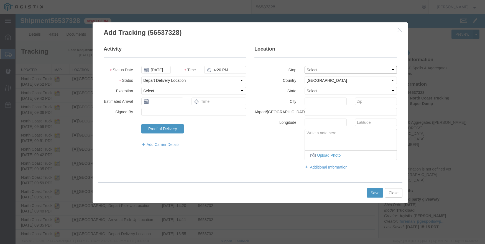
click at [304, 66] on select "Select From: 308 W Alluvial Ave, Clovis, CA, 93611, US Stop 2: 11368 N. Newmark…" at bounding box center [350, 70] width 92 height 8
select select "CA"
type input "Clovis"
click at [377, 194] on button "Save" at bounding box center [374, 193] width 17 height 9
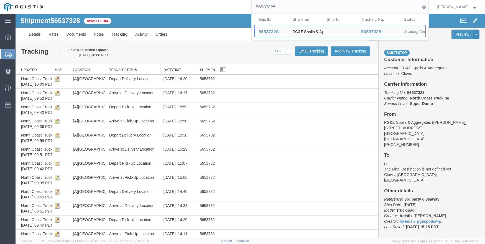
drag, startPoint x: 300, startPoint y: 7, endPoint x: 239, endPoint y: 13, distance: 61.8
click at [239, 13] on div "56537328 Ship ID Ship From Ship To Tracking Nu. Status Ship ID 56537328 Ship Fr…" at bounding box center [237, 7] width 381 height 14
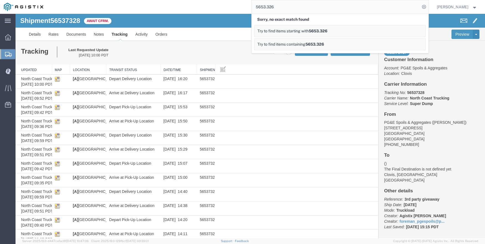
drag, startPoint x: 288, startPoint y: 8, endPoint x: 164, endPoint y: -4, distance: 124.7
click at [164, 0] on html "main_menu Created with Sketch. Collapse Menu Dashboard Shipments Create Shipmen…" at bounding box center [242, 122] width 485 height 244
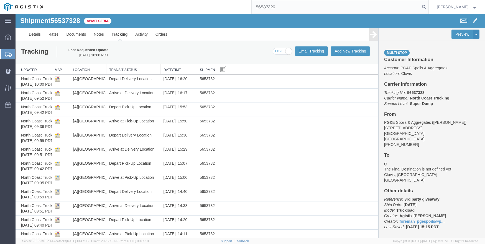
type input "56537326"
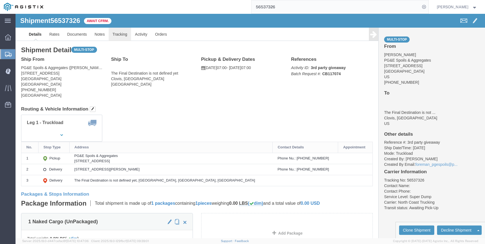
click link "Tracking"
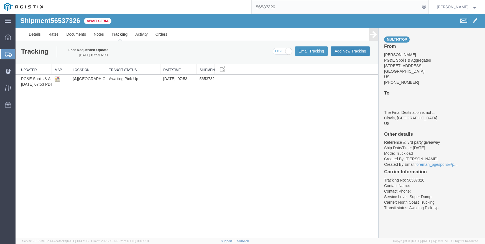
click at [348, 49] on button "Add New Tracking" at bounding box center [349, 51] width 39 height 9
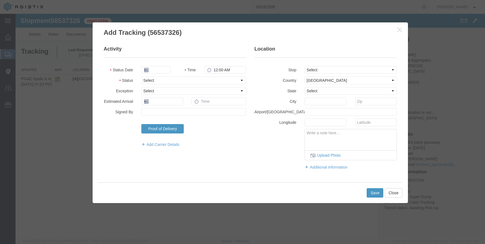
type input "09/18/2025"
type input "1:00 PM"
click at [155, 71] on input "09/18/2025" at bounding box center [155, 70] width 29 height 8
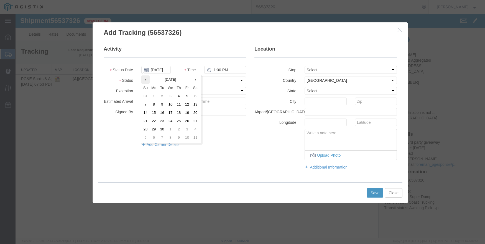
click at [145, 79] on icon at bounding box center [145, 80] width 1 height 4
click at [181, 122] on td "21" at bounding box center [180, 121] width 8 height 8
type input "08/21/2025"
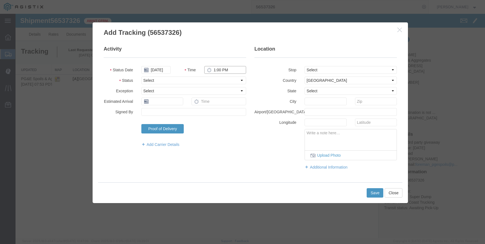
click at [215, 68] on input "1:00 PM" at bounding box center [225, 70] width 42 height 8
type input "7:00 AM"
select select "ARVPULOC"
click at [328, 70] on select "Select From: 308 W Alluvial Ave, Clovis, CA, 93611, US Stop 2: 11368 N. Newmark…" at bounding box center [350, 70] width 92 height 8
select select "{"pickupDeliveryInfoId": "122363915","pickupOrDelivery": "P","stopNum": "1","lo…"
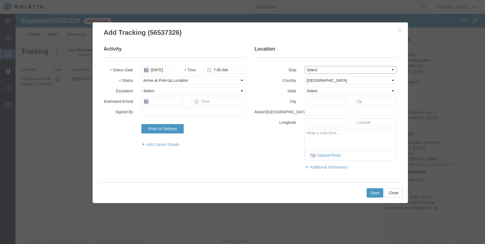
click at [304, 66] on select "Select From: 308 W Alluvial Ave, Clovis, CA, 93611, US Stop 2: 11368 N. Newmark…" at bounding box center [350, 70] width 92 height 8
select select "CA"
type input "Clovis"
click at [375, 191] on button "Save" at bounding box center [374, 193] width 17 height 9
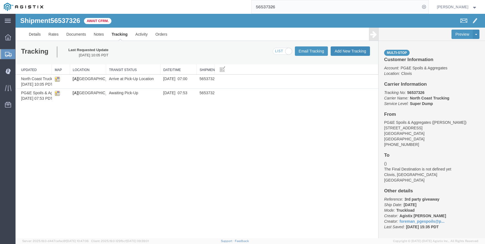
click at [344, 53] on button "Add New Tracking" at bounding box center [349, 51] width 39 height 9
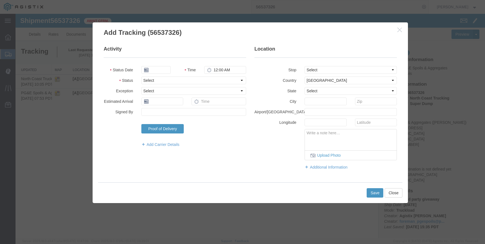
type input "09/18/2025"
type input "1:00 PM"
click at [344, 53] on legend "Location" at bounding box center [325, 52] width 142 height 12
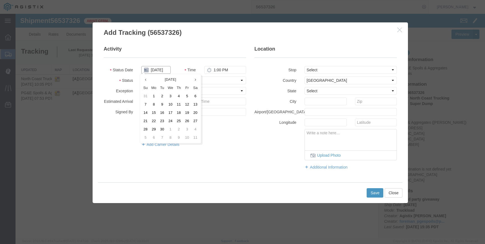
click at [160, 66] on input "09/18/2025" at bounding box center [155, 70] width 29 height 8
click at [149, 79] on th at bounding box center [145, 80] width 8 height 8
click at [182, 118] on td "21" at bounding box center [180, 121] width 8 height 8
type input "08/21/2025"
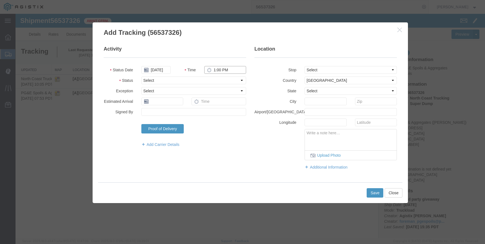
click at [220, 68] on input "1:00 PM" at bounding box center [225, 70] width 42 height 8
type input "9:11 AM"
select select "ARVPULOC"
click at [331, 69] on select "Select From: 308 W Alluvial Ave, Clovis, CA, 93611, US Stop 2: 11368 N. Newmark…" at bounding box center [350, 70] width 92 height 8
select select "{"pickupDeliveryInfoId": "122363915","pickupOrDelivery": "P","stopNum": "1","lo…"
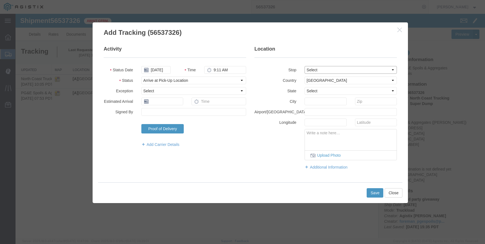
click at [304, 66] on select "Select From: 308 W Alluvial Ave, Clovis, CA, 93611, US Stop 2: 11368 N. Newmark…" at bounding box center [350, 70] width 92 height 8
select select "CA"
type input "Clovis"
click at [376, 190] on button "Save" at bounding box center [374, 193] width 17 height 9
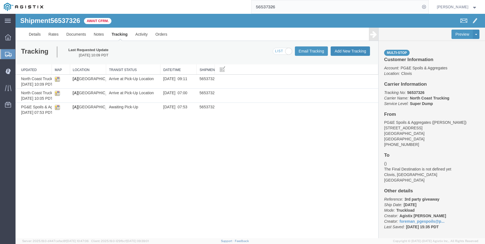
click at [358, 51] on button "Add New Tracking" at bounding box center [349, 51] width 39 height 9
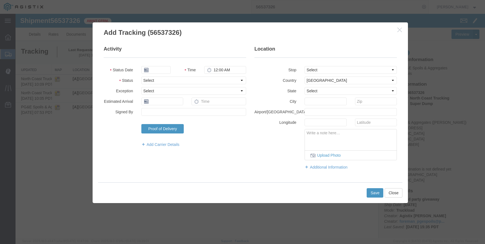
type input "09/18/2025"
type input "1:00 PM"
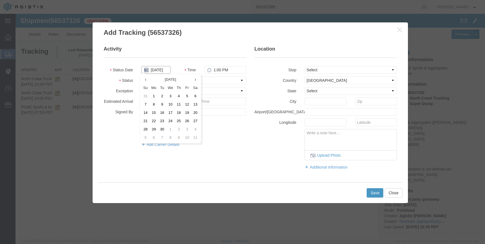
click at [155, 69] on input "09/18/2025" at bounding box center [155, 70] width 29 height 8
click at [149, 80] on th at bounding box center [145, 80] width 8 height 8
click at [182, 122] on td "21" at bounding box center [180, 121] width 8 height 8
type input "08/21/2025"
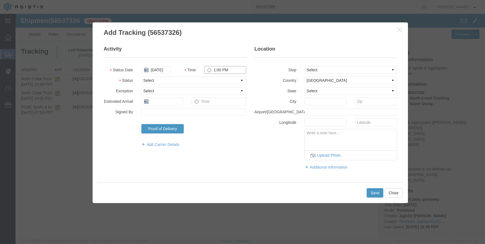
click at [213, 67] on input "1:00 PM" at bounding box center [225, 70] width 42 height 8
type input "10:21 AM"
select select "ARVPULOC"
click at [325, 71] on select "Select From: 308 W Alluvial Ave, Clovis, CA, 93611, US Stop 2: 11368 N. Newmark…" at bounding box center [350, 70] width 92 height 8
select select "{"pickupDeliveryInfoId": "122363915","pickupOrDelivery": "P","stopNum": "1","lo…"
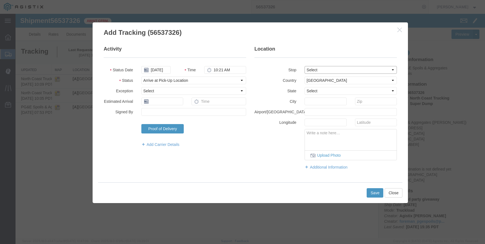
click at [304, 66] on select "Select From: 308 W Alluvial Ave, Clovis, CA, 93611, US Stop 2: 11368 N. Newmark…" at bounding box center [350, 70] width 92 height 8
select select "CA"
type input "Clovis"
click at [374, 195] on button "Save" at bounding box center [374, 193] width 17 height 9
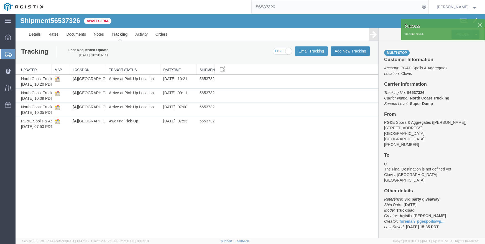
click at [347, 48] on button "Add New Tracking" at bounding box center [349, 51] width 39 height 9
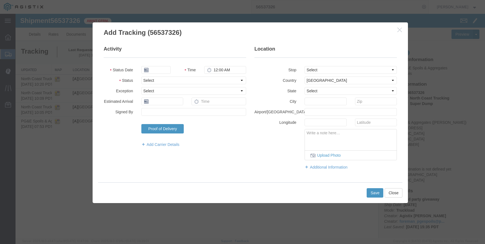
type input "09/18/2025"
type input "1:00 PM"
click at [165, 68] on input "09/18/2025" at bounding box center [155, 70] width 29 height 8
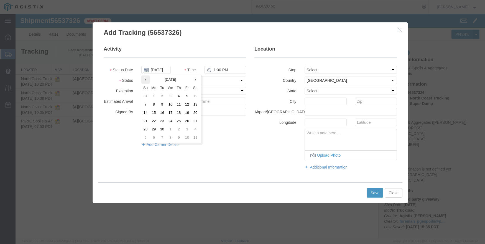
click at [144, 76] on th at bounding box center [145, 80] width 8 height 8
click at [178, 119] on td "21" at bounding box center [180, 121] width 8 height 8
type input "08/21/2025"
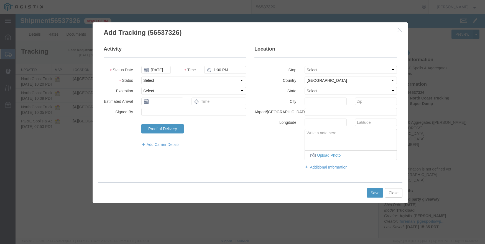
click at [212, 65] on fieldset "Activity Status Date 08/21/2025 Time 1:00 PM Status Select Arrival Notice Avail…" at bounding box center [175, 99] width 142 height 107
click at [215, 71] on input "1:00 PM" at bounding box center [225, 70] width 42 height 8
type input "11:16 AM"
select select "ARVPULOC"
click at [345, 66] on select "Select From: 308 W Alluvial Ave, Clovis, CA, 93611, US Stop 2: 11368 N. Newmark…" at bounding box center [350, 70] width 92 height 8
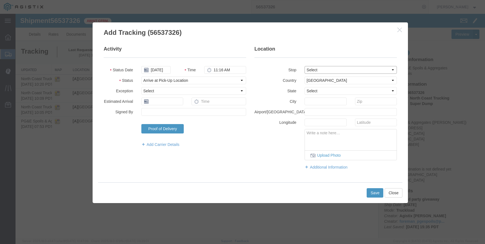
select select "{"pickupDeliveryInfoId": "122363915","pickupOrDelivery": "P","stopNum": "1","lo…"
click at [304, 66] on select "Select From: 308 W Alluvial Ave, Clovis, CA, 93611, US Stop 2: 11368 N. Newmark…" at bounding box center [350, 70] width 92 height 8
select select "CA"
type input "Clovis"
click at [379, 190] on button "Save" at bounding box center [374, 193] width 17 height 9
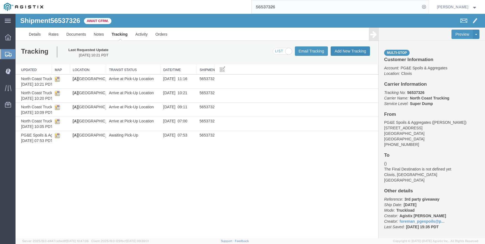
click at [347, 49] on button "Add New Tracking" at bounding box center [349, 51] width 39 height 9
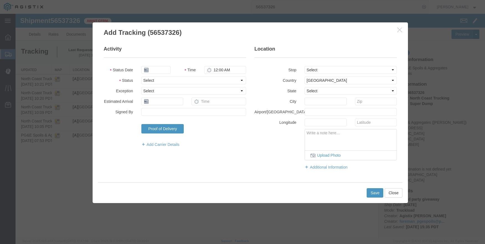
type input "09/18/2025"
type input "1:00 PM"
click at [158, 67] on input "09/18/2025" at bounding box center [155, 70] width 29 height 8
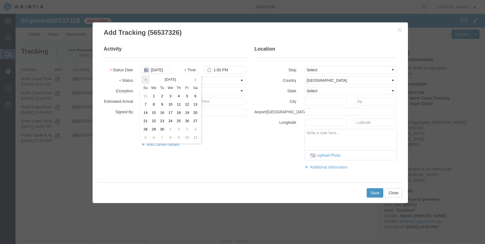
click at [145, 77] on th at bounding box center [145, 80] width 8 height 8
click at [177, 119] on td "21" at bounding box center [180, 121] width 8 height 8
type input "08/21/2025"
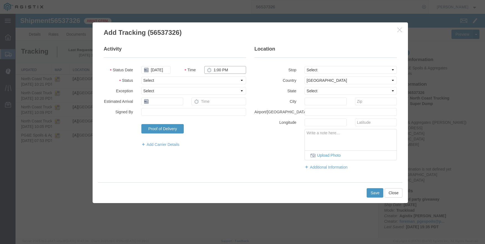
click at [214, 71] on input "1:00 PM" at bounding box center [225, 70] width 42 height 8
select select "ARVPULOC"
click at [329, 71] on select "Select From: 308 W Alluvial Ave, Clovis, CA, 93611, US Stop 2: 11368 N. Newmark…" at bounding box center [350, 70] width 92 height 8
select select "{"pickupDeliveryInfoId": "122363915","pickupOrDelivery": "P","stopNum": "1","lo…"
click at [304, 66] on select "Select From: 308 W Alluvial Ave, Clovis, CA, 93611, US Stop 2: 11368 N. Newmark…" at bounding box center [350, 70] width 92 height 8
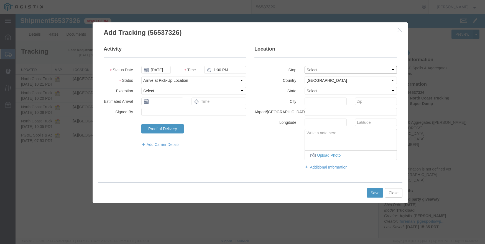
select select "CA"
type input "Clovis"
click at [377, 192] on button "Save" at bounding box center [374, 193] width 17 height 9
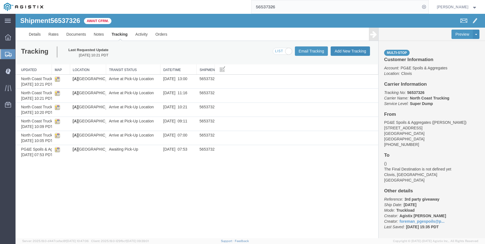
click at [335, 51] on button "Add New Tracking" at bounding box center [349, 51] width 39 height 9
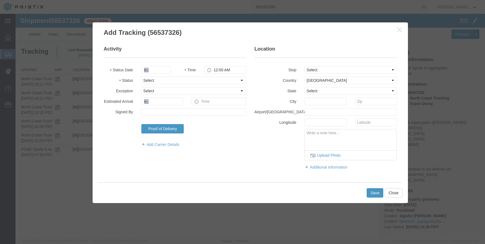
type input "09/18/2025"
type input "2:00 PM"
click at [156, 71] on input "09/18/2025" at bounding box center [155, 70] width 29 height 8
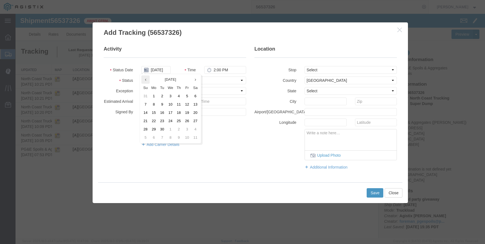
click at [143, 82] on th at bounding box center [145, 80] width 8 height 8
click at [180, 122] on td "21" at bounding box center [180, 121] width 8 height 8
type input "08/21/2025"
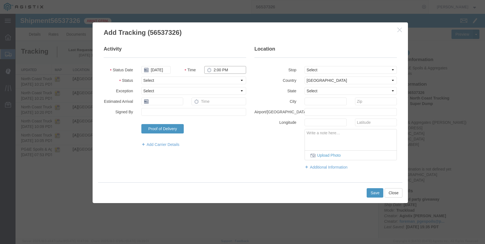
click at [214, 69] on input "2:00 PM" at bounding box center [225, 70] width 42 height 8
type input "2:01 PM"
select select "ARVPULOC"
click at [325, 69] on select "Select From: 308 W Alluvial Ave, Clovis, CA, 93611, US Stop 2: 11368 N. Newmark…" at bounding box center [350, 70] width 92 height 8
select select "{"pickupDeliveryInfoId": "122363915","pickupOrDelivery": "P","stopNum": "1","lo…"
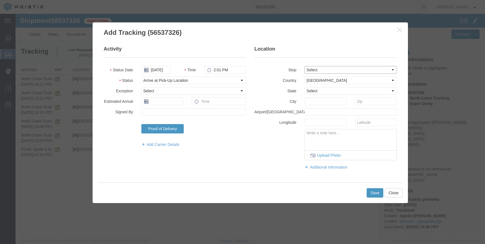
click at [304, 66] on select "Select From: 308 W Alluvial Ave, Clovis, CA, 93611, US Stop 2: 11368 N. Newmark…" at bounding box center [350, 70] width 92 height 8
select select "CA"
type input "Clovis"
click at [377, 185] on div "Save Close" at bounding box center [250, 193] width 304 height 21
click at [377, 197] on button "Save" at bounding box center [374, 193] width 17 height 9
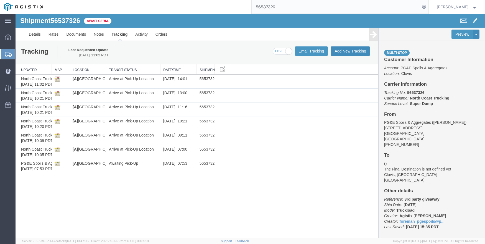
click at [345, 51] on button "Add New Tracking" at bounding box center [349, 51] width 39 height 9
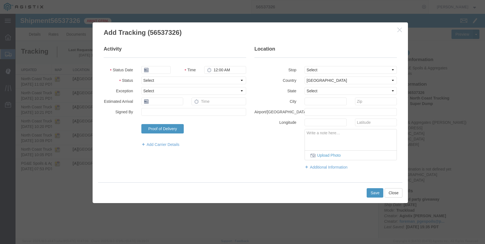
type input "09/18/2025"
type input "2:00 PM"
click at [154, 68] on input "09/18/2025" at bounding box center [155, 70] width 29 height 8
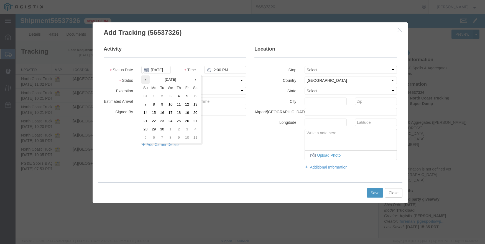
click at [145, 79] on icon at bounding box center [145, 80] width 1 height 4
click at [181, 119] on td "21" at bounding box center [180, 121] width 8 height 8
type input "08/21/2025"
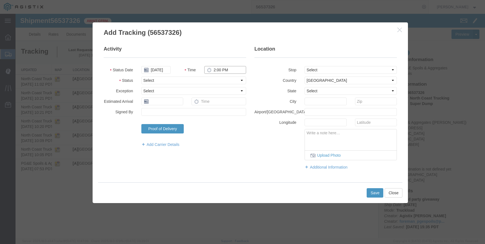
click at [222, 70] on input "2:00 PM" at bounding box center [225, 70] width 42 height 8
type input "3:00 PM"
select select "ARVPULOC"
click at [326, 70] on select "Select From: 308 W Alluvial Ave, Clovis, CA, 93611, US Stop 2: 11368 N. Newmark…" at bounding box center [350, 70] width 92 height 8
select select "{"pickupDeliveryInfoId": "122363915","pickupOrDelivery": "P","stopNum": "1","lo…"
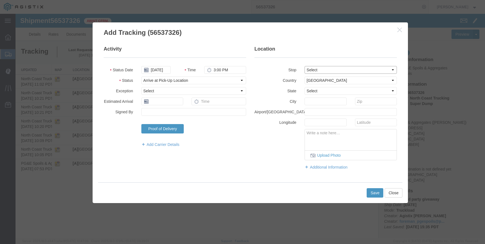
click at [304, 66] on select "Select From: 308 W Alluvial Ave, Clovis, CA, 93611, US Stop 2: 11368 N. Newmark…" at bounding box center [350, 70] width 92 height 8
select select "CA"
type input "Clovis"
click at [373, 193] on button "Save" at bounding box center [374, 193] width 17 height 9
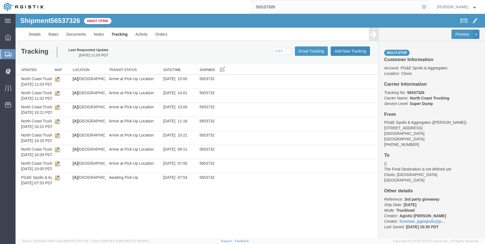
click at [357, 50] on button "Add New Tracking" at bounding box center [349, 51] width 39 height 9
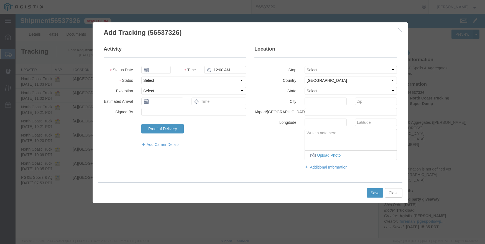
type input "09/18/2025"
type input "2:00 PM"
click at [400, 29] on icon "button" at bounding box center [399, 29] width 4 height 5
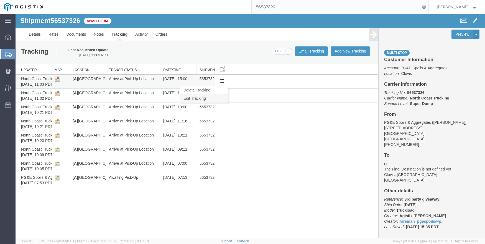
click at [222, 95] on link "Edit Tracking" at bounding box center [204, 98] width 48 height 8
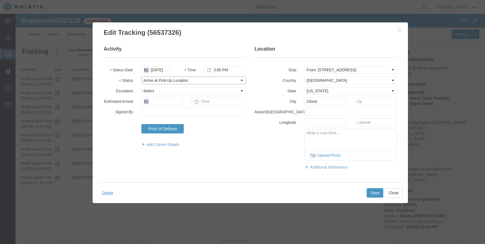
click at [177, 79] on select "Select Arrival Notice Available Arrival Notice Imported Arrive at Delivery Loca…" at bounding box center [193, 81] width 105 height 8
select select "BREAKSTART"
click at [141, 77] on select "Select Arrival Notice Available Arrival Notice Imported Arrive at Delivery Loca…" at bounding box center [193, 81] width 105 height 8
click at [377, 194] on button "Save" at bounding box center [374, 193] width 17 height 9
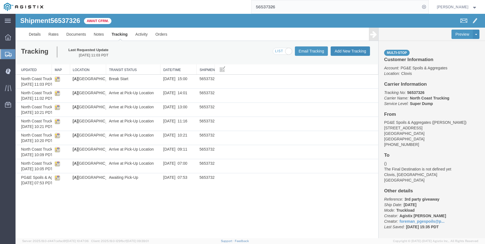
click at [339, 51] on button "Add New Tracking" at bounding box center [349, 51] width 39 height 9
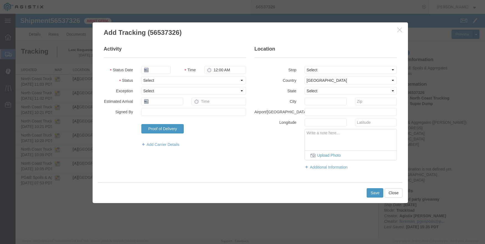
type input "09/18/2025"
type input "2:00 PM"
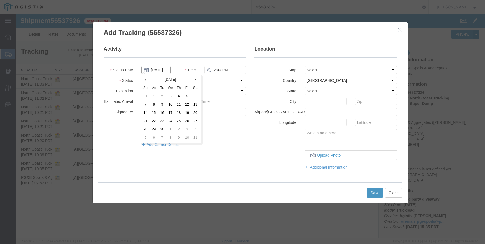
click at [155, 69] on input "09/18/2025" at bounding box center [155, 70] width 29 height 8
click at [147, 78] on th at bounding box center [145, 80] width 8 height 8
click at [179, 118] on td "21" at bounding box center [180, 121] width 8 height 8
type input "08/21/2025"
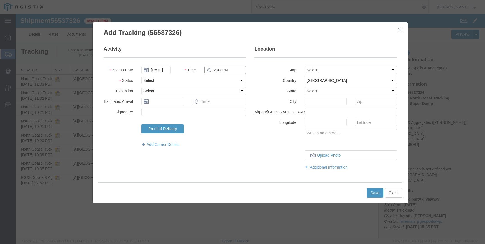
click at [211, 70] on input "2:00 PM" at bounding box center [225, 70] width 42 height 8
type input "7:21 AM"
select select "DPTPULOC"
click at [325, 68] on select "Select From: 308 W Alluvial Ave, Clovis, CA, 93611, US Stop 2: 11368 N. Newmark…" at bounding box center [350, 70] width 92 height 8
select select "{"pickupDeliveryInfoId": "122363915","pickupOrDelivery": "P","stopNum": "1","lo…"
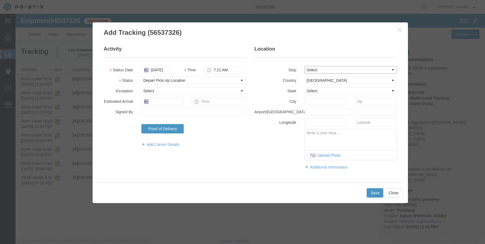
click at [304, 66] on select "Select From: 308 W Alluvial Ave, Clovis, CA, 93611, US Stop 2: 11368 N. Newmark…" at bounding box center [350, 70] width 92 height 8
select select "CA"
type input "Clovis"
drag, startPoint x: 376, startPoint y: 195, endPoint x: 22, endPoint y: 103, distance: 365.5
click at [376, 195] on button "Save" at bounding box center [374, 193] width 17 height 9
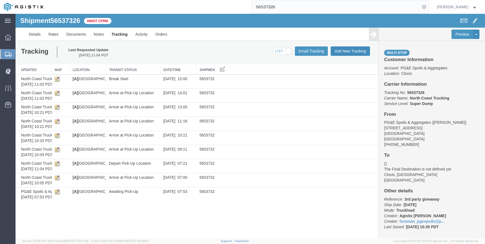
click at [337, 51] on button "Add New Tracking" at bounding box center [349, 51] width 39 height 9
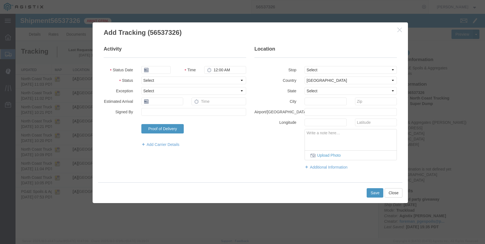
type input "09/18/2025"
click at [168, 83] on select "Select Arrival Notice Available Arrival Notice Imported Arrive at Delivery Loca…" at bounding box center [193, 81] width 105 height 8
click at [216, 66] on input "2:00 PM" at bounding box center [225, 70] width 42 height 8
type input "2:21 PM"
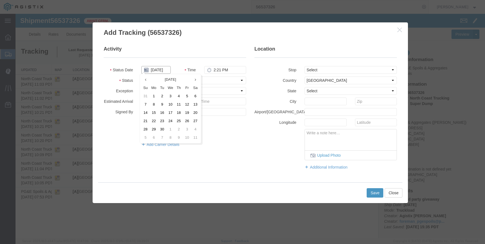
click at [146, 66] on input "09/18/2025" at bounding box center [155, 70] width 29 height 8
click at [149, 81] on th at bounding box center [145, 80] width 8 height 8
click at [179, 121] on td "21" at bounding box center [180, 121] width 8 height 8
type input "08/21/2025"
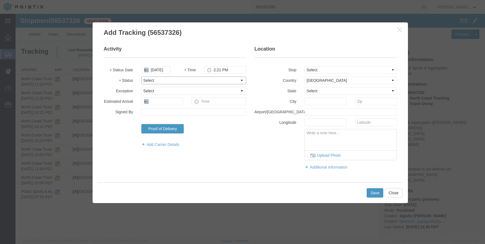
click at [168, 80] on select "Select Arrival Notice Available Arrival Notice Imported Arrive at Delivery Loca…" at bounding box center [193, 81] width 105 height 8
select select "DPTPULOC"
click at [325, 71] on select "Select From: 308 W Alluvial Ave, Clovis, CA, 93611, US Stop 2: 11368 N. Newmark…" at bounding box center [350, 70] width 92 height 8
select select "{"pickupDeliveryInfoId": "122363915","pickupOrDelivery": "P","stopNum": "1","lo…"
click at [304, 66] on select "Select From: 308 W Alluvial Ave, Clovis, CA, 93611, US Stop 2: 11368 N. Newmark…" at bounding box center [350, 70] width 92 height 8
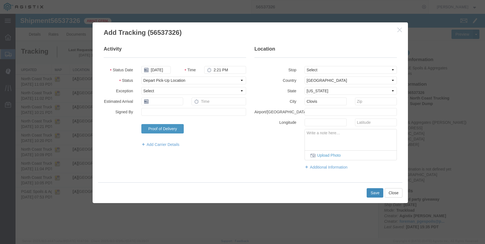
click at [373, 192] on button "Save" at bounding box center [374, 193] width 17 height 9
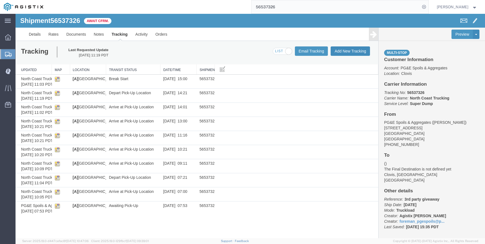
click at [346, 51] on button "Add New Tracking" at bounding box center [349, 51] width 39 height 9
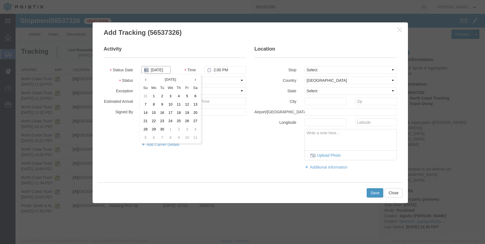
click at [154, 70] on input "09/18/2025" at bounding box center [155, 70] width 29 height 8
click at [145, 78] on icon at bounding box center [145, 80] width 1 height 4
click at [181, 120] on td "21" at bounding box center [180, 121] width 8 height 8
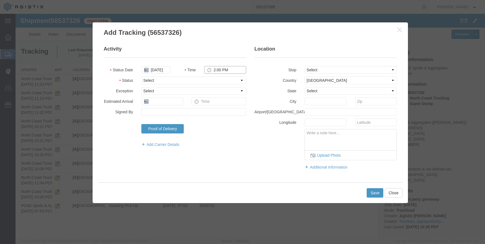
click at [217, 67] on input "2:00 PM" at bounding box center [225, 70] width 42 height 8
click at [327, 70] on select "Select From: 308 W Alluvial Ave, Clovis, CA, 93611, US Stop 2: 11368 N. Newmark…" at bounding box center [350, 70] width 92 height 8
click at [304, 66] on select "Select From: 308 W Alluvial Ave, Clovis, CA, 93611, US Stop 2: 11368 N. Newmark…" at bounding box center [350, 70] width 92 height 8
click at [372, 190] on button "Save" at bounding box center [374, 193] width 17 height 9
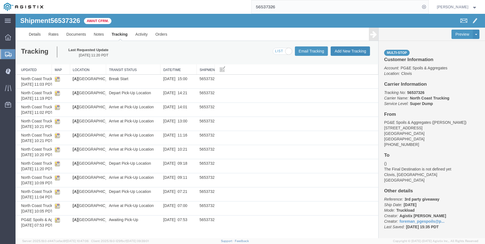
click at [348, 48] on button "Add New Tracking" at bounding box center [349, 51] width 39 height 9
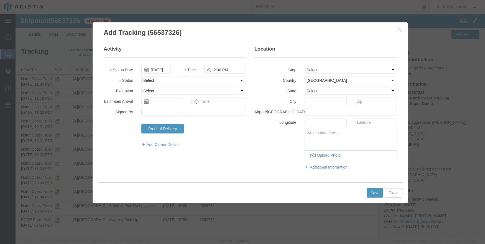
click at [403, 30] on button "button" at bounding box center [399, 30] width 7 height 7
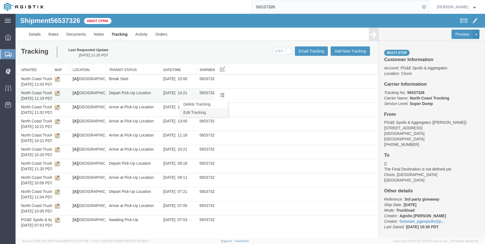
click at [218, 111] on link "Edit Tracking" at bounding box center [204, 113] width 48 height 8
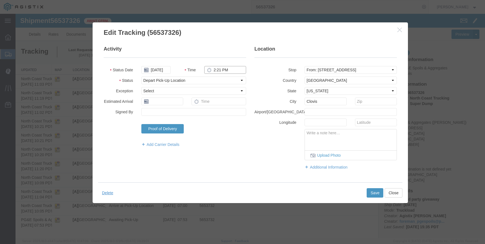
click at [215, 68] on input "2:21 PM" at bounding box center [225, 70] width 42 height 8
click at [384, 66] on select "Select From: 308 W Alluvial Ave, Clovis, CA, 93611, US Stop 2: 11368 N. Newmark…" at bounding box center [350, 70] width 92 height 8
click at [215, 70] on input "2:21 PM" at bounding box center [225, 70] width 42 height 8
click at [372, 190] on button "Save" at bounding box center [374, 193] width 17 height 9
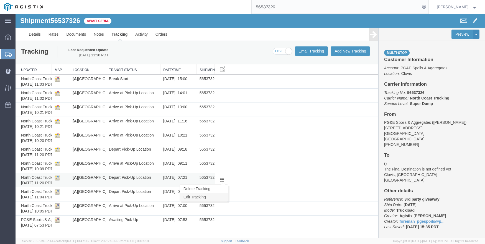
click at [221, 195] on link "Edit Tracking" at bounding box center [204, 197] width 48 height 8
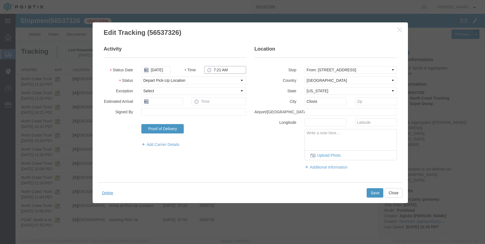
click at [217, 72] on input "7:21 AM" at bounding box center [225, 70] width 42 height 8
click at [377, 191] on button "Save" at bounding box center [374, 193] width 17 height 9
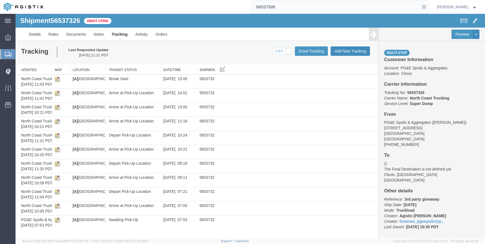
click at [354, 52] on button "Add New Tracking" at bounding box center [349, 51] width 39 height 9
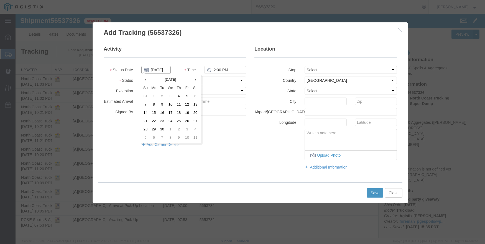
click at [160, 72] on input "09/18/2025" at bounding box center [155, 70] width 29 height 8
click at [144, 76] on th at bounding box center [145, 80] width 8 height 8
click at [181, 122] on td "21" at bounding box center [180, 121] width 8 height 8
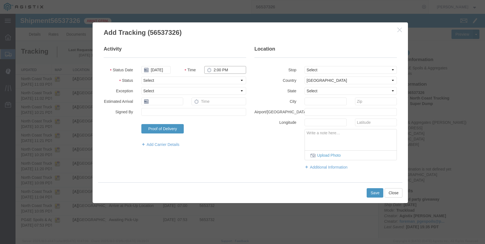
click at [217, 67] on input "2:00 PM" at bounding box center [225, 70] width 42 height 8
click at [329, 69] on select "Select From: 308 W Alluvial Ave, Clovis, CA, 93611, US Stop 2: 11368 N. Newmark…" at bounding box center [350, 70] width 92 height 8
click at [304, 66] on select "Select From: 308 W Alluvial Ave, Clovis, CA, 93611, US Stop 2: 11368 N. Newmark…" at bounding box center [350, 70] width 92 height 8
click at [379, 196] on button "Save" at bounding box center [374, 193] width 17 height 9
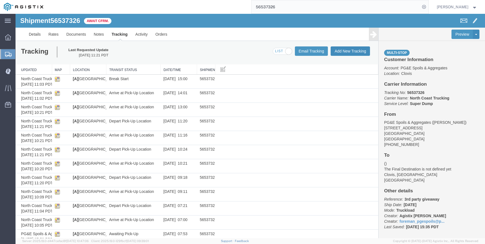
click at [339, 50] on button "Add New Tracking" at bounding box center [349, 51] width 39 height 9
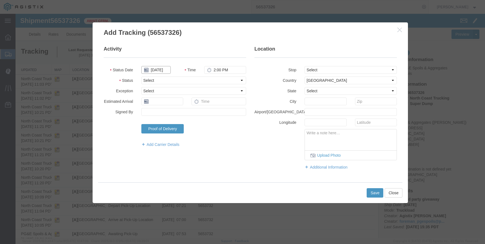
click at [161, 71] on input "09/18/2025" at bounding box center [155, 70] width 29 height 8
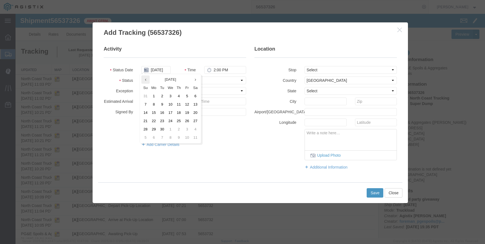
click at [146, 78] on th at bounding box center [145, 80] width 8 height 8
click at [178, 121] on td "21" at bounding box center [178, 121] width 8 height 8
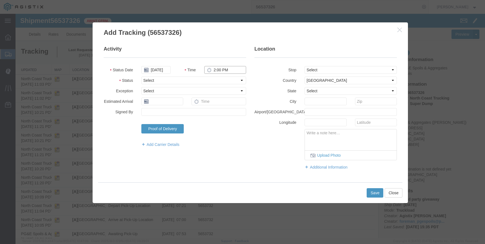
click at [213, 71] on input "2:00 PM" at bounding box center [225, 70] width 42 height 8
click at [329, 71] on select "Select From: 308 W Alluvial Ave, Clovis, CA, 93611, US Stop 2: 11368 N. Newmark…" at bounding box center [350, 70] width 92 height 8
click at [304, 66] on select "Select From: 308 W Alluvial Ave, Clovis, CA, 93611, US Stop 2: 11368 N. Newmark…" at bounding box center [350, 70] width 92 height 8
click at [374, 193] on button "Save" at bounding box center [374, 193] width 17 height 9
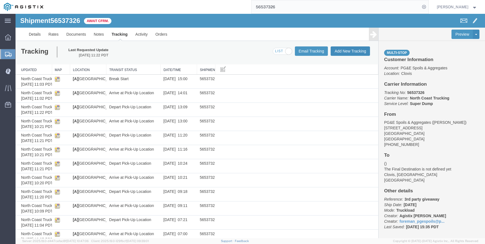
click at [344, 53] on button "Add New Tracking" at bounding box center [349, 51] width 39 height 9
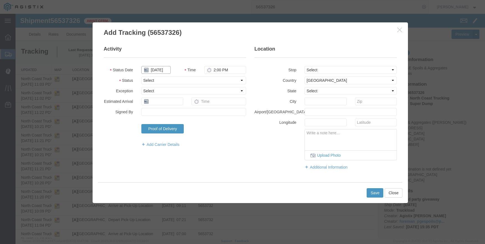
click at [159, 67] on input "09/18/2025" at bounding box center [155, 70] width 29 height 8
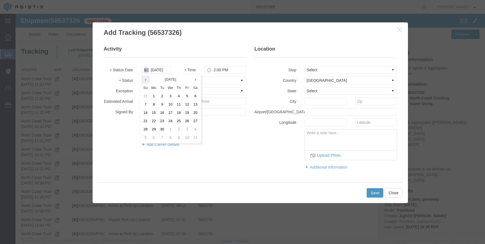
click at [149, 79] on th at bounding box center [145, 80] width 8 height 8
click at [178, 118] on td "21" at bounding box center [178, 121] width 8 height 8
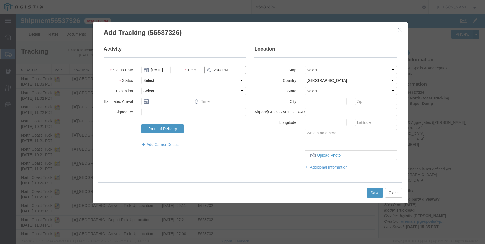
click at [215, 72] on input "2:00 PM" at bounding box center [225, 70] width 42 height 8
click at [330, 69] on select "Select From: 308 W Alluvial Ave, Clovis, CA, 93611, US Stop 2: 11368 N. Newmark…" at bounding box center [350, 70] width 92 height 8
click at [304, 66] on select "Select From: 308 W Alluvial Ave, Clovis, CA, 93611, US Stop 2: 11368 N. Newmark…" at bounding box center [350, 70] width 92 height 8
click at [374, 191] on button "Save" at bounding box center [374, 193] width 17 height 9
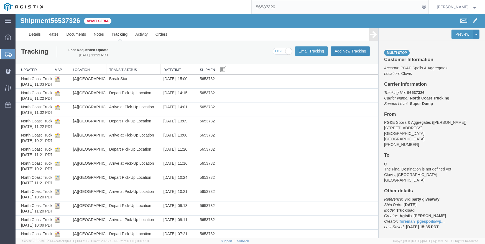
click at [349, 48] on button "Add New Tracking" at bounding box center [349, 51] width 39 height 9
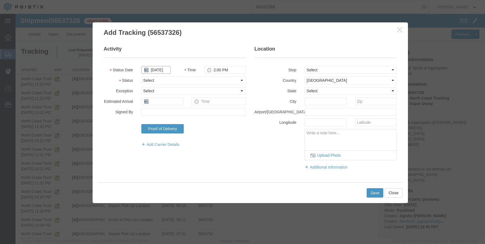
click at [153, 69] on input "09/18/2025" at bounding box center [155, 70] width 29 height 8
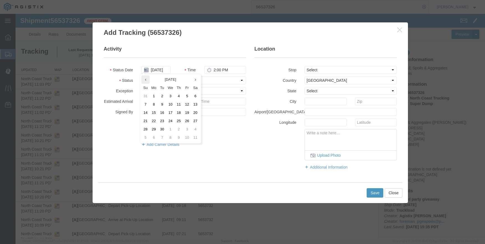
click at [146, 81] on icon at bounding box center [145, 80] width 1 height 4
click at [179, 122] on td "21" at bounding box center [178, 121] width 8 height 8
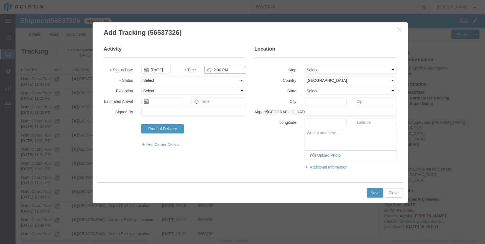
click at [212, 69] on input "2:00 PM" at bounding box center [225, 70] width 42 height 8
click at [311, 67] on select "Select From: 308 W Alluvial Ave, Clovis, CA, 93611, US Stop 2: 11368 N. Newmark…" at bounding box center [350, 70] width 92 height 8
click at [304, 66] on select "Select From: 308 W Alluvial Ave, Clovis, CA, 93611, US Stop 2: 11368 N. Newmark…" at bounding box center [350, 70] width 92 height 8
click at [374, 189] on button "Save" at bounding box center [374, 193] width 17 height 9
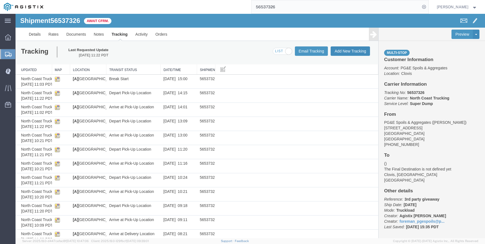
click at [337, 51] on button "Add New Tracking" at bounding box center [349, 51] width 39 height 9
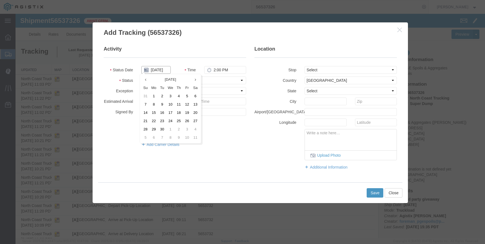
click at [148, 71] on input "09/18/2025" at bounding box center [155, 70] width 29 height 8
click at [144, 79] on th at bounding box center [145, 80] width 8 height 8
click at [179, 119] on td "21" at bounding box center [178, 121] width 8 height 8
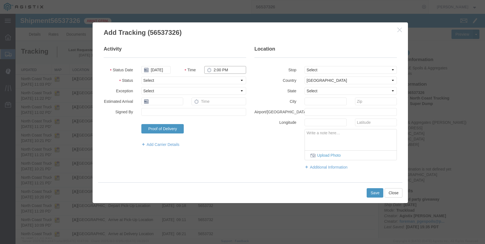
click at [216, 69] on input "2:00 PM" at bounding box center [225, 70] width 42 height 8
click at [315, 70] on select "Select From: 308 W Alluvial Ave, Clovis, CA, 93611, US Stop 2: 11368 N. Newmark…" at bounding box center [350, 70] width 92 height 8
click at [304, 66] on select "Select From: 308 W Alluvial Ave, Clovis, CA, 93611, US Stop 2: 11368 N. Newmark…" at bounding box center [350, 70] width 92 height 8
click at [373, 194] on button "Save" at bounding box center [374, 193] width 17 height 9
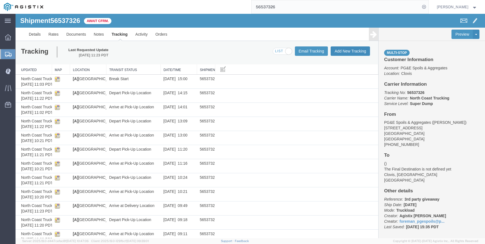
click at [345, 50] on button "Add New Tracking" at bounding box center [349, 51] width 39 height 9
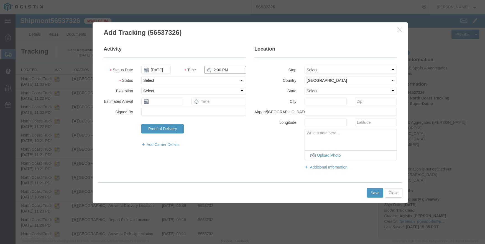
click at [212, 68] on input "2:00 PM" at bounding box center [225, 70] width 42 height 8
click at [323, 68] on select "Select From: 308 W Alluvial Ave, Clovis, CA, 93611, US Stop 2: 11368 N. Newmark…" at bounding box center [350, 70] width 92 height 8
click at [304, 66] on select "Select From: 308 W Alluvial Ave, Clovis, CA, 93611, US Stop 2: 11368 N. Newmark…" at bounding box center [350, 70] width 92 height 8
click at [144, 65] on fieldset "Activity Status Date 09/18/2025 Time 10:49 AM Status Select Arrival Notice Avai…" at bounding box center [175, 99] width 142 height 107
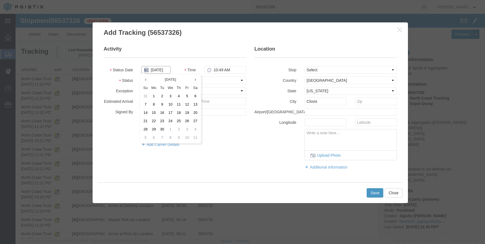
click at [150, 67] on input "09/18/2025" at bounding box center [155, 70] width 29 height 8
click at [146, 83] on th at bounding box center [145, 80] width 8 height 8
click at [178, 119] on td "21" at bounding box center [178, 121] width 8 height 8
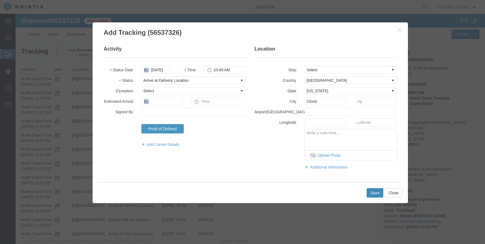
click at [372, 193] on button "Save" at bounding box center [374, 193] width 17 height 9
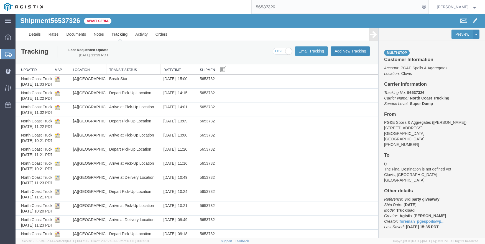
click at [341, 48] on button "Add New Tracking" at bounding box center [349, 51] width 39 height 9
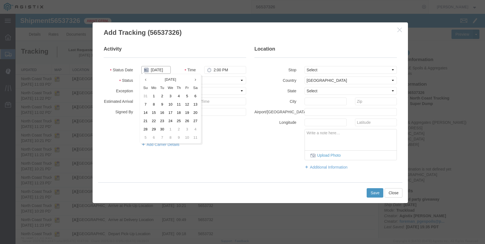
click at [154, 70] on input "09/18/2025" at bounding box center [155, 70] width 29 height 8
click at [144, 78] on th at bounding box center [145, 80] width 8 height 8
click at [179, 122] on td "21" at bounding box center [178, 121] width 8 height 8
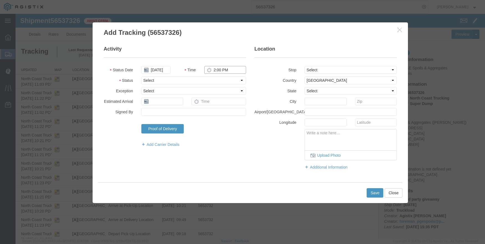
click at [213, 72] on input "2:00 PM" at bounding box center [225, 70] width 42 height 8
click at [330, 69] on select "Select From: 308 W Alluvial Ave, Clovis, CA, 93611, US Stop 2: 11368 N. Newmark…" at bounding box center [350, 70] width 92 height 8
click at [304, 66] on select "Select From: 308 W Alluvial Ave, Clovis, CA, 93611, US Stop 2: 11368 N. Newmark…" at bounding box center [350, 70] width 92 height 8
click at [375, 193] on button "Save" at bounding box center [374, 193] width 17 height 9
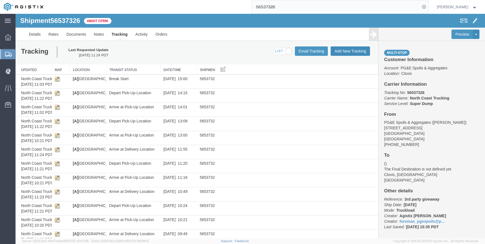
click at [342, 49] on button "Add New Tracking" at bounding box center [349, 51] width 39 height 9
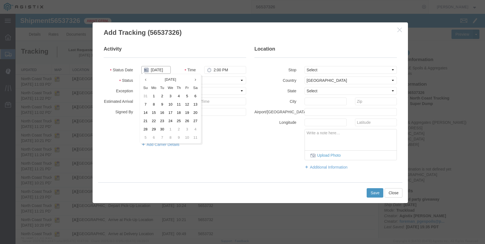
click at [150, 69] on input "09/18/2025" at bounding box center [155, 70] width 29 height 8
click at [144, 79] on th at bounding box center [145, 80] width 8 height 8
click at [179, 121] on td "21" at bounding box center [178, 121] width 8 height 8
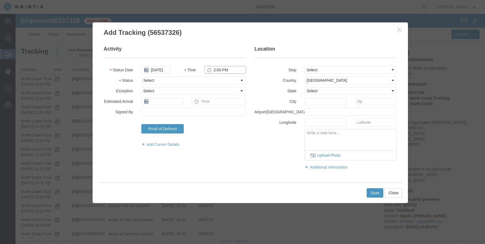
click at [212, 68] on input "2:00 PM" at bounding box center [225, 70] width 42 height 8
click at [326, 71] on select "Select From: 308 W Alluvial Ave, Clovis, CA, 93611, US Stop 2: 11368 N. Newmark…" at bounding box center [350, 70] width 92 height 8
click at [304, 66] on select "Select From: 308 W Alluvial Ave, Clovis, CA, 93611, US Stop 2: 11368 N. Newmark…" at bounding box center [350, 70] width 92 height 8
click at [375, 192] on button "Save" at bounding box center [374, 193] width 17 height 9
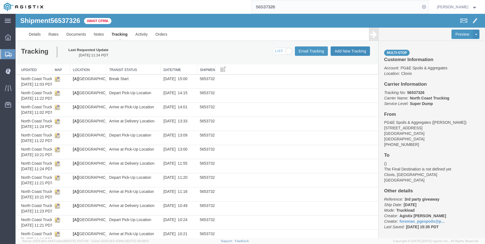
click at [333, 51] on button "Add New Tracking" at bounding box center [349, 51] width 39 height 9
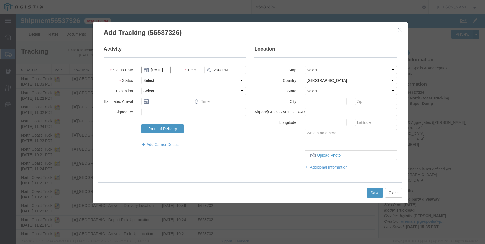
click at [160, 70] on input "09/18/2025" at bounding box center [155, 70] width 29 height 8
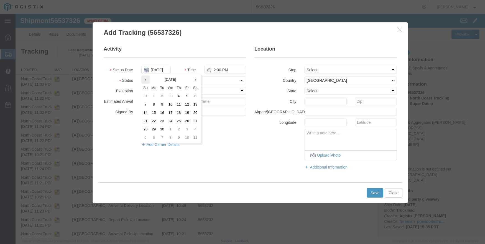
click at [145, 79] on icon at bounding box center [145, 80] width 1 height 4
click at [182, 120] on td "21" at bounding box center [178, 121] width 8 height 8
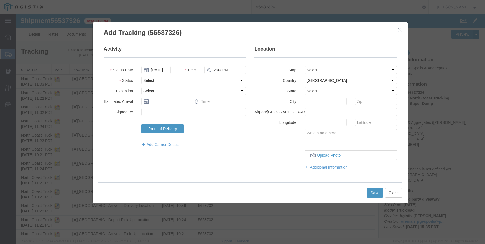
click at [213, 64] on fieldset "Activity Status Date 08/21/2025 Time 2:00 PM Status Select Arrival Notice Avail…" at bounding box center [175, 99] width 142 height 107
click at [212, 68] on input "2:00 PM" at bounding box center [225, 70] width 42 height 8
click at [334, 69] on select "Select From: 308 W Alluvial Ave, Clovis, CA, 93611, US Stop 2: 11368 N. Newmark…" at bounding box center [350, 70] width 92 height 8
click at [304, 66] on select "Select From: 308 W Alluvial Ave, Clovis, CA, 93611, US Stop 2: 11368 N. Newmark…" at bounding box center [350, 70] width 92 height 8
click at [372, 193] on button "Save" at bounding box center [374, 193] width 17 height 9
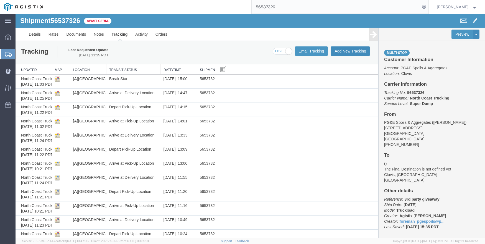
click at [341, 49] on button "Add New Tracking" at bounding box center [349, 51] width 39 height 9
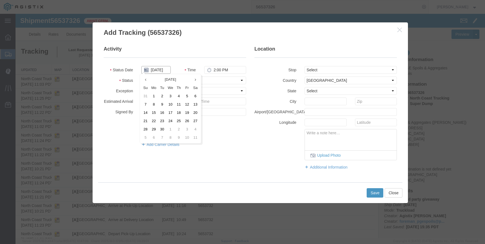
click at [157, 70] on input "09/18/2025" at bounding box center [155, 70] width 29 height 8
click at [147, 77] on th at bounding box center [145, 80] width 8 height 8
click at [178, 118] on td "21" at bounding box center [178, 121] width 8 height 8
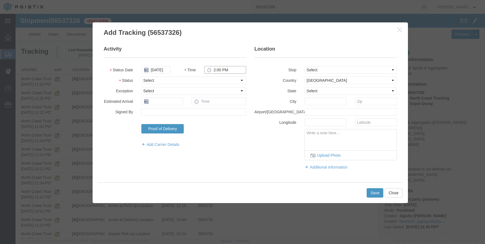
click at [215, 69] on input "2:00 PM" at bounding box center [225, 70] width 42 height 8
click at [321, 68] on select "Select From: 308 W Alluvial Ave, Clovis, CA, 93611, US Stop 2: 11368 N. Newmark…" at bounding box center [350, 70] width 92 height 8
click at [304, 66] on select "Select From: 308 W Alluvial Ave, Clovis, CA, 93611, US Stop 2: 11368 N. Newmark…" at bounding box center [350, 70] width 92 height 8
click at [371, 191] on button "Save" at bounding box center [374, 193] width 17 height 9
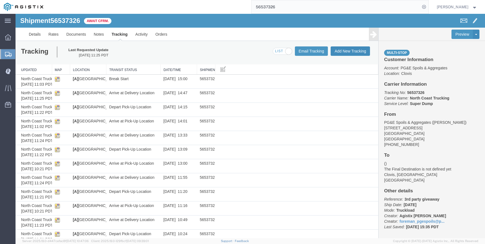
click at [343, 49] on button "Add New Tracking" at bounding box center [349, 51] width 39 height 9
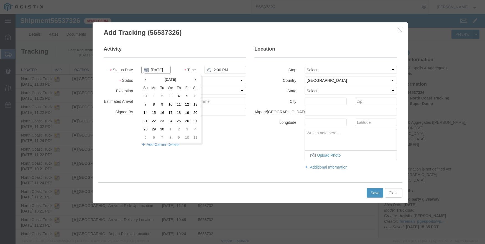
click at [155, 68] on input "09/18/2025" at bounding box center [155, 70] width 29 height 8
click at [146, 82] on th at bounding box center [145, 80] width 8 height 8
click at [178, 120] on td "21" at bounding box center [178, 121] width 8 height 8
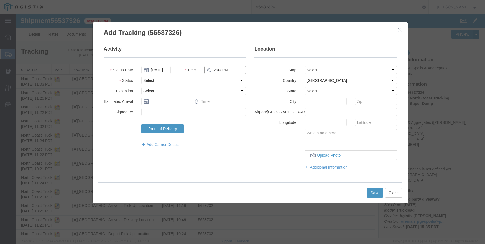
click at [211, 71] on input "2:00 PM" at bounding box center [225, 70] width 42 height 8
click at [324, 69] on select "Select From: 308 W Alluvial Ave, Clovis, CA, 93611, US Stop 2: 11368 N. Newmark…" at bounding box center [350, 70] width 92 height 8
click at [304, 66] on select "Select From: 308 W Alluvial Ave, Clovis, CA, 93611, US Stop 2: 11368 N. Newmark…" at bounding box center [350, 70] width 92 height 8
click at [372, 190] on button "Save" at bounding box center [374, 193] width 17 height 9
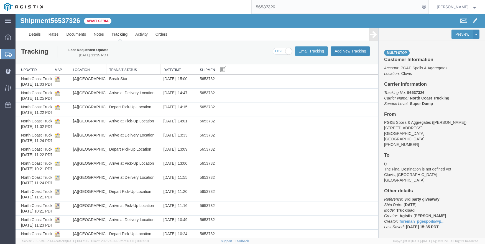
click at [357, 50] on button "Add New Tracking" at bounding box center [349, 51] width 39 height 9
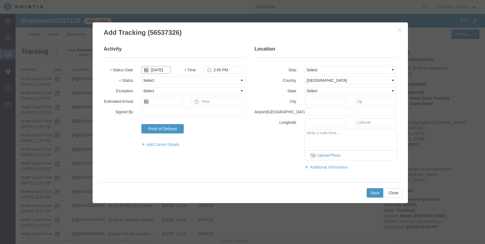
click at [152, 69] on input "09/18/2025" at bounding box center [155, 70] width 29 height 8
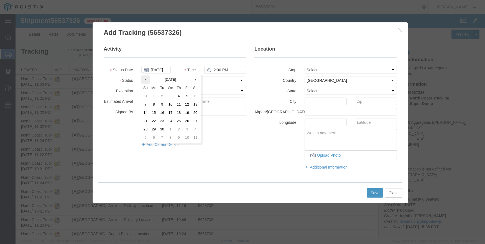
click at [144, 78] on th at bounding box center [145, 80] width 8 height 8
click at [179, 120] on td "21" at bounding box center [178, 121] width 8 height 8
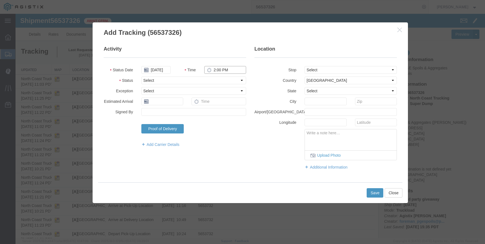
click at [212, 69] on input "2:00 PM" at bounding box center [225, 70] width 42 height 8
click at [313, 69] on select "Select From: 308 W Alluvial Ave, Clovis, CA, 93611, US Stop 2: 11368 N. Newmark…" at bounding box center [350, 70] width 92 height 8
click at [304, 66] on select "Select From: 308 W Alluvial Ave, Clovis, CA, 93611, US Stop 2: 11368 N. Newmark…" at bounding box center [350, 70] width 92 height 8
click at [374, 195] on button "Save" at bounding box center [374, 193] width 17 height 9
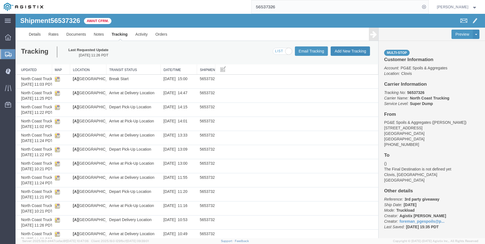
click at [342, 50] on button "Add New Tracking" at bounding box center [349, 51] width 39 height 9
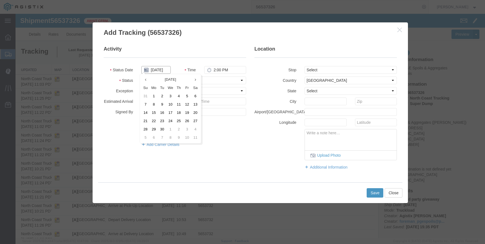
click at [157, 71] on input "09/18/2025" at bounding box center [155, 70] width 29 height 8
click at [146, 77] on th at bounding box center [145, 80] width 8 height 8
click at [178, 119] on td "21" at bounding box center [178, 121] width 8 height 8
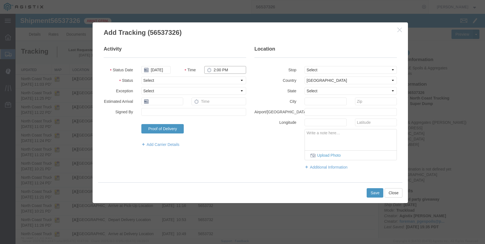
click at [212, 69] on input "2:00 PM" at bounding box center [225, 70] width 42 height 8
click at [352, 70] on select "Select From: 308 W Alluvial Ave, Clovis, CA, 93611, US Stop 2: 11368 N. Newmark…" at bounding box center [350, 70] width 92 height 8
click at [304, 66] on select "Select From: 308 W Alluvial Ave, Clovis, CA, 93611, US Stop 2: 11368 N. Newmark…" at bounding box center [350, 70] width 92 height 8
click at [374, 192] on button "Save" at bounding box center [374, 193] width 17 height 9
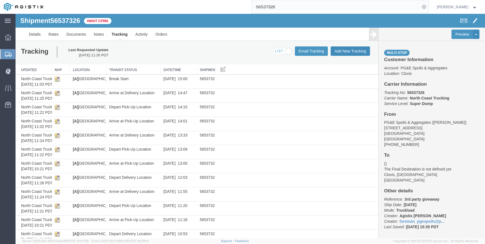
click at [351, 52] on button "Add New Tracking" at bounding box center [349, 51] width 39 height 9
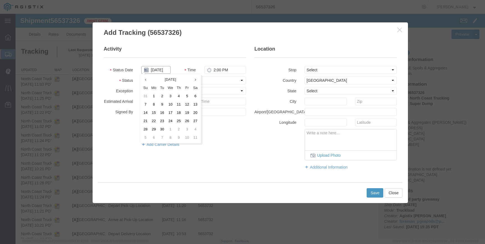
click at [159, 72] on input "09/18/2025" at bounding box center [155, 70] width 29 height 8
click at [145, 78] on icon at bounding box center [145, 80] width 1 height 4
click at [181, 120] on td "21" at bounding box center [178, 121] width 8 height 8
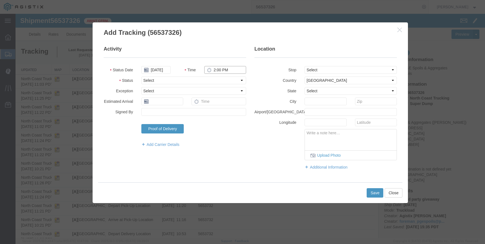
click at [215, 71] on input "2:00 PM" at bounding box center [225, 70] width 42 height 8
click at [315, 69] on select "Select From: 308 W Alluvial Ave, Clovis, CA, 93611, US Stop 2: 11368 N. Newmark…" at bounding box center [350, 70] width 92 height 8
click at [304, 66] on select "Select From: 308 W Alluvial Ave, Clovis, CA, 93611, US Stop 2: 11368 N. Newmark…" at bounding box center [350, 70] width 92 height 8
click at [377, 196] on button "Save" at bounding box center [374, 193] width 17 height 9
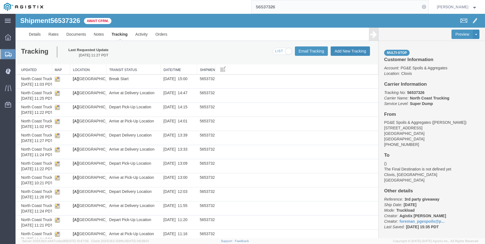
click at [336, 48] on button "Add New Tracking" at bounding box center [349, 51] width 39 height 9
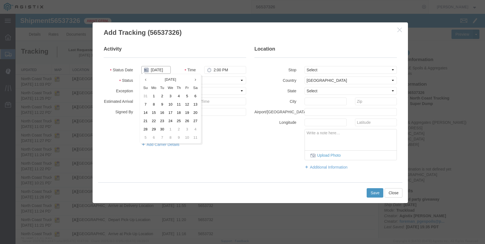
click at [148, 70] on input "09/18/2025" at bounding box center [155, 70] width 29 height 8
click at [144, 78] on th at bounding box center [145, 80] width 8 height 8
click at [177, 120] on td "21" at bounding box center [178, 121] width 8 height 8
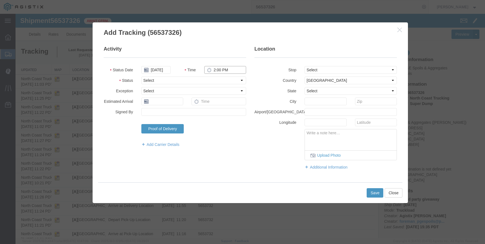
click at [214, 71] on input "2:00 PM" at bounding box center [225, 70] width 42 height 8
click at [336, 68] on select "Select From: 308 W Alluvial Ave, Clovis, CA, 93611, US Stop 2: 11368 N. Newmark…" at bounding box center [350, 70] width 92 height 8
click at [304, 66] on select "Select From: 308 W Alluvial Ave, Clovis, CA, 93611, US Stop 2: 11368 N. Newmark…" at bounding box center [350, 70] width 92 height 8
click at [371, 190] on button "Save" at bounding box center [374, 193] width 17 height 9
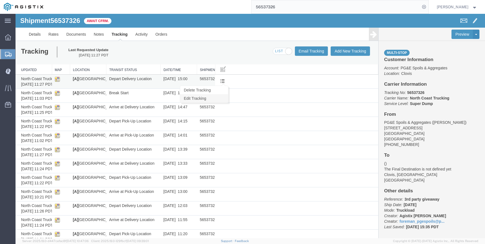
click at [217, 98] on link "Edit Tracking" at bounding box center [204, 98] width 48 height 8
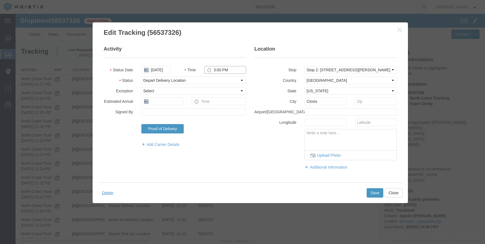
click at [213, 70] on input "3:00 PM" at bounding box center [225, 70] width 42 height 8
click at [371, 191] on button "Save" at bounding box center [374, 193] width 17 height 9
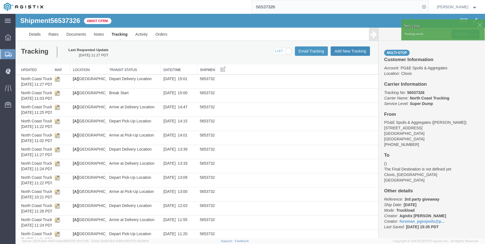
click at [345, 47] on button "Add New Tracking" at bounding box center [349, 51] width 39 height 9
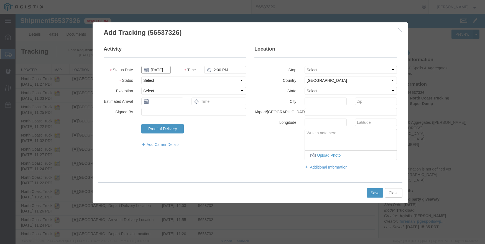
click at [157, 70] on input "09/18/2025" at bounding box center [155, 70] width 29 height 8
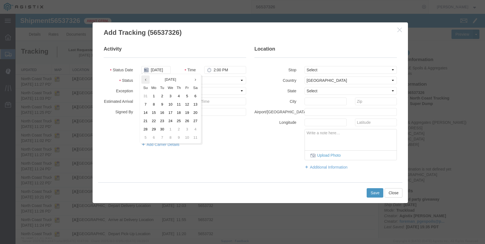
click at [144, 80] on th at bounding box center [145, 80] width 8 height 8
click at [176, 120] on td "21" at bounding box center [178, 121] width 8 height 8
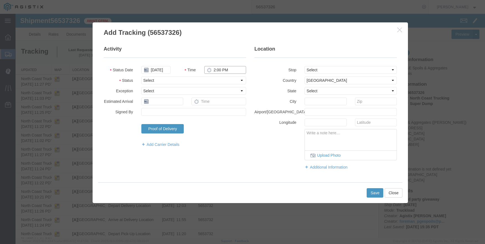
click at [211, 69] on input "2:00 PM" at bounding box center [225, 70] width 42 height 8
click at [211, 69] on input "1:31 PM" at bounding box center [225, 70] width 42 height 8
click at [374, 194] on button "Save" at bounding box center [374, 193] width 17 height 9
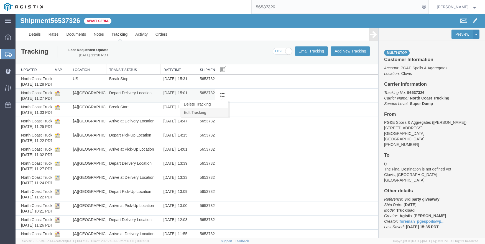
click at [215, 112] on link "Edit Tracking" at bounding box center [204, 113] width 48 height 8
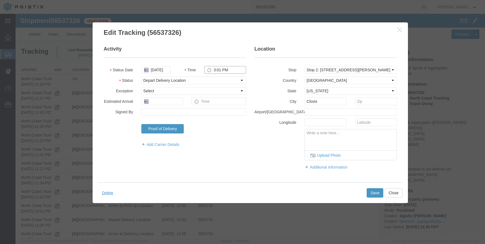
click at [217, 69] on input "3:01 PM" at bounding box center [225, 70] width 42 height 8
click at [376, 194] on button "Save" at bounding box center [374, 193] width 17 height 9
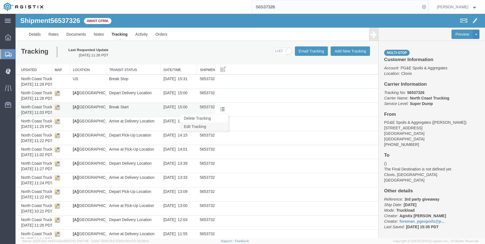
click at [215, 126] on link "Edit Tracking" at bounding box center [204, 127] width 48 height 8
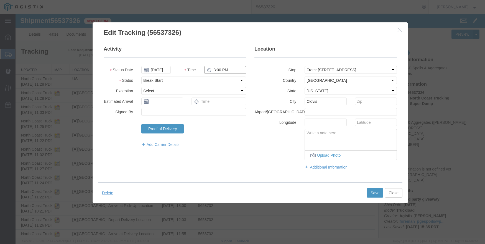
click at [211, 68] on input "3:00 PM" at bounding box center [225, 70] width 42 height 8
click at [371, 193] on button "Save" at bounding box center [374, 193] width 17 height 9
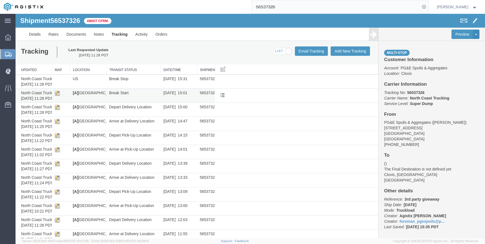
click at [90, 94] on td "[A] Clovis, CA, US" at bounding box center [88, 96] width 36 height 14
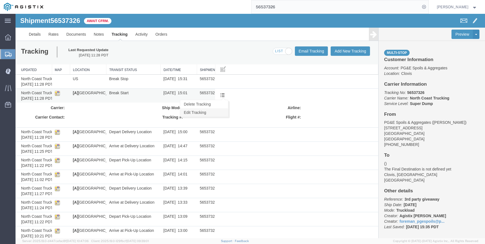
click at [201, 112] on link "Edit Tracking" at bounding box center [204, 113] width 48 height 8
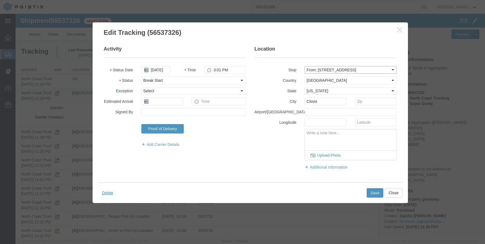
click at [390, 69] on select "Select From: 308 W Alluvial Ave, Clovis, CA, 93611, US Stop 2: 11368 N. Newmark…" at bounding box center [350, 70] width 92 height 8
click at [304, 66] on select "Select From: 308 W Alluvial Ave, Clovis, CA, 93611, US Stop 2: 11368 N. Newmark…" at bounding box center [350, 70] width 92 height 8
click at [371, 190] on button "Save" at bounding box center [374, 193] width 17 height 9
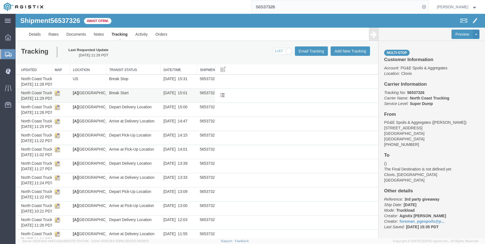
click at [89, 91] on td "[A] Clovis, CA, US" at bounding box center [88, 96] width 36 height 14
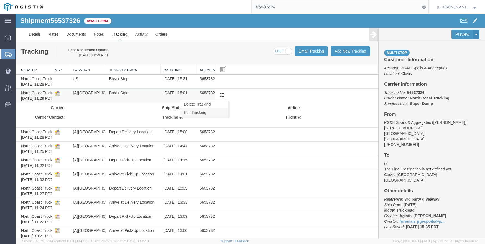
click at [214, 111] on link "Edit Tracking" at bounding box center [204, 113] width 48 height 8
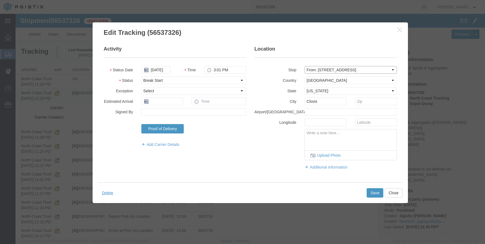
click at [336, 69] on select "Select From: 308 W Alluvial Ave, Clovis, CA, 93611, US Stop 2: 11368 N. Newmark…" at bounding box center [350, 70] width 92 height 8
click at [304, 66] on select "Select From: 308 W Alluvial Ave, Clovis, CA, 93611, US Stop 2: 11368 N. Newmark…" at bounding box center [350, 70] width 92 height 8
click at [370, 194] on button "Save" at bounding box center [374, 193] width 17 height 9
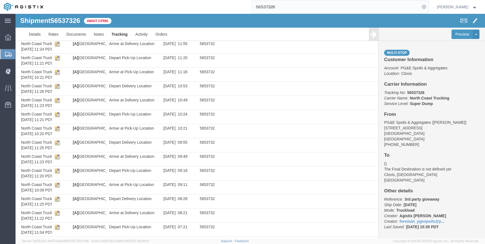
scroll to position [194, 0]
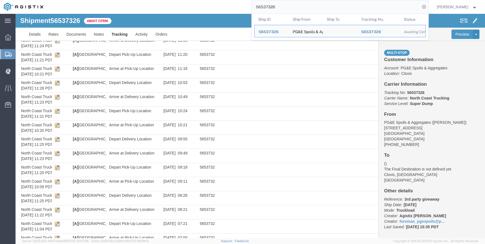
drag, startPoint x: 283, startPoint y: 8, endPoint x: 198, endPoint y: 0, distance: 85.9
click at [198, 0] on div "56537326 Ship ID Ship From Ship To Tracking Nu. Status Ship ID 56537326 Ship Fr…" at bounding box center [237, 7] width 381 height 14
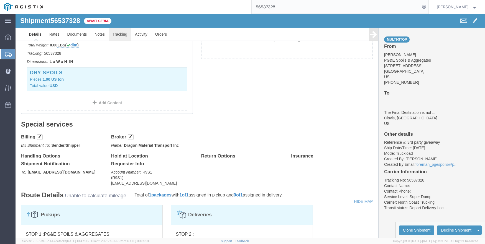
click link "Tracking"
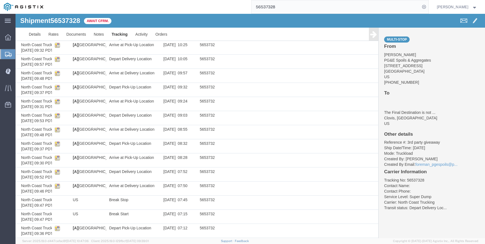
scroll to position [449, 0]
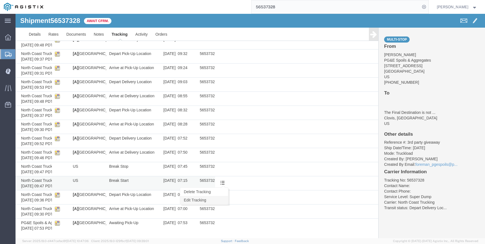
click at [218, 199] on link "Edit Tracking" at bounding box center [204, 200] width 48 height 8
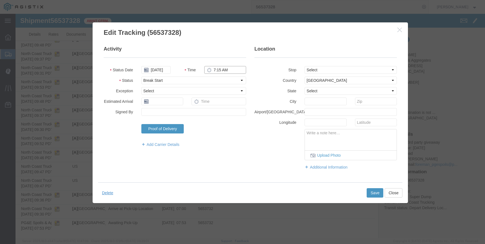
click at [213, 70] on input "7:15 AM" at bounding box center [225, 70] width 42 height 8
click at [375, 193] on button "Save" at bounding box center [374, 193] width 17 height 9
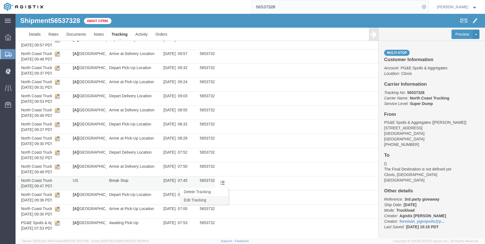
click at [207, 199] on link "Edit Tracking" at bounding box center [204, 200] width 48 height 8
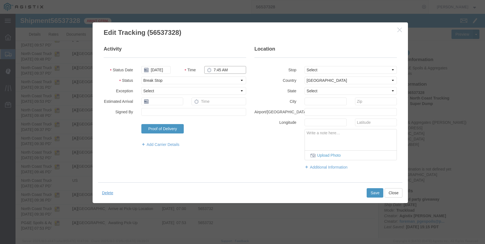
click at [214, 71] on input "7:45 AM" at bounding box center [225, 70] width 42 height 8
click at [373, 191] on button "Save" at bounding box center [374, 193] width 17 height 9
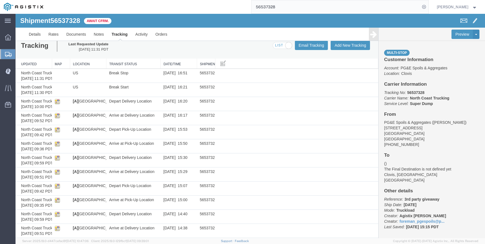
scroll to position [0, 0]
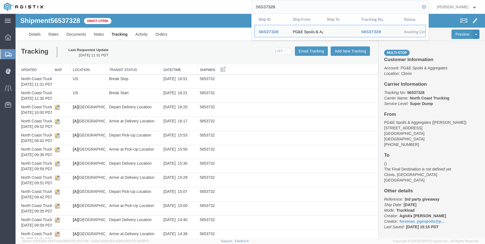
drag, startPoint x: 286, startPoint y: 5, endPoint x: 257, endPoint y: 8, distance: 28.9
click at [257, 8] on input "56537328" at bounding box center [335, 6] width 168 height 13
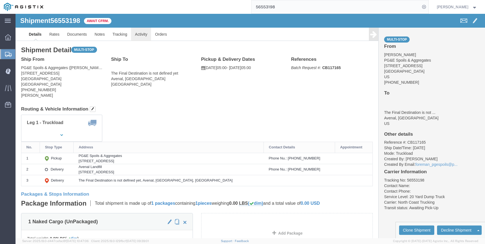
click link "Activity"
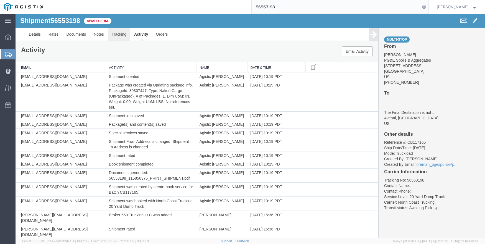
click at [125, 36] on link "Tracking" at bounding box center [119, 34] width 22 height 13
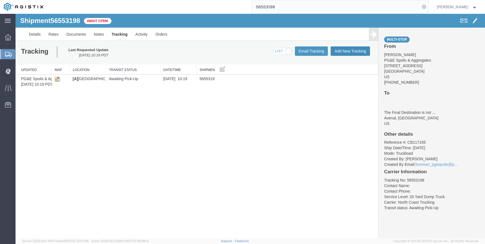
click at [354, 52] on button "Add New Tracking" at bounding box center [349, 51] width 39 height 9
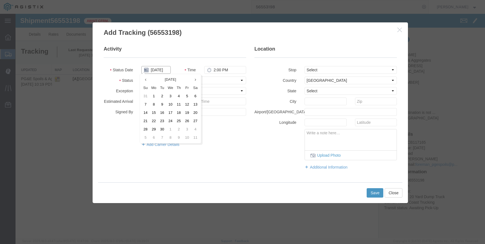
click at [162, 70] on input "09/18/2025" at bounding box center [155, 70] width 29 height 8
click at [145, 77] on th at bounding box center [145, 80] width 8 height 8
click at [177, 118] on td "21" at bounding box center [180, 121] width 8 height 8
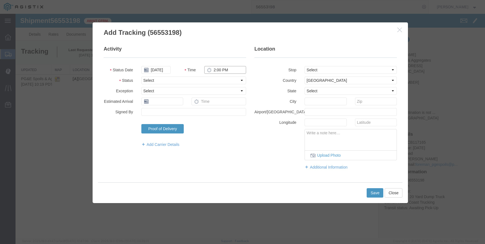
click at [211, 73] on input "2:00 PM" at bounding box center [225, 70] width 42 height 8
click at [352, 69] on select "Select From: 2401 Coffee Rd, Bakersfield, CA, 93308, US Stop 2: 201 Hydril Rd, …" at bounding box center [350, 70] width 92 height 8
click at [304, 66] on select "Select From: 2401 Coffee Rd, Bakersfield, CA, 93308, US Stop 2: 201 Hydril Rd, …" at bounding box center [350, 70] width 92 height 8
click at [377, 192] on button "Save" at bounding box center [374, 193] width 17 height 9
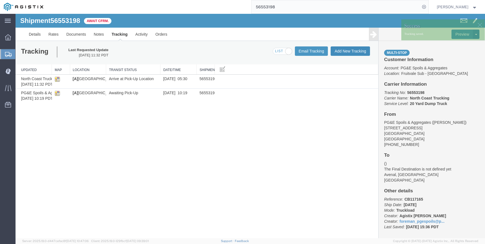
click at [341, 50] on button "Add New Tracking" at bounding box center [349, 51] width 39 height 9
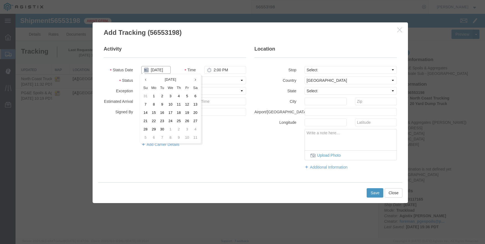
click at [153, 68] on input "09/18/2025" at bounding box center [155, 70] width 29 height 8
click at [143, 78] on th at bounding box center [145, 80] width 8 height 8
click at [182, 121] on td "21" at bounding box center [180, 121] width 8 height 8
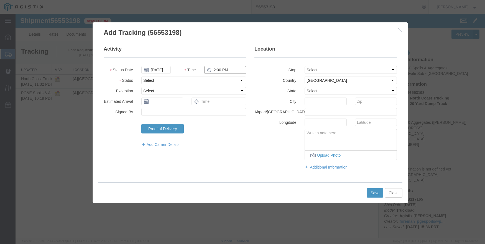
click at [215, 72] on input "2:00 PM" at bounding box center [225, 70] width 42 height 8
click at [346, 69] on select "Select From: 2401 Coffee Rd, Bakersfield, CA, 93308, US Stop 2: 201 Hydril Rd, …" at bounding box center [350, 70] width 92 height 8
click at [304, 66] on select "Select From: 2401 Coffee Rd, Bakersfield, CA, 93308, US Stop 2: 201 Hydril Rd, …" at bounding box center [350, 70] width 92 height 8
click at [376, 192] on button "Save" at bounding box center [374, 193] width 17 height 9
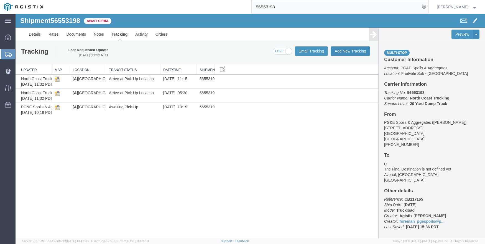
click at [341, 51] on button "Add New Tracking" at bounding box center [349, 51] width 39 height 9
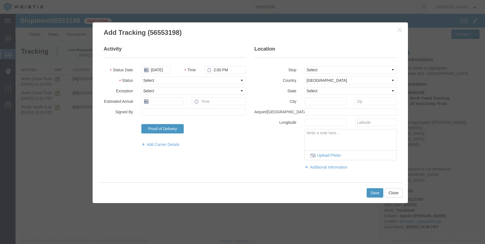
click at [157, 74] on fieldset "Activity Status Date 09/18/2025 Time 2:00 PM Status Select Arrival Notice Avail…" at bounding box center [175, 99] width 142 height 107
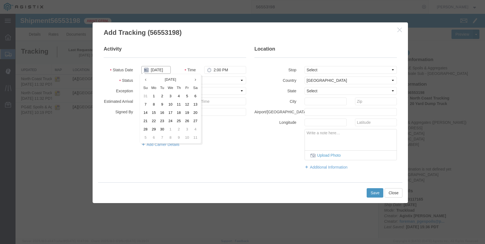
click at [155, 66] on input "09/18/2025" at bounding box center [155, 70] width 29 height 8
click at [144, 79] on th at bounding box center [145, 80] width 8 height 8
click at [180, 118] on td "21" at bounding box center [180, 121] width 8 height 8
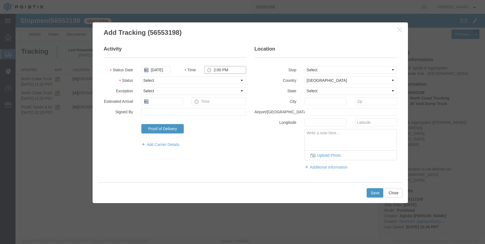
click at [216, 70] on input "2:00 PM" at bounding box center [225, 70] width 42 height 8
click at [373, 191] on button "Save" at bounding box center [374, 193] width 17 height 9
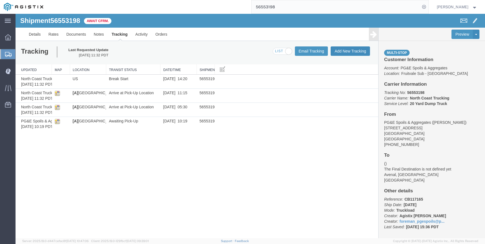
click at [343, 51] on button "Add New Tracking" at bounding box center [349, 51] width 39 height 9
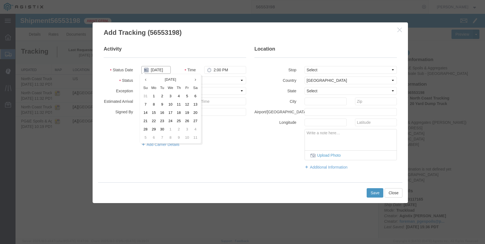
click at [151, 70] on input "09/18/2025" at bounding box center [155, 70] width 29 height 8
click at [146, 79] on icon at bounding box center [145, 80] width 1 height 4
drag, startPoint x: 182, startPoint y: 119, endPoint x: 178, endPoint y: 91, distance: 28.0
click at [182, 120] on td "21" at bounding box center [180, 121] width 8 height 8
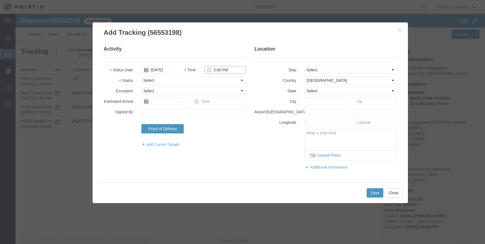
click at [218, 71] on input "2:00 PM" at bounding box center [225, 70] width 42 height 8
click at [325, 71] on select "Select From: 2401 Coffee Rd, Bakersfield, CA, 93308, US Stop 2: 201 Hydril Rd, …" at bounding box center [350, 70] width 92 height 8
click at [304, 66] on select "Select From: 2401 Coffee Rd, Bakersfield, CA, 93308, US Stop 2: 201 Hydril Rd, …" at bounding box center [350, 70] width 92 height 8
click at [376, 193] on button "Save" at bounding box center [374, 193] width 17 height 9
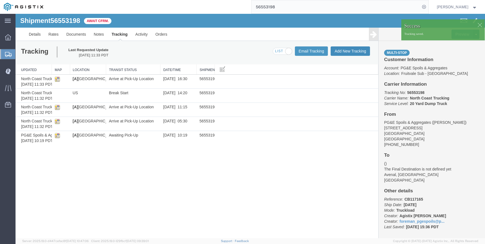
click at [339, 51] on button "Add New Tracking" at bounding box center [349, 51] width 39 height 9
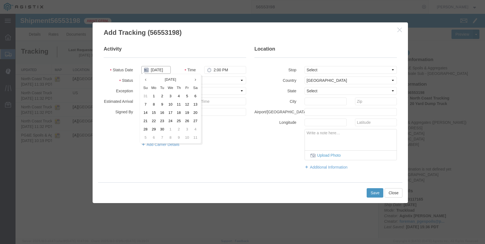
click at [158, 69] on input "09/18/2025" at bounding box center [155, 70] width 29 height 8
click at [147, 77] on th at bounding box center [145, 80] width 8 height 8
click at [181, 122] on td "21" at bounding box center [180, 121] width 8 height 8
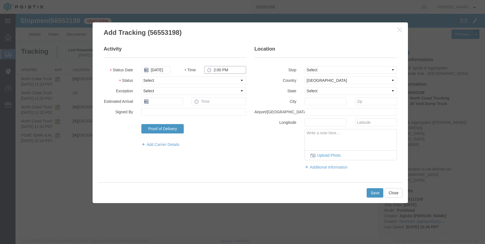
click at [216, 69] on input "2:00 PM" at bounding box center [225, 70] width 42 height 8
drag, startPoint x: 315, startPoint y: 69, endPoint x: 315, endPoint y: 73, distance: 3.9
click at [315, 69] on select "Select From: 2401 Coffee Rd, Bakersfield, CA, 93308, US Stop 2: 201 Hydril Rd, …" at bounding box center [350, 70] width 92 height 8
click at [304, 66] on select "Select From: 2401 Coffee Rd, Bakersfield, CA, 93308, US Stop 2: 201 Hydril Rd, …" at bounding box center [350, 70] width 92 height 8
click at [375, 192] on button "Save" at bounding box center [374, 193] width 17 height 9
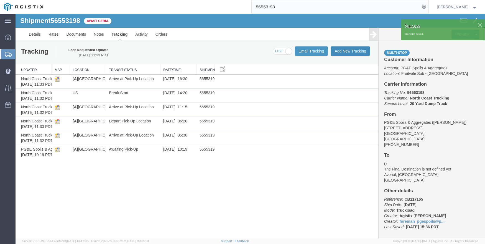
click at [357, 51] on button "Add New Tracking" at bounding box center [349, 51] width 39 height 9
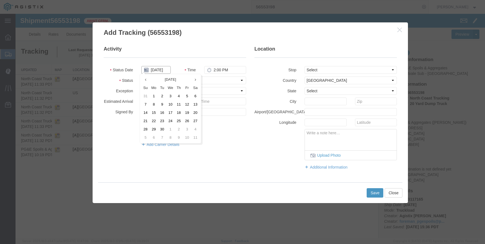
click at [160, 71] on input "09/18/2025" at bounding box center [155, 70] width 29 height 8
click at [145, 78] on icon at bounding box center [145, 80] width 1 height 4
click at [181, 120] on td "21" at bounding box center [180, 121] width 8 height 8
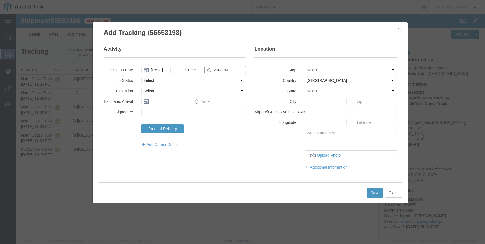
click at [215, 71] on input "2:00 PM" at bounding box center [225, 70] width 42 height 8
click at [312, 69] on select "Select From: 2401 Coffee Rd, Bakersfield, CA, 93308, US Stop 2: 201 Hydril Rd, …" at bounding box center [350, 70] width 92 height 8
click at [304, 66] on select "Select From: 2401 Coffee Rd, Bakersfield, CA, 93308, US Stop 2: 201 Hydril Rd, …" at bounding box center [350, 70] width 92 height 8
click at [375, 192] on button "Save" at bounding box center [374, 193] width 17 height 9
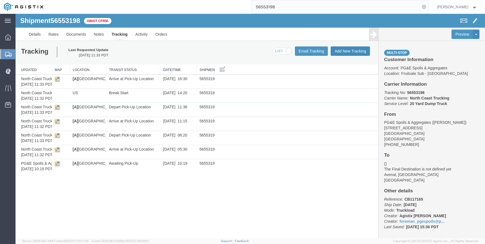
click at [344, 53] on button "Add New Tracking" at bounding box center [349, 51] width 39 height 9
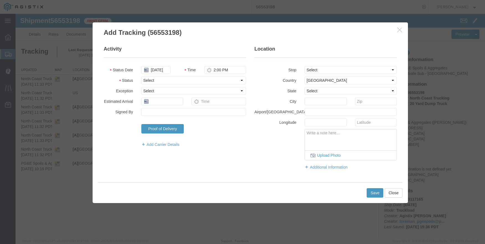
click at [400, 32] on icon "button" at bounding box center [399, 29] width 4 height 5
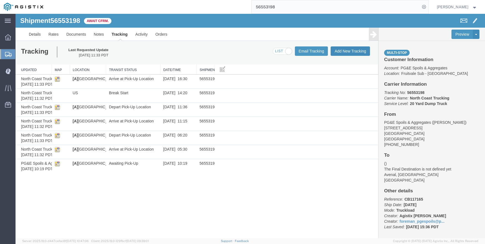
click at [343, 50] on button "Add New Tracking" at bounding box center [349, 51] width 39 height 9
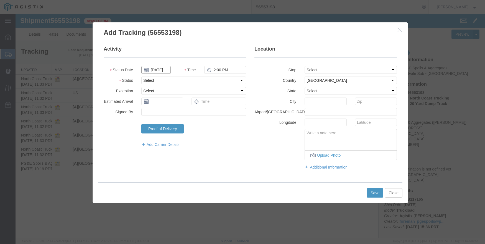
click at [153, 69] on input "09/18/2025" at bounding box center [155, 70] width 29 height 8
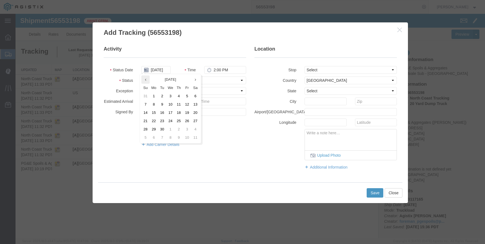
click at [148, 80] on th at bounding box center [145, 80] width 8 height 8
click at [182, 119] on td "21" at bounding box center [180, 121] width 8 height 8
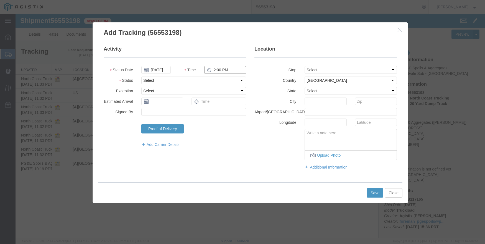
click at [213, 67] on input "2:00 PM" at bounding box center [225, 70] width 42 height 8
click at [377, 194] on button "Save" at bounding box center [374, 193] width 17 height 9
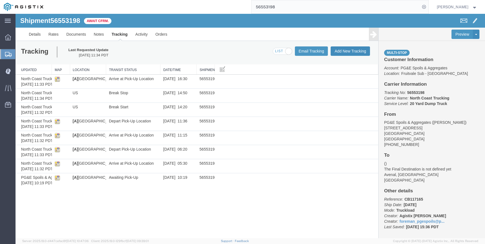
click at [346, 49] on button "Add New Tracking" at bounding box center [349, 51] width 39 height 9
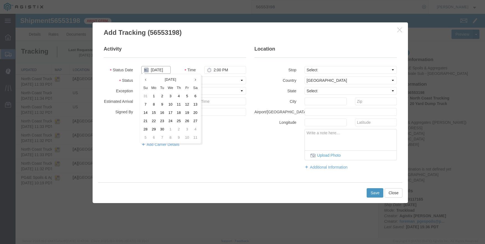
click at [163, 67] on input "09/18/2025" at bounding box center [155, 70] width 29 height 8
click at [146, 81] on icon at bounding box center [145, 80] width 1 height 4
click at [181, 120] on td "21" at bounding box center [180, 121] width 8 height 8
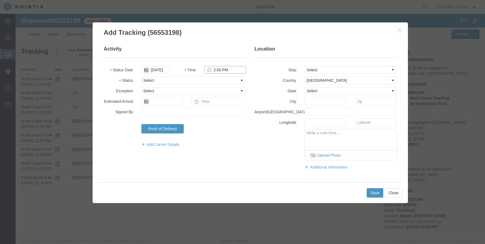
click at [214, 71] on input "2:00 PM" at bounding box center [225, 70] width 42 height 8
drag, startPoint x: 333, startPoint y: 69, endPoint x: 333, endPoint y: 74, distance: 4.7
click at [333, 69] on select "Select From: 2401 Coffee Rd, Bakersfield, CA, 93308, US Stop 2: 201 Hydril Rd, …" at bounding box center [350, 70] width 92 height 8
click at [304, 66] on select "Select From: 2401 Coffee Rd, Bakersfield, CA, 93308, US Stop 2: 201 Hydril Rd, …" at bounding box center [350, 70] width 92 height 8
click at [377, 190] on button "Save" at bounding box center [374, 193] width 17 height 9
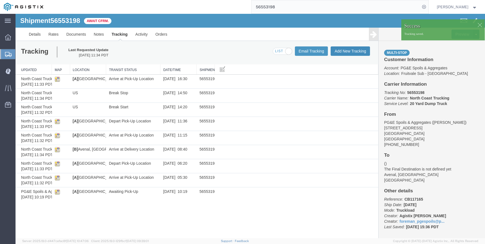
click at [345, 49] on button "Add New Tracking" at bounding box center [349, 51] width 39 height 9
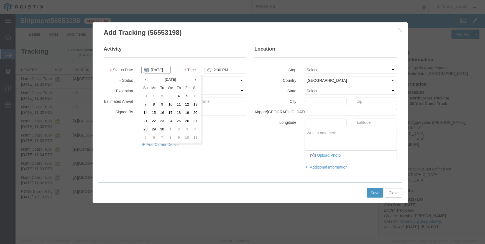
click at [158, 70] on input "09/18/2025" at bounding box center [155, 70] width 29 height 8
click at [145, 81] on icon at bounding box center [145, 80] width 1 height 4
click at [180, 120] on td "21" at bounding box center [180, 121] width 8 height 8
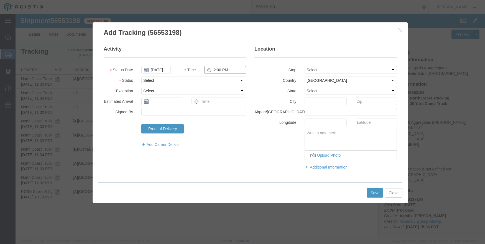
click at [212, 70] on input "2:00 PM" at bounding box center [225, 70] width 42 height 8
click at [341, 69] on select "Select From: 2401 Coffee Rd, Bakersfield, CA, 93308, US Stop 2: 201 Hydril Rd, …" at bounding box center [350, 70] width 92 height 8
click at [304, 66] on select "Select From: 2401 Coffee Rd, Bakersfield, CA, 93308, US Stop 2: 201 Hydril Rd, …" at bounding box center [350, 70] width 92 height 8
click at [371, 192] on button "Save" at bounding box center [374, 193] width 17 height 9
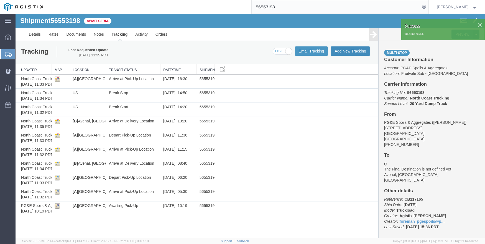
click at [340, 52] on button "Add New Tracking" at bounding box center [349, 51] width 39 height 9
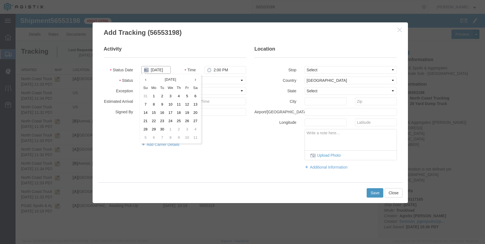
click at [155, 69] on input "09/18/2025" at bounding box center [155, 70] width 29 height 8
click at [147, 81] on th at bounding box center [145, 80] width 8 height 8
click at [182, 122] on td "21" at bounding box center [180, 121] width 8 height 8
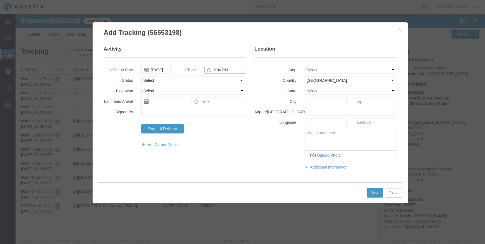
click at [218, 68] on input "2:00 PM" at bounding box center [225, 70] width 42 height 8
click at [319, 70] on select "Select From: 2401 Coffee Rd, Bakersfield, CA, 93308, US Stop 2: 201 Hydril Rd, …" at bounding box center [350, 70] width 92 height 8
click at [304, 66] on select "Select From: 2401 Coffee Rd, Bakersfield, CA, 93308, US Stop 2: 201 Hydril Rd, …" at bounding box center [350, 70] width 92 height 8
click at [374, 195] on button "Save" at bounding box center [374, 193] width 17 height 9
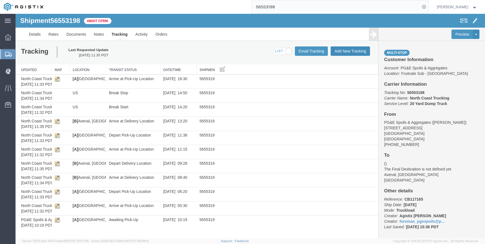
click at [356, 48] on button "Add New Tracking" at bounding box center [349, 51] width 39 height 9
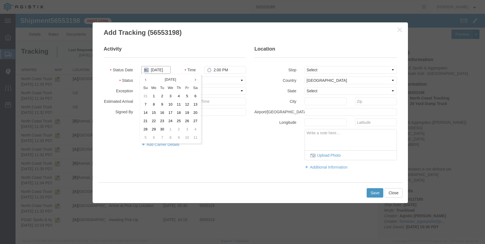
click at [151, 69] on input "09/18/2025" at bounding box center [155, 70] width 29 height 8
click at [147, 80] on th at bounding box center [145, 80] width 8 height 8
click at [179, 121] on td "21" at bounding box center [180, 121] width 8 height 8
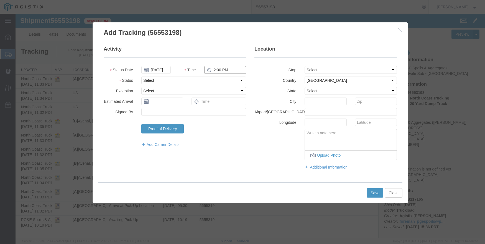
click at [220, 71] on input "2:00 PM" at bounding box center [225, 70] width 42 height 8
click at [243, 92] on select "Select Accident Airline - Delayed Airline - Exception Appointment Scheduled Att…" at bounding box center [193, 91] width 105 height 8
click at [141, 87] on select "Select Accident Airline - Delayed Airline - Exception Appointment Scheduled Att…" at bounding box center [193, 91] width 105 height 8
click at [161, 76] on fieldset "Activity Status Date 08/21/2025 Time 2:07 PM Status Select Arrival Notice Avail…" at bounding box center [175, 99] width 142 height 107
click at [159, 79] on select "Select Arrival Notice Available Arrival Notice Imported Arrive at Delivery Loca…" at bounding box center [193, 81] width 105 height 8
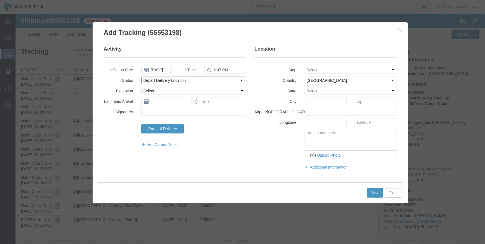
click at [141, 77] on select "Select Arrival Notice Available Arrival Notice Imported Arrive at Delivery Loca…" at bounding box center [193, 81] width 105 height 8
click at [330, 70] on select "Select From: 2401 Coffee Rd, Bakersfield, CA, 93308, US Stop 2: 201 Hydril Rd, …" at bounding box center [350, 70] width 92 height 8
click at [304, 66] on select "Select From: 2401 Coffee Rd, Bakersfield, CA, 93308, US Stop 2: 201 Hydril Rd, …" at bounding box center [350, 70] width 92 height 8
click at [374, 193] on button "Save" at bounding box center [374, 193] width 17 height 9
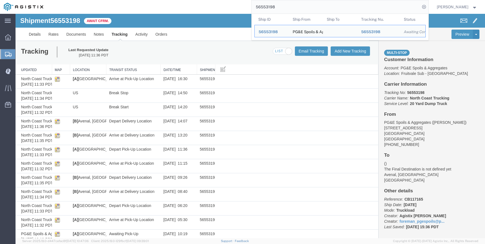
drag, startPoint x: 292, startPoint y: 5, endPoint x: 209, endPoint y: 5, distance: 82.5
click at [209, 5] on div "56553198 Ship ID Ship From Ship To Tracking Nu. Status Ship ID 56553198 Ship Fr…" at bounding box center [237, 7] width 381 height 14
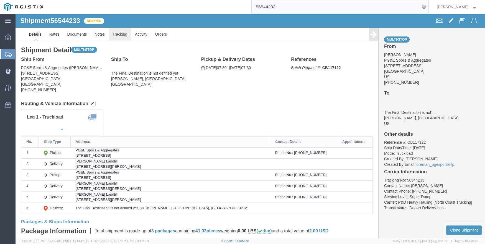
drag, startPoint x: 124, startPoint y: 35, endPoint x: 108, endPoint y: 21, distance: 20.8
click link "Tracking"
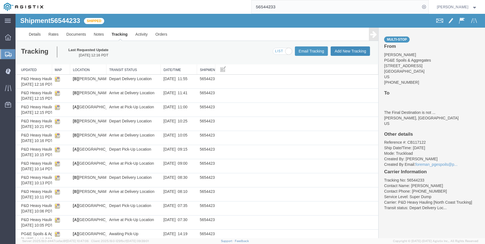
click at [338, 52] on button "Add New Tracking" at bounding box center [349, 51] width 39 height 9
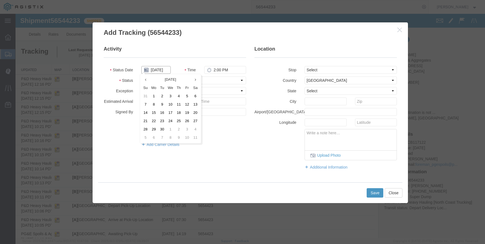
click at [156, 69] on input "09/18/2025" at bounding box center [155, 70] width 29 height 8
click at [149, 83] on th at bounding box center [145, 80] width 8 height 8
click at [176, 119] on td "21" at bounding box center [178, 121] width 8 height 8
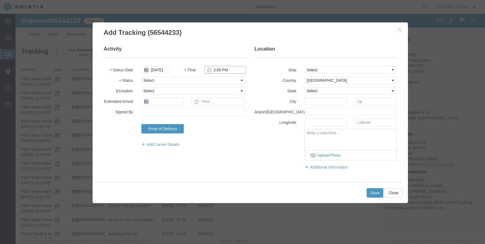
click at [214, 73] on input "2:00 PM" at bounding box center [225, 70] width 42 height 8
click at [198, 84] on fieldset "Activity Status Date 08/21/2025 Time 12:50 PM Status Select Arrival Notice Avai…" at bounding box center [175, 99] width 142 height 107
click at [190, 81] on select "Select Arrival Notice Available Arrival Notice Imported Arrive at Delivery Loca…" at bounding box center [193, 81] width 105 height 8
click at [141, 77] on select "Select Arrival Notice Available Arrival Notice Imported Arrive at Delivery Loca…" at bounding box center [193, 81] width 105 height 8
click at [375, 189] on button "Save" at bounding box center [374, 193] width 17 height 9
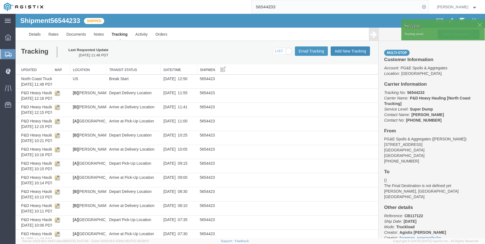
click at [352, 50] on button "Add New Tracking" at bounding box center [349, 51] width 39 height 9
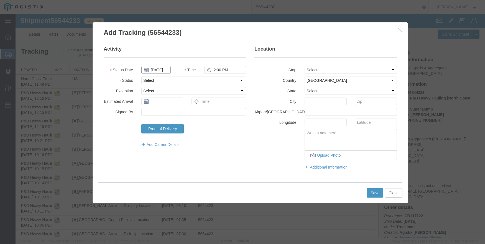
click at [161, 71] on input "09/18/2025" at bounding box center [155, 70] width 29 height 8
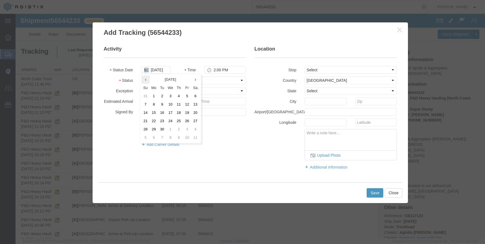
click at [145, 80] on icon at bounding box center [145, 80] width 1 height 4
click at [178, 121] on td "21" at bounding box center [178, 121] width 8 height 8
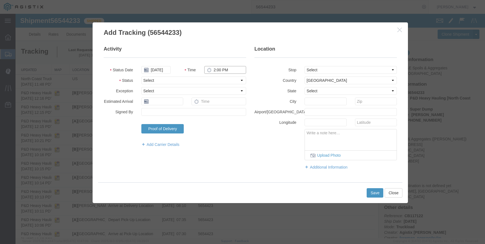
click at [212, 70] on input "2:00 PM" at bounding box center [225, 70] width 42 height 8
click at [370, 192] on button "Save" at bounding box center [374, 193] width 17 height 9
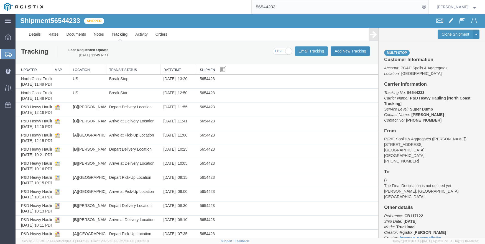
click at [342, 50] on button "Add New Tracking" at bounding box center [349, 51] width 39 height 9
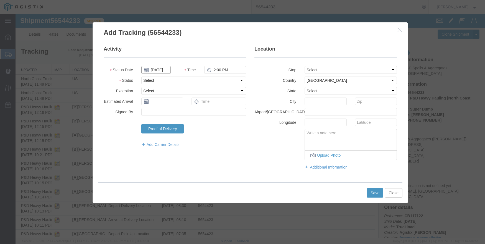
click at [157, 67] on input "09/18/2025" at bounding box center [155, 70] width 29 height 8
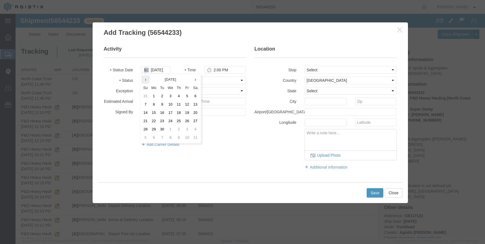
click at [144, 78] on th at bounding box center [145, 80] width 8 height 8
click at [181, 119] on td "21" at bounding box center [178, 121] width 8 height 8
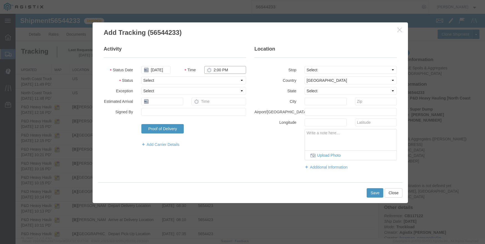
click at [216, 68] on input "2:00 PM" at bounding box center [225, 70] width 42 height 8
click at [311, 71] on select "Select From: 780 Diamond Ave, Red Bluff, CA, 96080, US Stop 2: 18703 Cambridge …" at bounding box center [350, 70] width 92 height 8
click at [304, 66] on select "Select From: 780 Diamond Ave, Red Bluff, CA, 96080, US Stop 2: 18703 Cambridge …" at bounding box center [350, 70] width 92 height 8
click at [374, 192] on button "Save" at bounding box center [374, 193] width 17 height 9
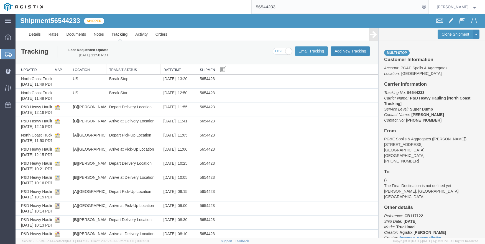
click at [350, 51] on button "Add New Tracking" at bounding box center [349, 51] width 39 height 9
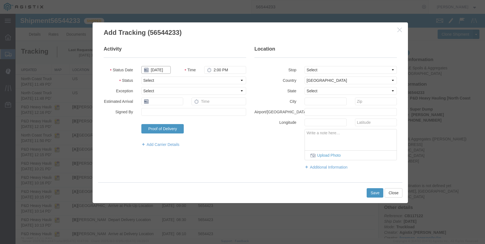
click at [161, 70] on input "09/18/2025" at bounding box center [155, 70] width 29 height 8
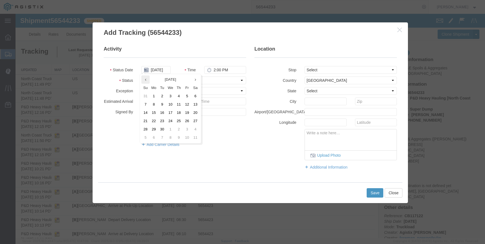
click at [144, 80] on th at bounding box center [145, 80] width 8 height 8
click at [178, 119] on td "21" at bounding box center [178, 121] width 8 height 8
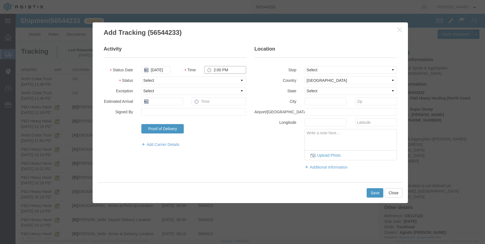
click at [214, 68] on input "2:00 PM" at bounding box center [225, 70] width 42 height 8
click at [324, 68] on select "Select From: 780 Diamond Ave, Red Bluff, CA, 96080, US Stop 2: 18703 Cambridge …" at bounding box center [350, 70] width 92 height 8
click at [304, 66] on select "Select From: 780 Diamond Ave, Red Bluff, CA, 96080, US Stop 2: 18703 Cambridge …" at bounding box center [350, 70] width 92 height 8
click at [362, 69] on select "Select From: 780 Diamond Ave, Red Bluff, CA, 96080, US Stop 2: 18703 Cambridge …" at bounding box center [350, 70] width 92 height 8
click at [304, 66] on select "Select From: 780 Diamond Ave, Red Bluff, CA, 96080, US Stop 2: 18703 Cambridge …" at bounding box center [350, 70] width 92 height 8
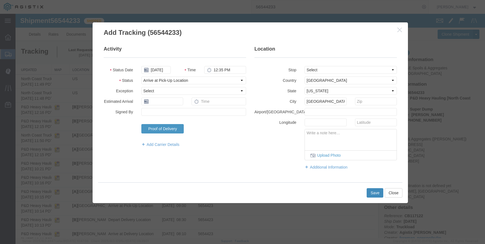
click at [375, 192] on button "Save" at bounding box center [374, 193] width 17 height 9
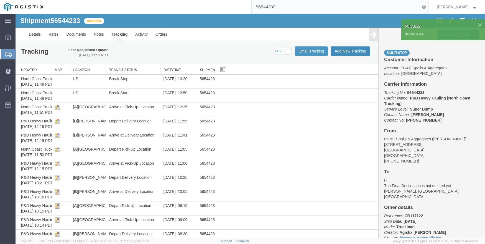
click at [339, 50] on button "Add New Tracking" at bounding box center [349, 51] width 39 height 9
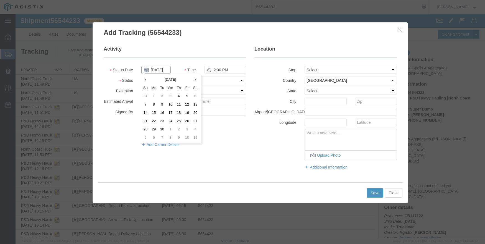
click at [153, 68] on input "09/18/2025" at bounding box center [155, 70] width 29 height 8
click at [144, 81] on th at bounding box center [145, 80] width 8 height 8
click at [178, 120] on td "21" at bounding box center [178, 121] width 8 height 8
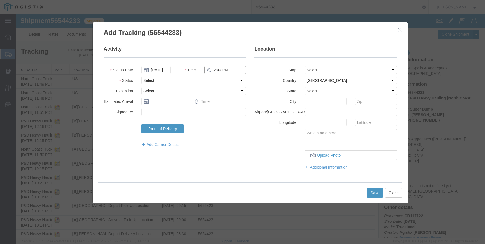
click at [214, 72] on input "2:00 PM" at bounding box center [225, 70] width 42 height 8
click at [318, 68] on select "Select From: 780 Diamond Ave, Red Bluff, CA, 96080, US Stop 2: 18703 Cambridge …" at bounding box center [350, 70] width 92 height 8
click at [304, 66] on select "Select From: 780 Diamond Ave, Red Bluff, CA, 96080, US Stop 2: 18703 Cambridge …" at bounding box center [350, 70] width 92 height 8
click at [372, 193] on button "Save" at bounding box center [374, 193] width 17 height 9
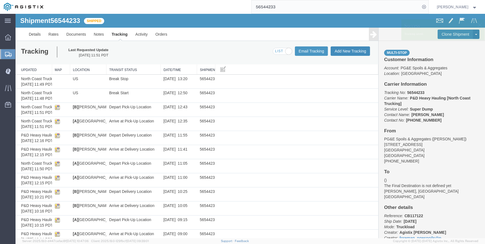
click at [335, 48] on button "Add New Tracking" at bounding box center [349, 51] width 39 height 9
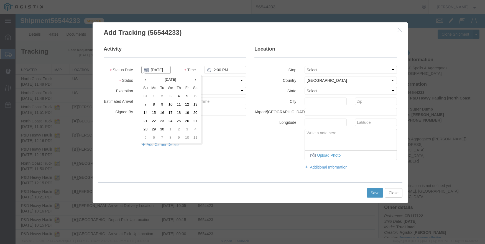
click at [154, 70] on input "09/18/2025" at bounding box center [155, 70] width 29 height 8
click at [145, 80] on icon at bounding box center [145, 80] width 1 height 4
click at [178, 120] on td "21" at bounding box center [178, 121] width 8 height 8
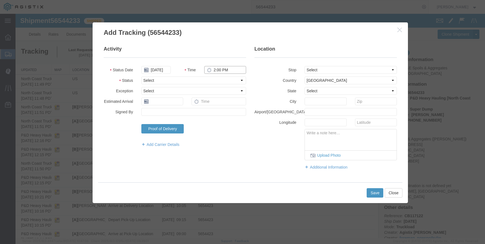
click at [216, 69] on input "2:00 PM" at bounding box center [225, 70] width 42 height 8
click at [308, 67] on select "Select From: 780 Diamond Ave, Red Bluff, CA, 96080, US Stop 2: 18703 Cambridge …" at bounding box center [350, 70] width 92 height 8
click at [304, 66] on select "Select From: 780 Diamond Ave, Red Bluff, CA, 96080, US Stop 2: 18703 Cambridge …" at bounding box center [350, 70] width 92 height 8
click at [371, 194] on button "Save" at bounding box center [374, 193] width 17 height 9
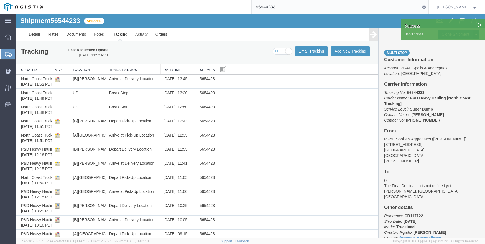
click at [352, 46] on div "Tracking Last Requested Update 09/18/2025 11:52 PDT Email Tracking Add New Trac…" at bounding box center [197, 53] width 362 height 24
click at [350, 51] on button "Add New Tracking" at bounding box center [349, 51] width 39 height 9
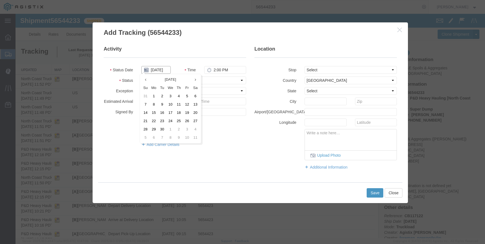
click at [158, 70] on input "09/18/2025" at bounding box center [155, 70] width 29 height 8
click at [150, 79] on th "September 2025" at bounding box center [171, 80] width 42 height 8
click at [147, 80] on th at bounding box center [145, 80] width 8 height 8
click at [190, 108] on span "Aug" at bounding box center [190, 109] width 12 height 15
click at [192, 78] on th at bounding box center [195, 80] width 8 height 8
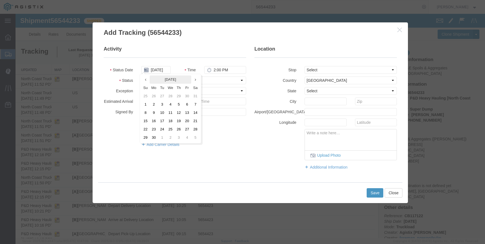
click at [183, 79] on th "September 2024" at bounding box center [171, 80] width 42 height 8
click at [193, 80] on icon at bounding box center [193, 80] width 1 height 4
click at [190, 109] on span "Aug" at bounding box center [190, 109] width 12 height 15
click at [178, 119] on td "21" at bounding box center [178, 121] width 8 height 8
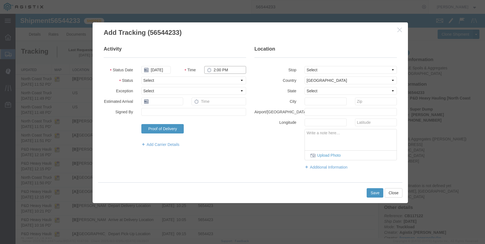
click at [213, 69] on input "2:00 PM" at bounding box center [225, 70] width 42 height 8
click at [336, 69] on select "Select From: 780 Diamond Ave, Red Bluff, CA, 96080, US Stop 2: 18703 Cambridge …" at bounding box center [350, 70] width 92 height 8
click at [304, 66] on select "Select From: 780 Diamond Ave, Red Bluff, CA, 96080, US Stop 2: 18703 Cambridge …" at bounding box center [350, 70] width 92 height 8
click at [375, 193] on button "Save" at bounding box center [374, 193] width 17 height 9
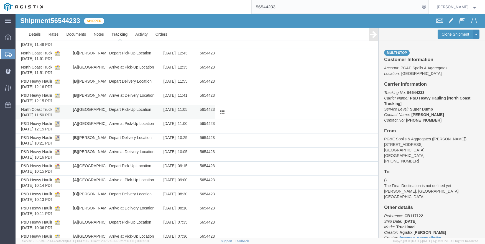
scroll to position [55, 0]
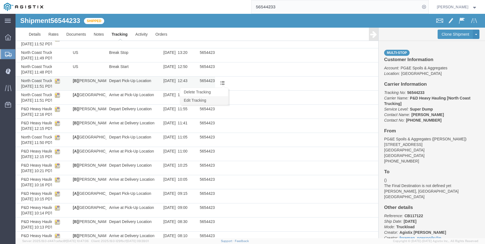
click at [210, 101] on link "Edit Tracking" at bounding box center [204, 100] width 48 height 8
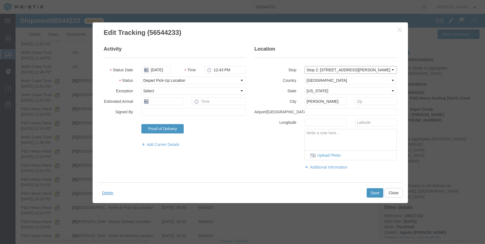
click at [331, 70] on select "Select From: 780 Diamond Ave, Red Bluff, CA, 96080, US Stop 2: 18703 Cambridge …" at bounding box center [350, 70] width 92 height 8
click at [304, 66] on select "Select From: 780 Diamond Ave, Red Bluff, CA, 96080, US Stop 2: 18703 Cambridge …" at bounding box center [350, 70] width 92 height 8
click at [373, 193] on button "Save" at bounding box center [374, 193] width 17 height 9
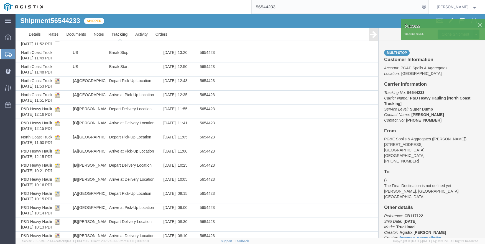
scroll to position [0, 0]
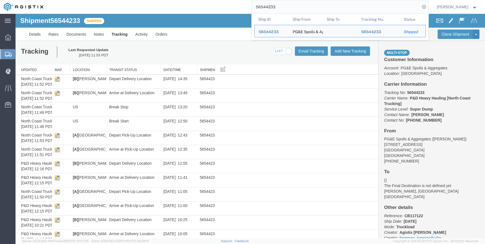
drag, startPoint x: 288, startPoint y: 3, endPoint x: 208, endPoint y: 1, distance: 79.2
click at [208, 1] on div "56544233 Ship ID Ship From Ship To Tracking Nu. Status Ship ID 56544233 Ship Fr…" at bounding box center [237, 7] width 381 height 14
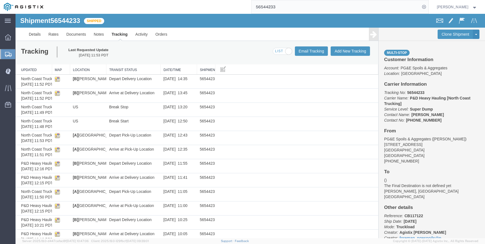
drag, startPoint x: 176, startPoint y: 47, endPoint x: 161, endPoint y: 45, distance: 15.3
click at [176, 47] on div "Tracking Last Requested Update 09/18/2025 11:53 PDT Email Tracking Add New Trac…" at bounding box center [197, 53] width 362 height 24
click at [77, 35] on link "Documents" at bounding box center [75, 34] width 27 height 13
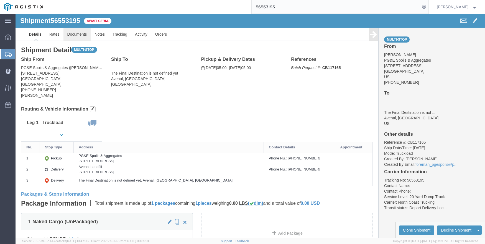
click link "Documents"
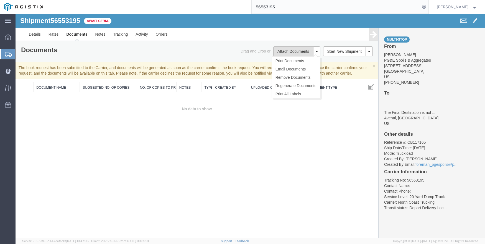
click at [302, 53] on button "Attach Documents" at bounding box center [293, 52] width 40 height 10
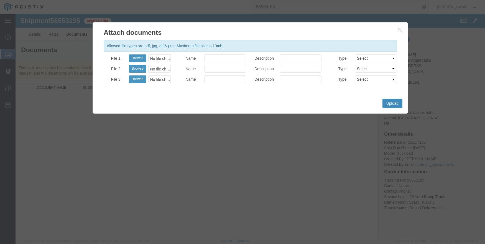
click at [387, 105] on button "Upload" at bounding box center [392, 103] width 20 height 9
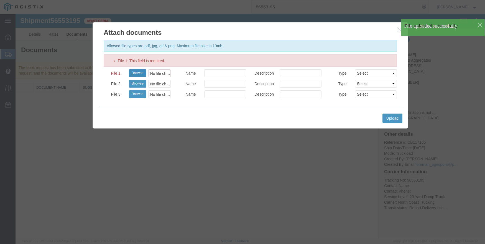
click at [134, 71] on button "Browse" at bounding box center [137, 73] width 17 height 8
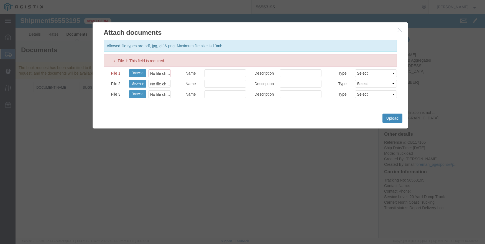
click at [392, 118] on button "Upload" at bounding box center [392, 118] width 20 height 9
click at [139, 74] on button "Browse" at bounding box center [137, 73] width 17 height 8
click at [397, 118] on button "Upload" at bounding box center [392, 118] width 20 height 9
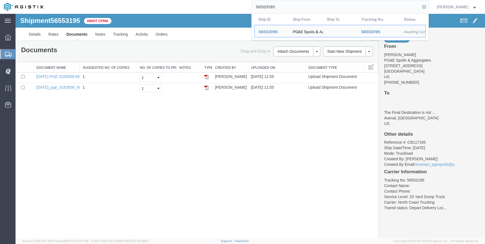
drag, startPoint x: 282, startPoint y: 5, endPoint x: 250, endPoint y: 1, distance: 32.4
click at [250, 1] on div "56553195 Ship ID Ship From Ship To Tracking Nu. Status Ship ID 56553195 Ship Fr…" at bounding box center [237, 7] width 381 height 14
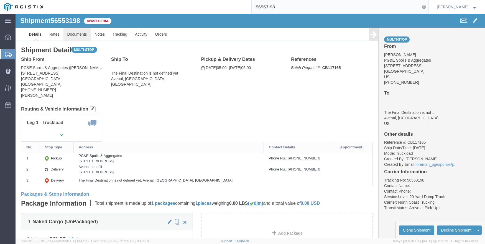
click link "Documents"
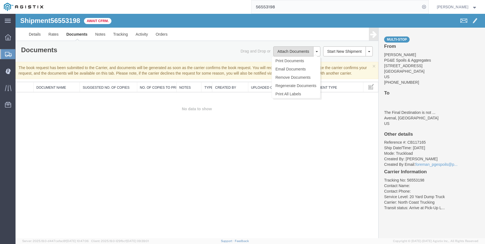
click at [287, 53] on button "Attach Documents" at bounding box center [293, 52] width 40 height 10
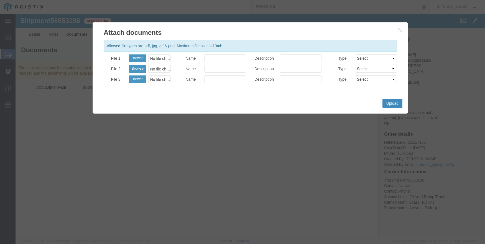
click at [391, 100] on button "Upload" at bounding box center [392, 103] width 20 height 9
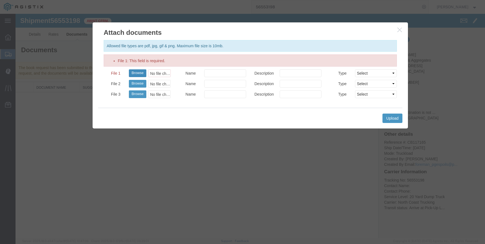
click at [135, 72] on button "Browse" at bounding box center [137, 73] width 17 height 8
click at [393, 120] on button "Upload" at bounding box center [392, 118] width 20 height 9
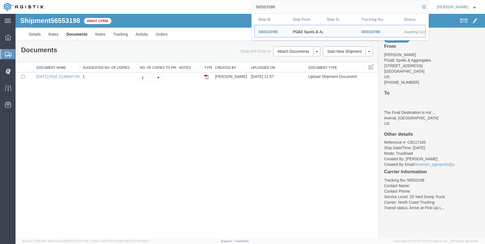
drag, startPoint x: 283, startPoint y: 6, endPoint x: 201, endPoint y: -3, distance: 82.5
click at [201, 0] on html "main_menu Created with Sketch. Collapse Menu Dashboard Shipments Create Shipmen…" at bounding box center [242, 122] width 485 height 244
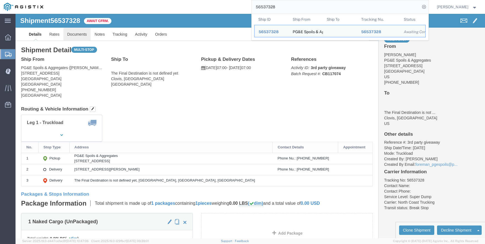
click link "Documents"
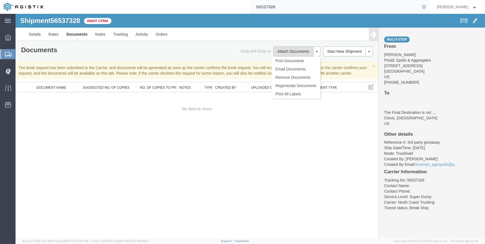
click at [290, 52] on button "Attach Documents" at bounding box center [293, 52] width 40 height 10
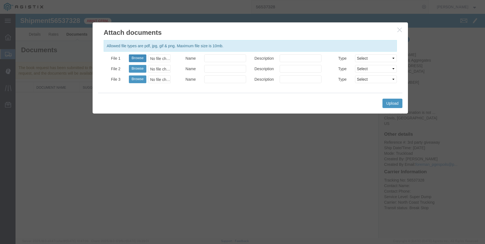
click at [137, 58] on button "Browse" at bounding box center [137, 59] width 17 height 8
click at [390, 103] on button "Upload" at bounding box center [392, 103] width 20 height 9
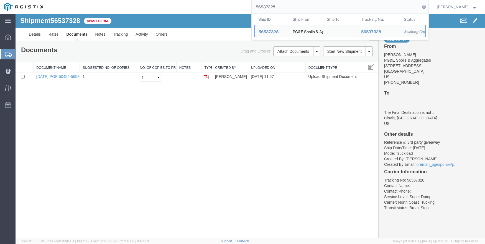
drag, startPoint x: 303, startPoint y: 2, endPoint x: 207, endPoint y: 2, distance: 95.5
click at [207, 2] on div "56537328 Ship ID Ship From Ship To Tracking Nu. Status Ship ID 56537328 Ship Fr…" at bounding box center [237, 7] width 381 height 14
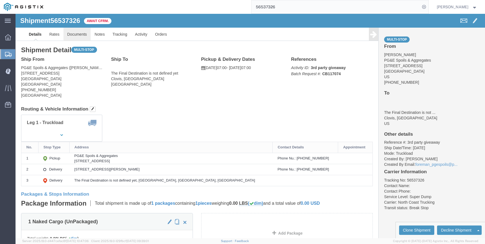
click link "Documents"
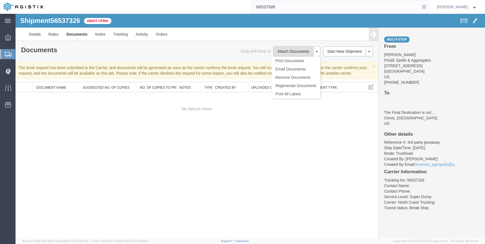
click at [283, 50] on button "Attach Documents" at bounding box center [293, 52] width 40 height 10
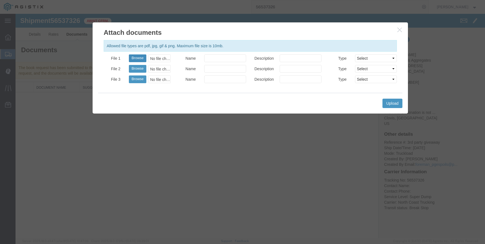
click at [137, 56] on button "Browse" at bounding box center [137, 59] width 17 height 8
click at [390, 105] on button "Upload" at bounding box center [392, 103] width 20 height 9
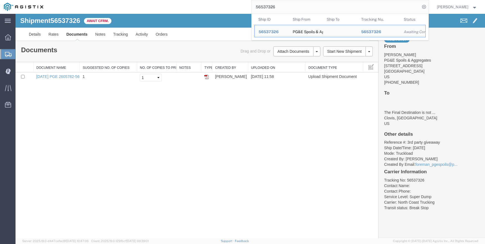
drag, startPoint x: 285, startPoint y: 6, endPoint x: 189, endPoint y: 1, distance: 95.9
click at [189, 1] on div "56537326 Ship ID Ship From Ship To Tracking Nu. Status Ship ID 56537326 Ship Fr…" at bounding box center [237, 7] width 381 height 14
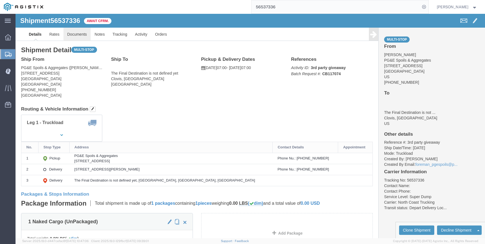
click link "Documents"
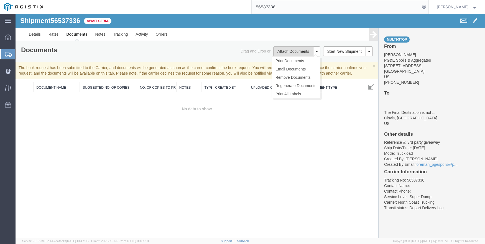
click at [293, 50] on button "Attach Documents" at bounding box center [293, 52] width 40 height 10
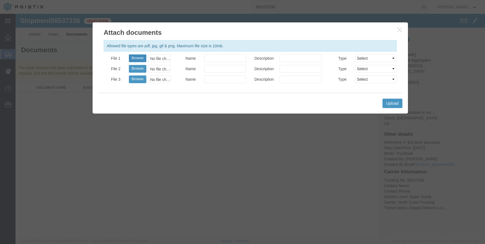
click at [139, 56] on button "Browse" at bounding box center [137, 59] width 17 height 8
click at [390, 102] on button "Upload" at bounding box center [392, 103] width 20 height 9
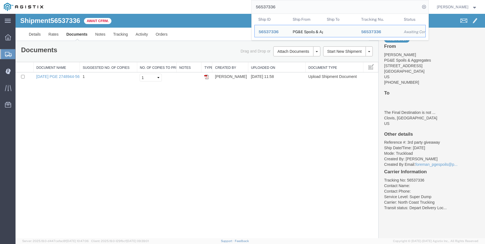
drag, startPoint x: 291, startPoint y: 7, endPoint x: 207, endPoint y: 1, distance: 83.9
click at [207, 1] on div "56537336 Ship ID Ship From Ship To Tracking Nu. Status Ship ID 56537336 Ship Fr…" at bounding box center [237, 7] width 381 height 14
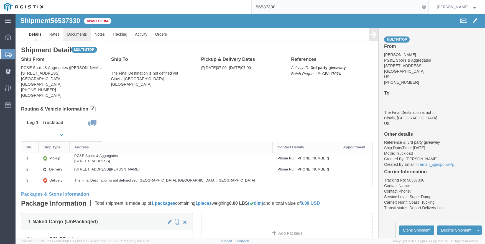
click link "Documents"
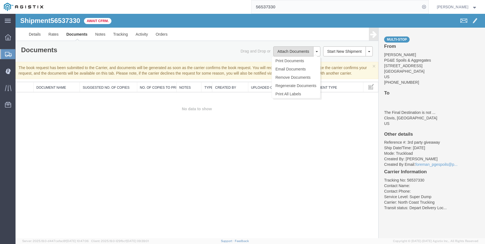
click at [292, 48] on button "Attach Documents" at bounding box center [293, 52] width 40 height 10
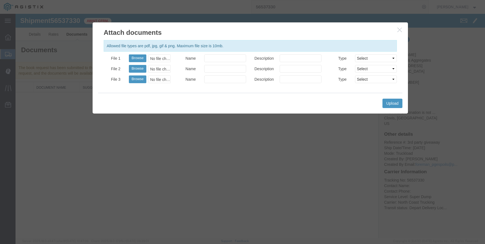
click at [139, 58] on div at bounding box center [250, 126] width 469 height 225
click at [141, 58] on div at bounding box center [250, 126] width 469 height 225
click at [384, 98] on div at bounding box center [250, 126] width 469 height 225
click at [393, 101] on div at bounding box center [250, 126] width 469 height 225
click at [396, 30] on div at bounding box center [250, 126] width 469 height 225
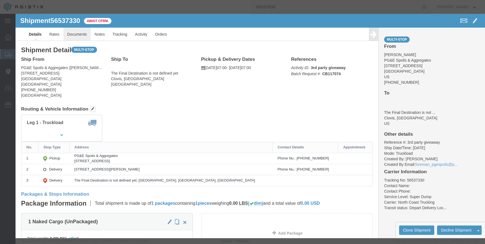
click link "Documents"
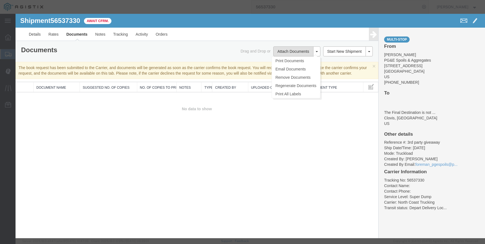
click at [285, 50] on button "Attach Documents" at bounding box center [293, 52] width 40 height 10
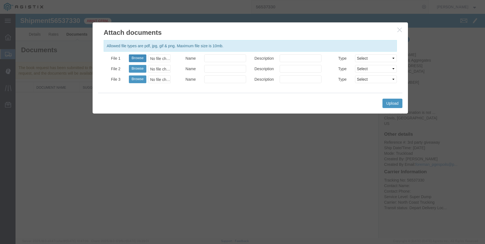
click at [140, 58] on button "Browse" at bounding box center [137, 59] width 17 height 8
click at [390, 102] on button "Upload" at bounding box center [392, 103] width 20 height 9
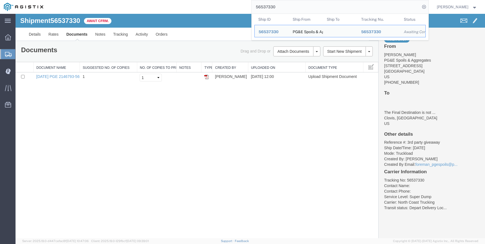
drag, startPoint x: 285, startPoint y: 7, endPoint x: 223, endPoint y: 5, distance: 62.4
click at [223, 5] on div "56537330 Ship ID Ship From Ship To Tracking Nu. Status Ship ID 56537330 Ship Fr…" at bounding box center [237, 7] width 381 height 14
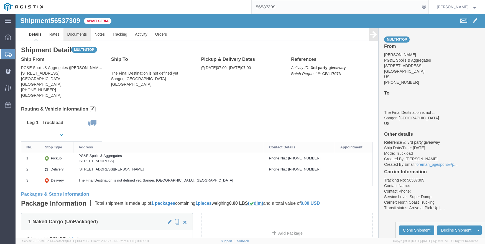
click link "Documents"
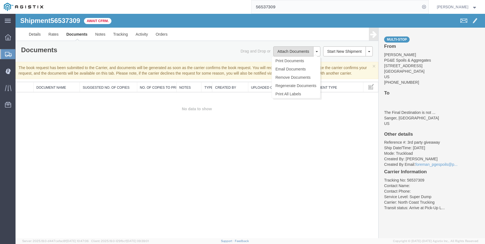
click at [287, 51] on button "Attach Documents" at bounding box center [293, 52] width 40 height 10
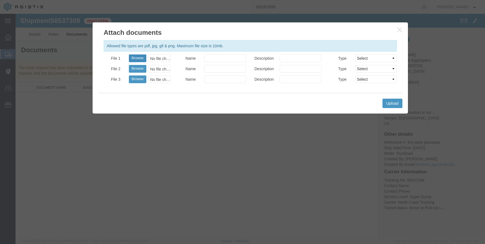
click at [138, 59] on button "Browse" at bounding box center [137, 59] width 17 height 8
click at [388, 101] on button "Upload" at bounding box center [392, 103] width 20 height 9
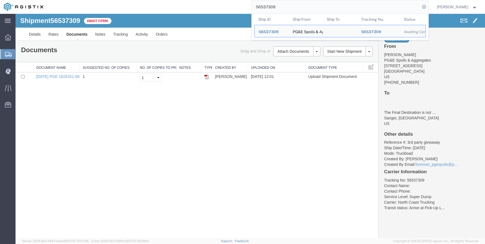
drag, startPoint x: 284, startPoint y: 5, endPoint x: 260, endPoint y: 2, distance: 24.0
click at [260, 2] on input "56537309" at bounding box center [335, 6] width 168 height 13
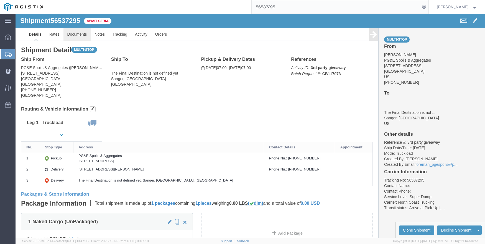
click link "Documents"
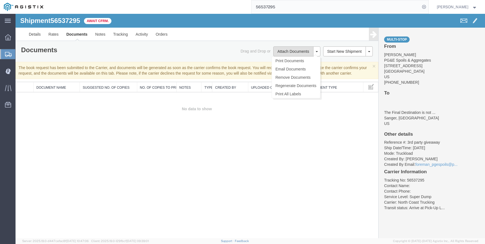
click at [308, 50] on button "Attach Documents" at bounding box center [293, 52] width 40 height 10
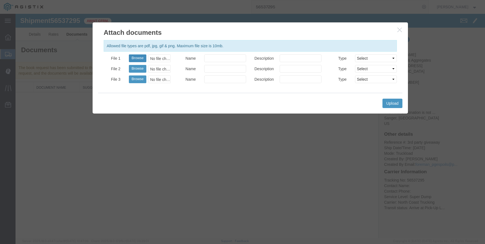
click at [139, 59] on button "Browse" at bounding box center [137, 59] width 17 height 8
click at [395, 101] on button "Upload" at bounding box center [392, 103] width 20 height 9
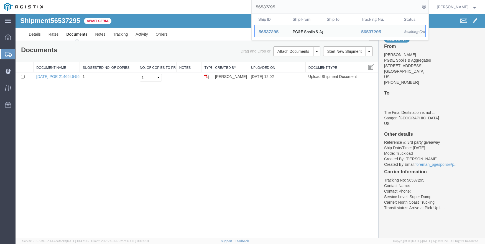
drag, startPoint x: 295, startPoint y: 3, endPoint x: 263, endPoint y: 4, distance: 32.4
click at [263, 4] on input "56537295" at bounding box center [335, 6] width 168 height 13
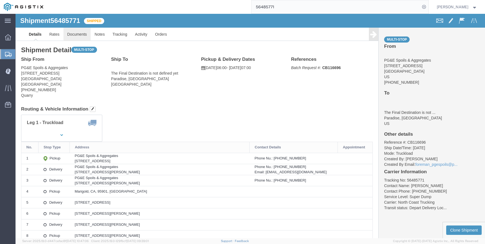
click link "Documents"
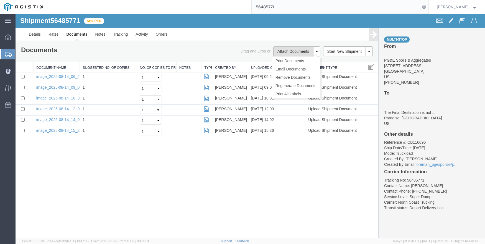
click at [290, 51] on button "Attach Documents" at bounding box center [293, 52] width 40 height 10
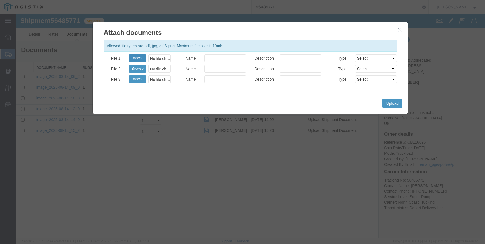
click at [134, 56] on button "Browse" at bounding box center [137, 59] width 17 height 8
click at [394, 103] on button "Upload" at bounding box center [392, 103] width 20 height 9
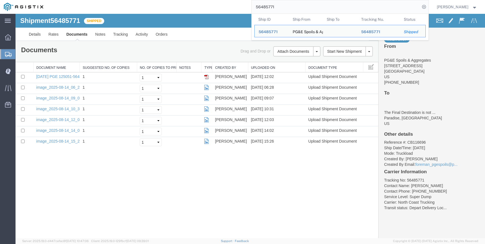
drag, startPoint x: 301, startPoint y: 7, endPoint x: 229, endPoint y: 9, distance: 71.8
click at [229, 9] on div "56485771 Ship ID Ship From Ship To Tracking Nu. Status Ship ID 56485771 Ship Fr…" at bounding box center [237, 7] width 381 height 14
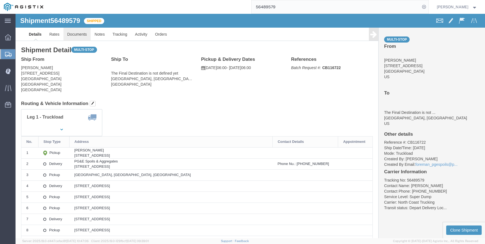
click link "Documents"
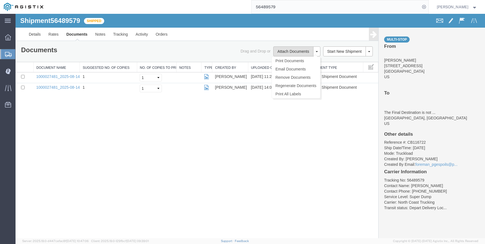
click at [296, 50] on button "Attach Documents" at bounding box center [293, 52] width 40 height 10
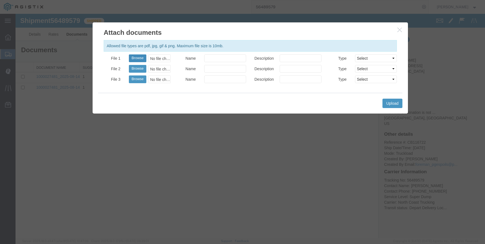
click at [134, 58] on button "Browse" at bounding box center [137, 59] width 17 height 8
click at [397, 102] on button "Upload" at bounding box center [392, 103] width 20 height 9
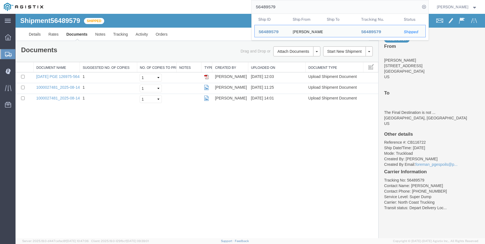
drag, startPoint x: 282, startPoint y: 6, endPoint x: 256, endPoint y: 4, distance: 26.1
click at [256, 4] on div "56489579 Ship ID Ship From Ship To Tracking Nu. Status Ship ID 56489579 Ship Fr…" at bounding box center [237, 7] width 381 height 14
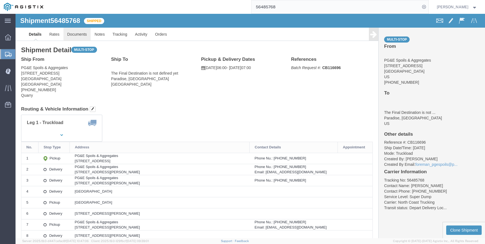
click link "Documents"
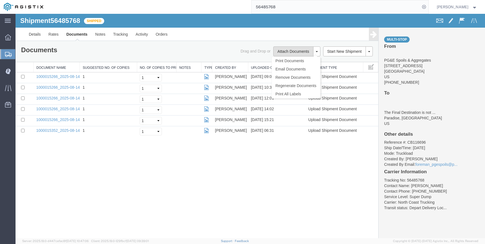
click at [287, 53] on button "Attach Documents" at bounding box center [293, 52] width 40 height 10
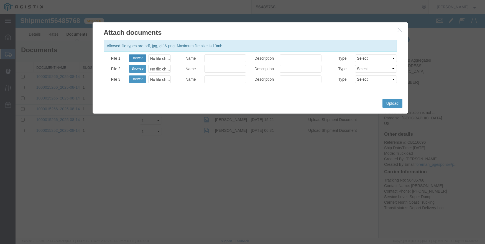
click at [134, 56] on button "Browse" at bounding box center [137, 59] width 17 height 8
click at [394, 101] on button "Upload" at bounding box center [392, 103] width 20 height 9
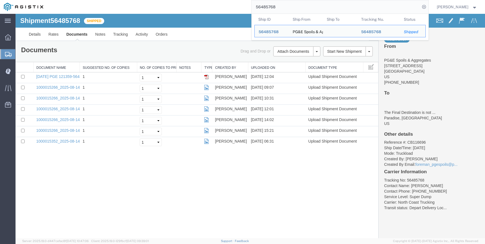
drag, startPoint x: 288, startPoint y: 5, endPoint x: 249, endPoint y: 4, distance: 38.8
click at [249, 4] on div "56485768 Ship ID Ship From Ship To Tracking Nu. Status Ship ID 56485768 Ship Fr…" at bounding box center [237, 7] width 381 height 14
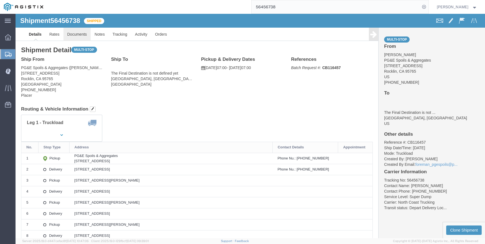
click link "Documents"
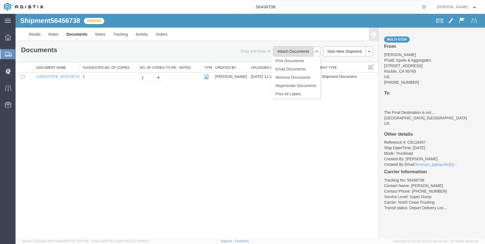
click at [287, 50] on button "Attach Documents" at bounding box center [293, 52] width 40 height 10
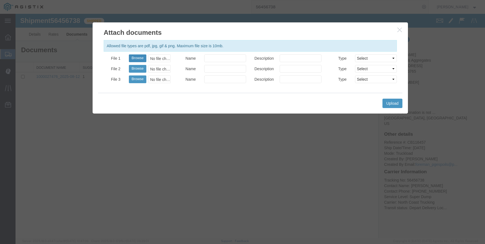
click at [132, 56] on button "Browse" at bounding box center [137, 59] width 17 height 8
click at [388, 102] on button "Upload" at bounding box center [392, 103] width 20 height 9
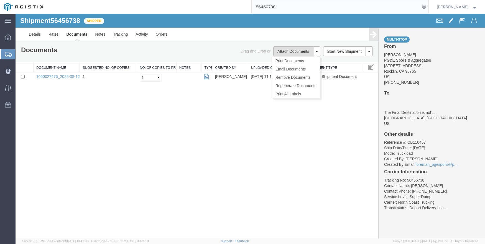
click at [283, 50] on button "Attach Documents" at bounding box center [293, 52] width 40 height 10
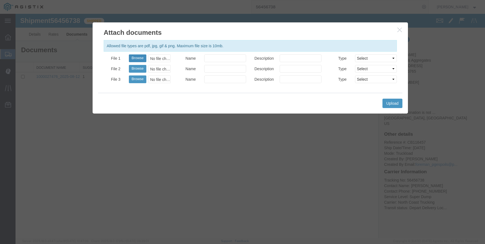
click at [136, 57] on button "Browse" at bounding box center [137, 59] width 17 height 8
click at [394, 104] on button "Upload" at bounding box center [392, 103] width 20 height 9
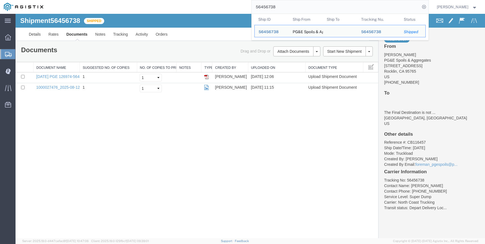
drag, startPoint x: 290, startPoint y: 6, endPoint x: 230, endPoint y: 0, distance: 60.9
click at [230, 0] on div "56456738 Ship ID Ship From Ship To Tracking Nu. Status Ship ID 56456738 Ship Fr…" at bounding box center [237, 7] width 381 height 14
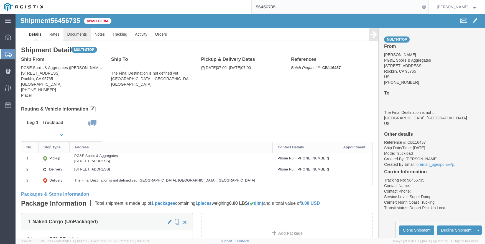
click link "Documents"
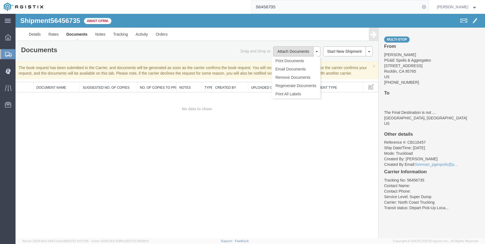
click at [292, 48] on button "Attach Documents" at bounding box center [293, 52] width 40 height 10
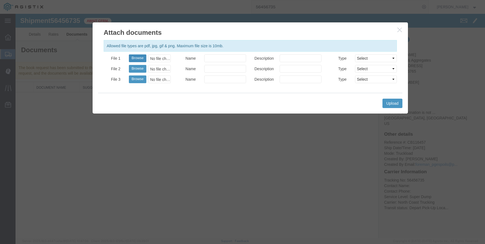
click at [139, 55] on button "Browse" at bounding box center [137, 59] width 17 height 8
click at [391, 103] on button "Upload" at bounding box center [392, 103] width 20 height 9
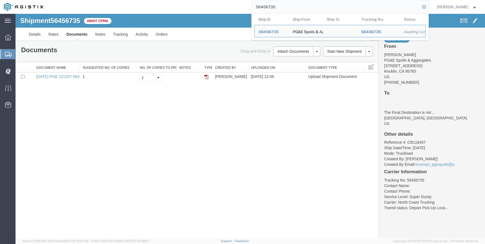
drag, startPoint x: 283, startPoint y: 8, endPoint x: 236, endPoint y: 5, distance: 46.9
click at [236, 5] on div "56456735 Ship ID Ship From Ship To Tracking Nu. Status Ship ID 56456735 Ship Fr…" at bounding box center [237, 7] width 381 height 14
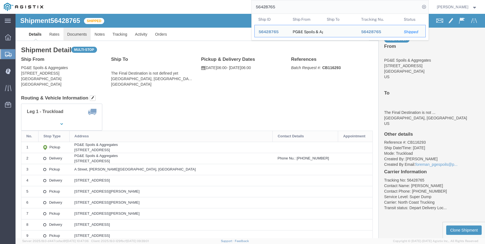
click link "Documents"
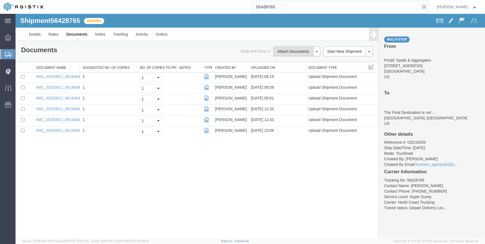
click at [293, 52] on button "Attach Documents" at bounding box center [293, 52] width 40 height 10
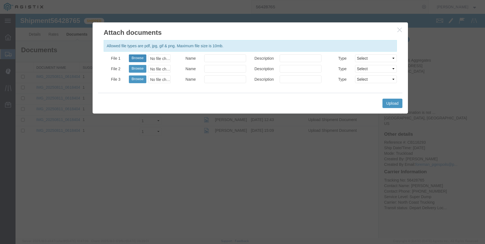
click at [137, 56] on button "Browse" at bounding box center [137, 59] width 17 height 8
type input "C:\fakepath\[DATE] PGE 127045-56428765 [PERSON_NAME].pdf"
click at [391, 102] on button "Upload" at bounding box center [392, 103] width 20 height 9
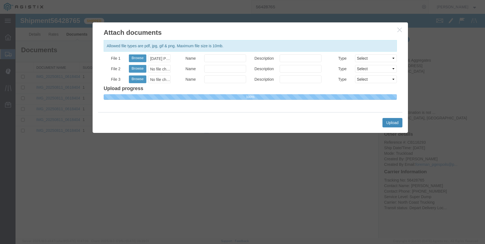
select select
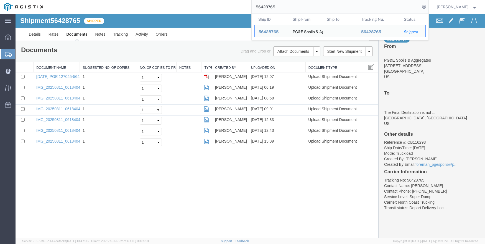
drag, startPoint x: 306, startPoint y: 9, endPoint x: 238, endPoint y: 11, distance: 67.3
click at [238, 11] on div "56428765 Ship ID Ship From Ship To Tracking Nu. Status Ship ID 56428765 Ship Fr…" at bounding box center [237, 7] width 381 height 14
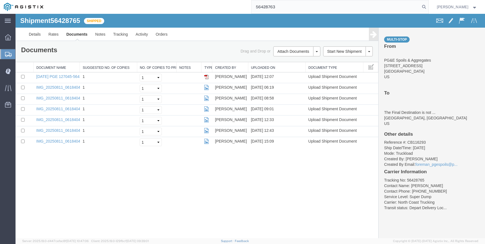
type input "56428763"
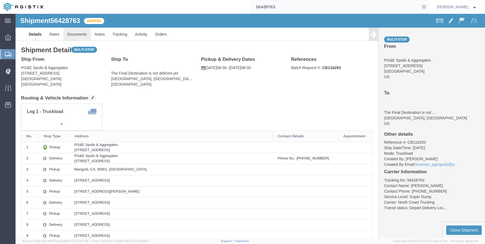
click link "Documents"
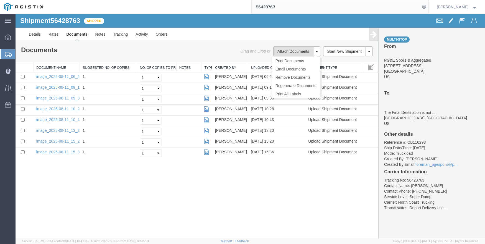
click at [302, 51] on button "Attach Documents" at bounding box center [293, 52] width 40 height 10
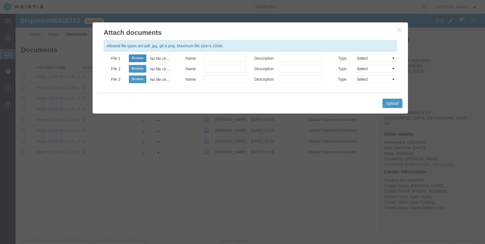
click at [140, 57] on button "Browse" at bounding box center [137, 59] width 17 height 8
type input "C:\fakepath\[DATE] PGE 126999-56428763 [PERSON_NAME].pdf"
click at [392, 101] on button "Upload" at bounding box center [392, 103] width 20 height 9
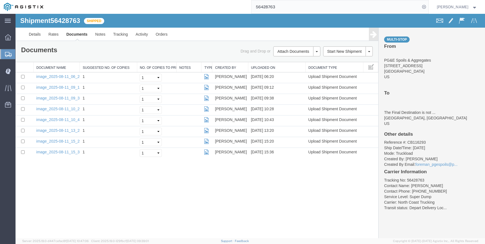
select select
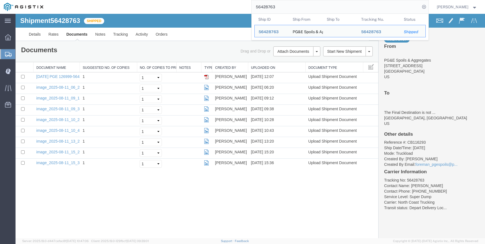
drag, startPoint x: 285, startPoint y: 4, endPoint x: 257, endPoint y: 12, distance: 29.0
click at [257, 12] on form "56428763 Ship ID Ship From Ship To Tracking Nu. Status Ship ID 56428763 Ship Fr…" at bounding box center [339, 7] width 177 height 14
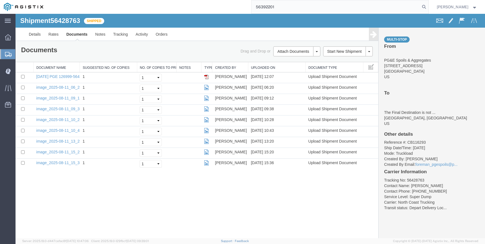
type input "56392201"
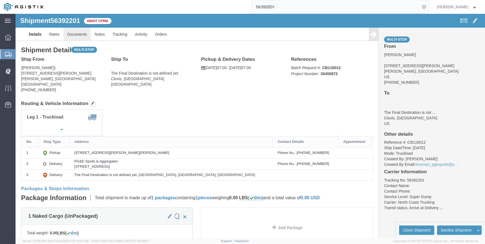
click link "Documents"
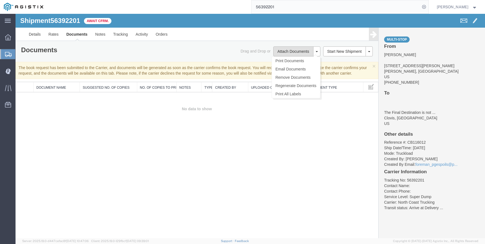
click at [297, 51] on button "Attach Documents" at bounding box center [293, 52] width 40 height 10
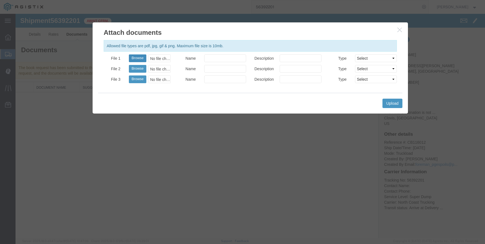
click at [140, 58] on button "Browse" at bounding box center [137, 59] width 17 height 8
type input "C:\fakepath\[DATE] PGE 3097513-56392201 Augies.pdf"
click at [384, 103] on button "Upload" at bounding box center [392, 103] width 20 height 9
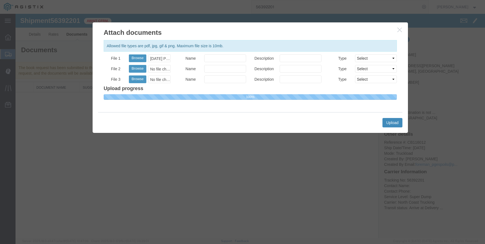
select select
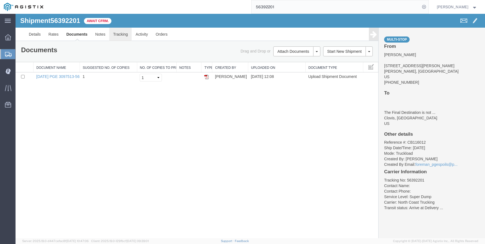
click at [128, 37] on link "Tracking" at bounding box center [120, 34] width 22 height 13
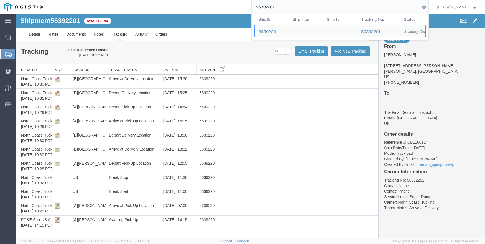
drag, startPoint x: 291, startPoint y: 6, endPoint x: 254, endPoint y: 7, distance: 37.7
click at [254, 7] on div "56392201 Ship ID Ship From Ship To Tracking Nu. Status Ship ID 56392201 Ship Fr…" at bounding box center [237, 7] width 381 height 14
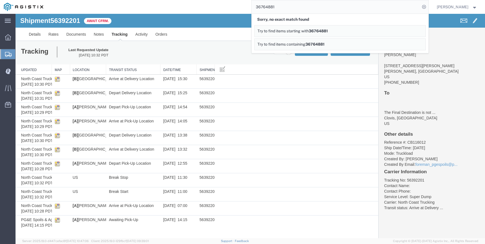
drag, startPoint x: 304, startPoint y: 9, endPoint x: 249, endPoint y: 7, distance: 55.1
click at [249, 7] on div "36764881 Sorry, no exact match found Try to find items starting with 36764881 T…" at bounding box center [237, 7] width 381 height 14
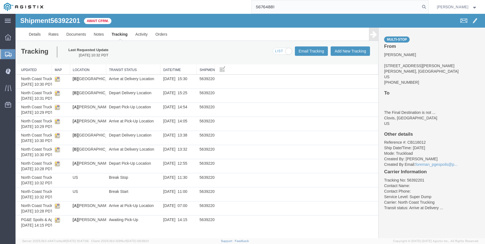
type input "56764881"
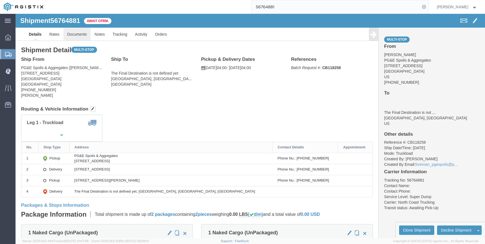
click link "Documents"
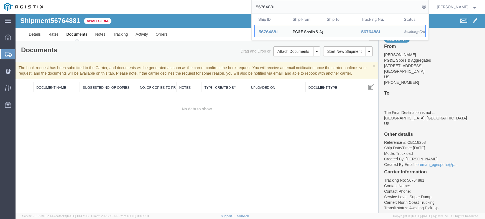
drag, startPoint x: 291, startPoint y: 7, endPoint x: 241, endPoint y: 7, distance: 50.4
click at [241, 7] on div "56764881 Ship ID Ship From Ship To Tracking Nu. Status Ship ID 56764881 Ship Fr…" at bounding box center [237, 7] width 381 height 14
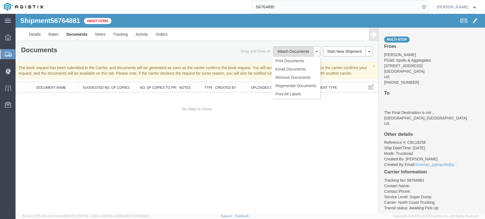
click at [294, 50] on button "Attach Documents" at bounding box center [293, 52] width 40 height 10
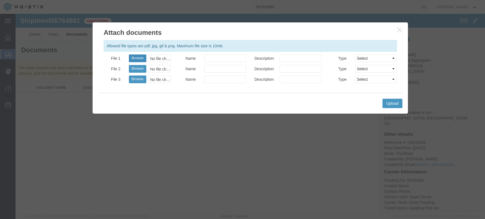
click at [140, 56] on button "Browse" at bounding box center [137, 59] width 17 height 8
type input "C:\fakepath\[DATE] PGE 0944261-56764881 [PERSON_NAME].pdf"
click at [399, 100] on button "Upload" at bounding box center [392, 103] width 20 height 9
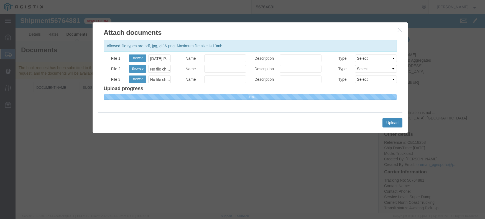
select select
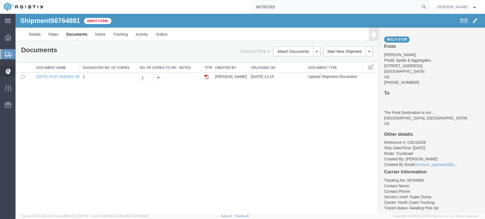
type input "56750723"
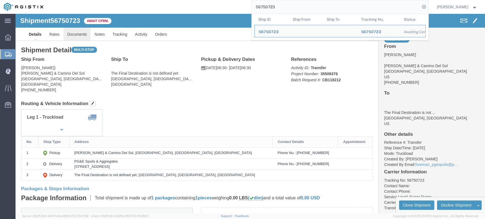
click link "Documents"
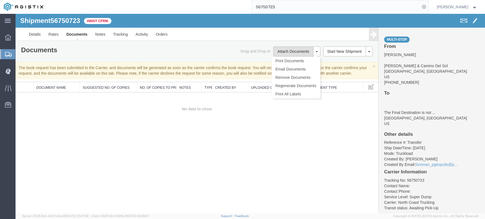
click at [287, 52] on button "Attach Documents" at bounding box center [293, 52] width 40 height 10
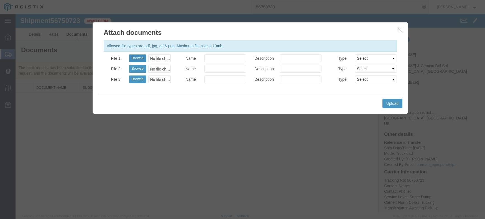
click at [138, 58] on button "Browse" at bounding box center [137, 59] width 17 height 8
type input "C:\fakepath\[DATE] PGE 2894486-56750723 JVSA.pdf"
click at [389, 105] on button "Upload" at bounding box center [392, 103] width 20 height 9
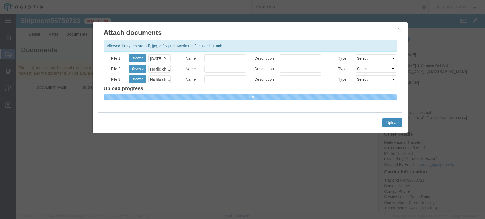
select select
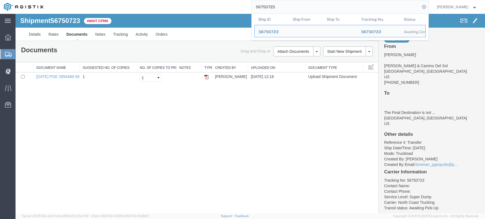
drag, startPoint x: 261, startPoint y: 12, endPoint x: 258, endPoint y: 11, distance: 2.8
click at [258, 11] on input "56750723" at bounding box center [335, 6] width 168 height 13
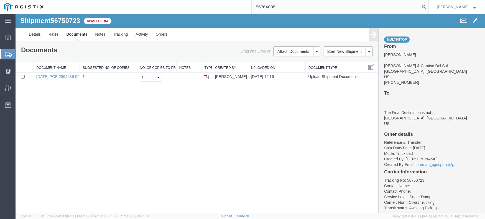
type input "56764885"
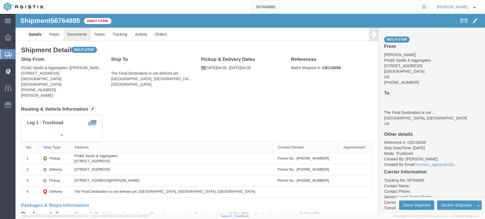
click link "Documents"
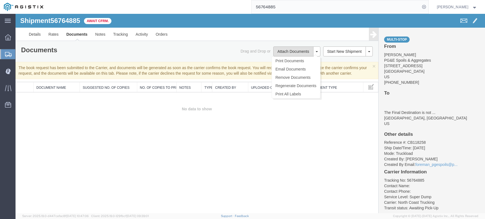
click at [305, 52] on button "Attach Documents" at bounding box center [293, 52] width 40 height 10
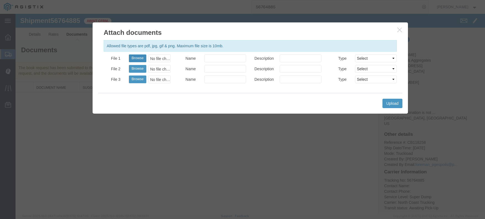
click at [132, 56] on button "Browse" at bounding box center [137, 59] width 17 height 8
type input "C:\fakepath\[DATE] PGE 0944691-56764885 [PERSON_NAME].pdf"
click at [392, 103] on button "Upload" at bounding box center [392, 103] width 20 height 9
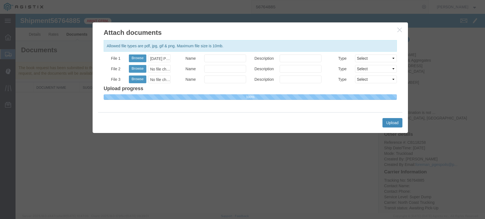
select select
